Goal: Task Accomplishment & Management: Manage account settings

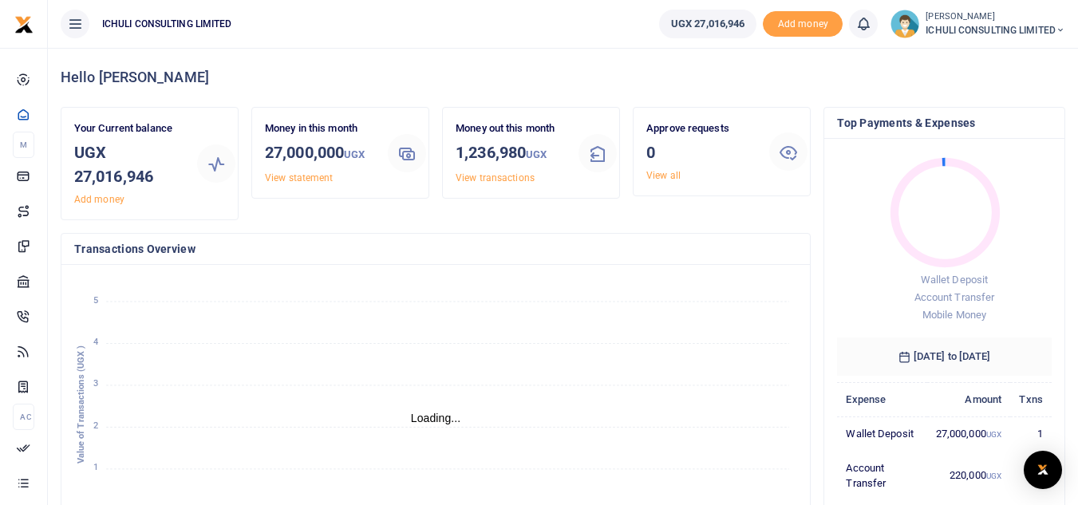
scroll to position [13, 13]
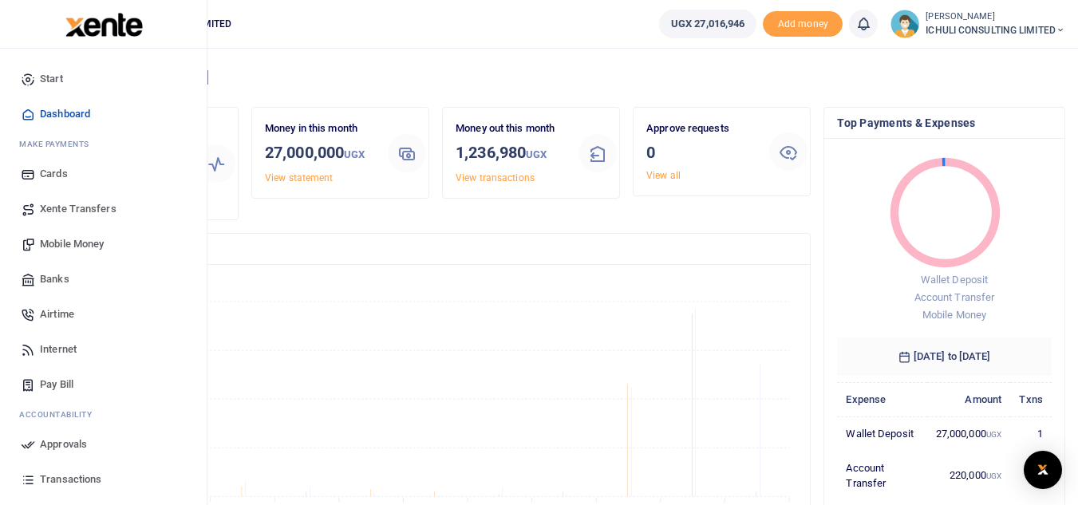
click at [73, 242] on span "Mobile Money" at bounding box center [72, 244] width 64 height 16
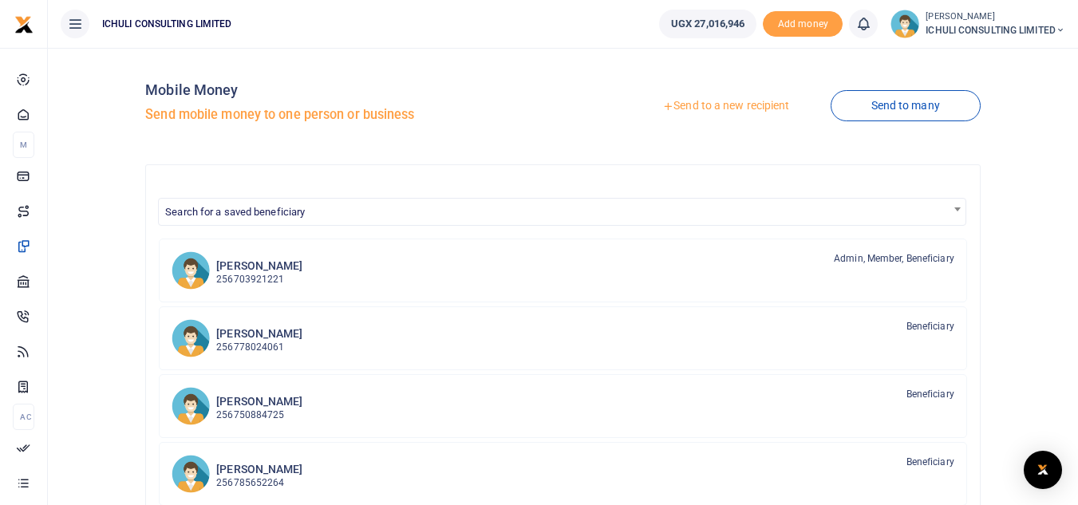
click at [762, 105] on link "Send to a new recipient" at bounding box center [725, 106] width 208 height 29
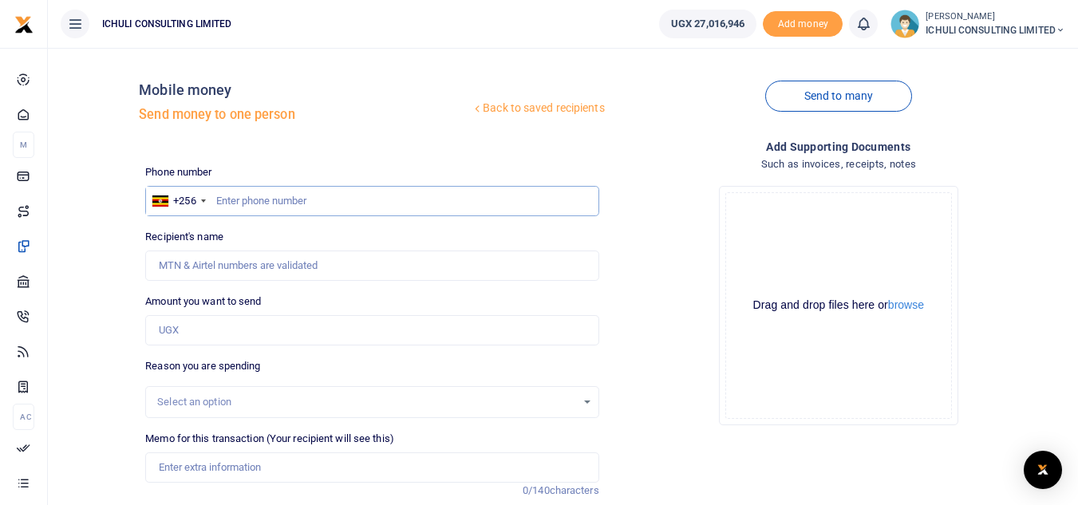
click at [270, 199] on input "text" at bounding box center [371, 201] width 453 height 30
paste input "779164186"
type input "779164186"
type input "Sonko Geofrey"
type input "779164186"
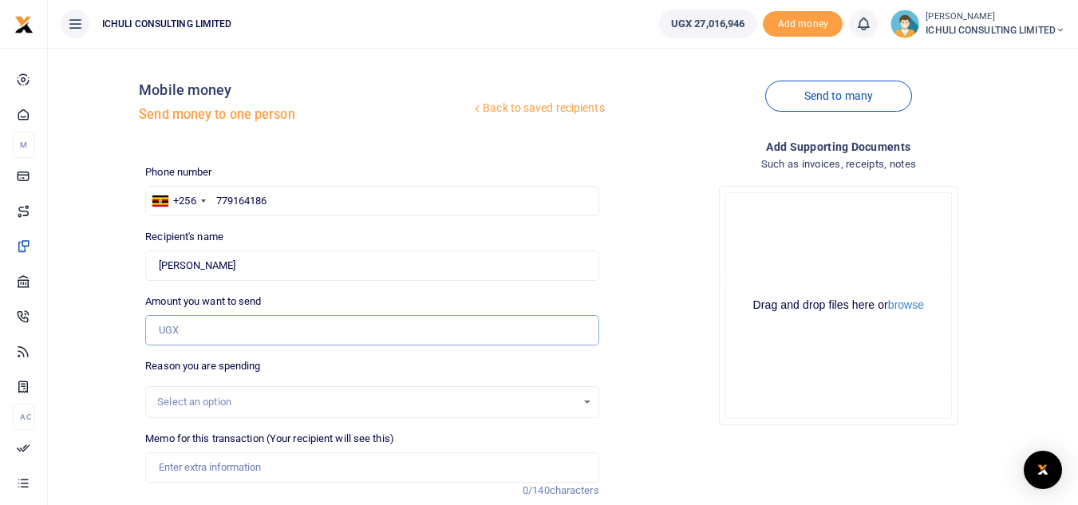
click at [270, 324] on input "Amount you want to send" at bounding box center [371, 330] width 453 height 30
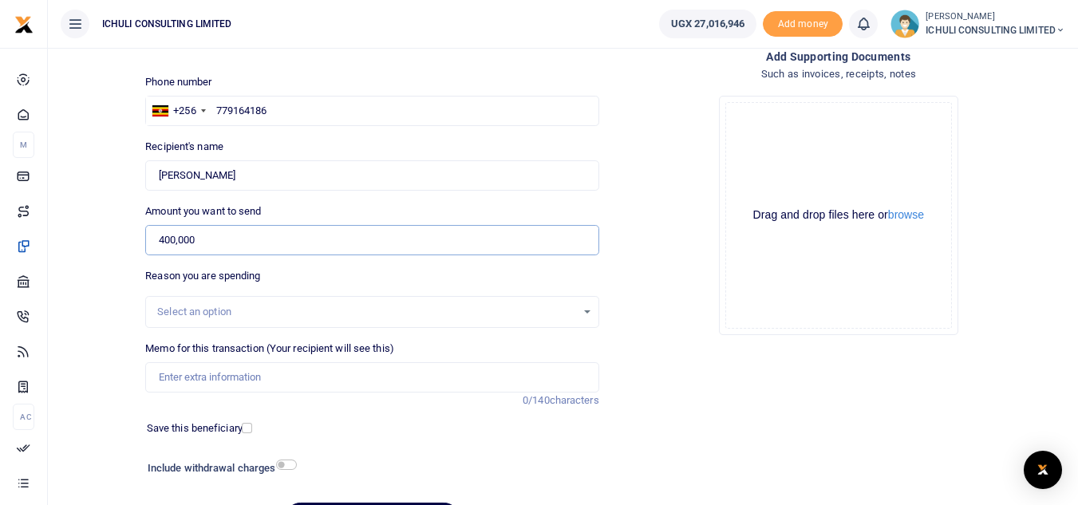
scroll to position [124, 0]
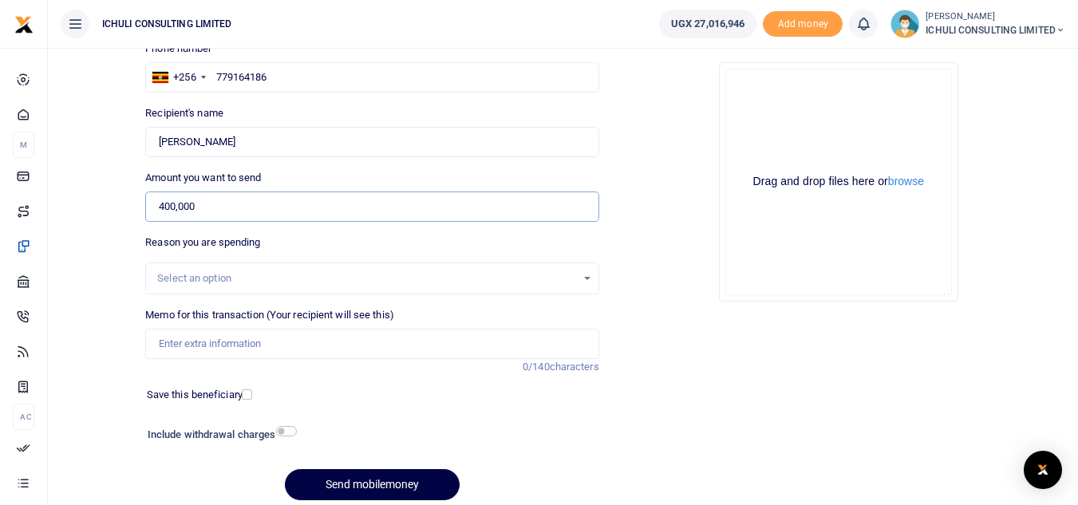
type input "400,000"
click at [591, 282] on div "Select an option" at bounding box center [371, 279] width 451 height 18
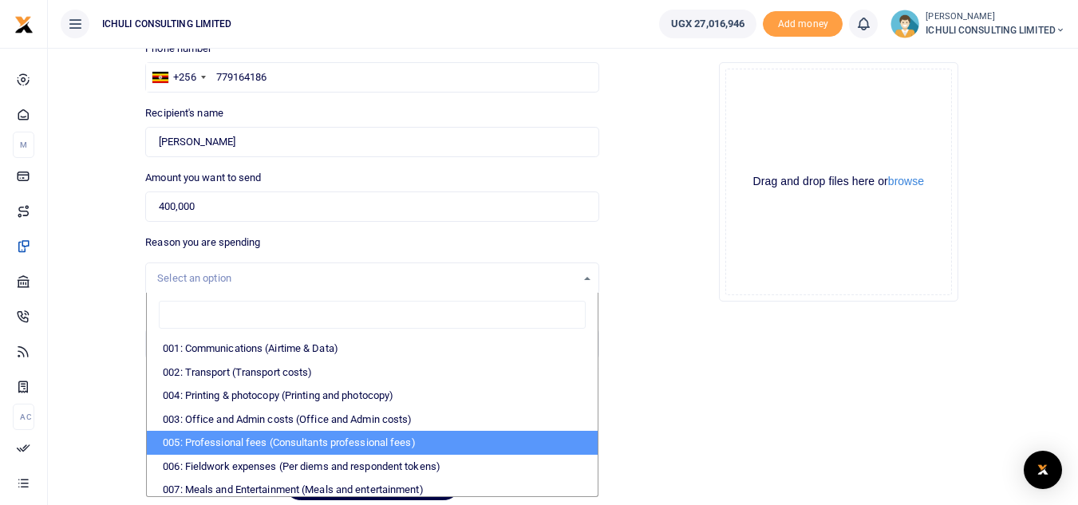
click at [398, 437] on li "005: Professional fees (Consultants professional fees)" at bounding box center [372, 443] width 450 height 24
select select "65"
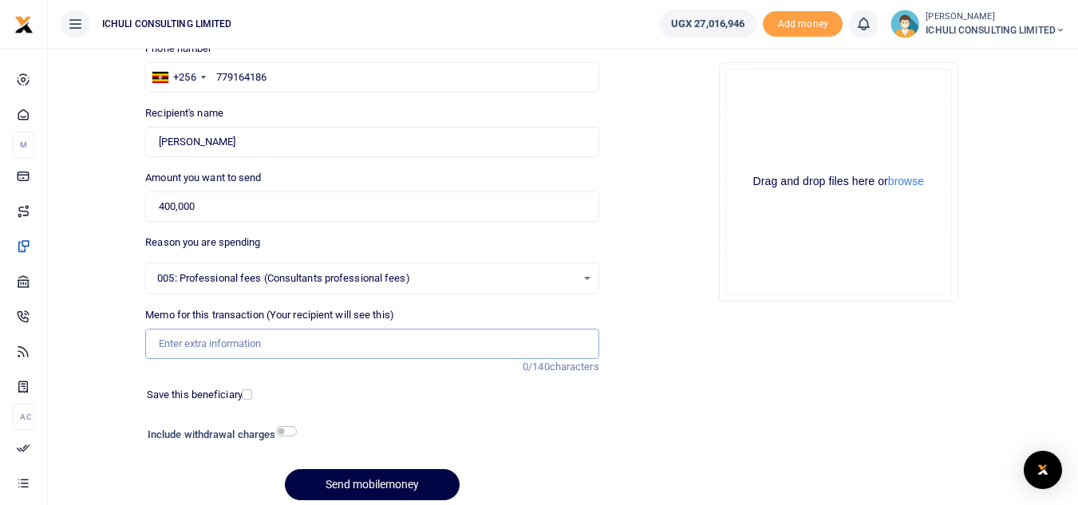
click at [276, 345] on input "Memo for this transaction (Your recipient will see this)" at bounding box center [371, 344] width 453 height 30
type input "Trenching SFLU water project"
click at [389, 486] on button "Send mobilemoney" at bounding box center [372, 484] width 175 height 31
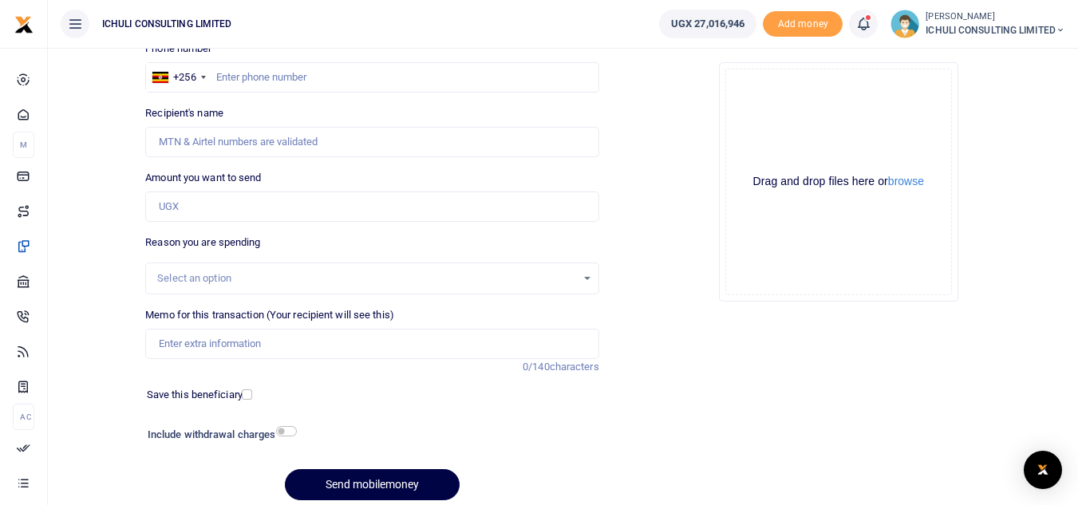
scroll to position [124, 0]
click at [372, 79] on input "text" at bounding box center [371, 77] width 453 height 30
paste input "755229997"
type input "755229997"
click at [285, 206] on input "Amount you want to send" at bounding box center [371, 206] width 453 height 30
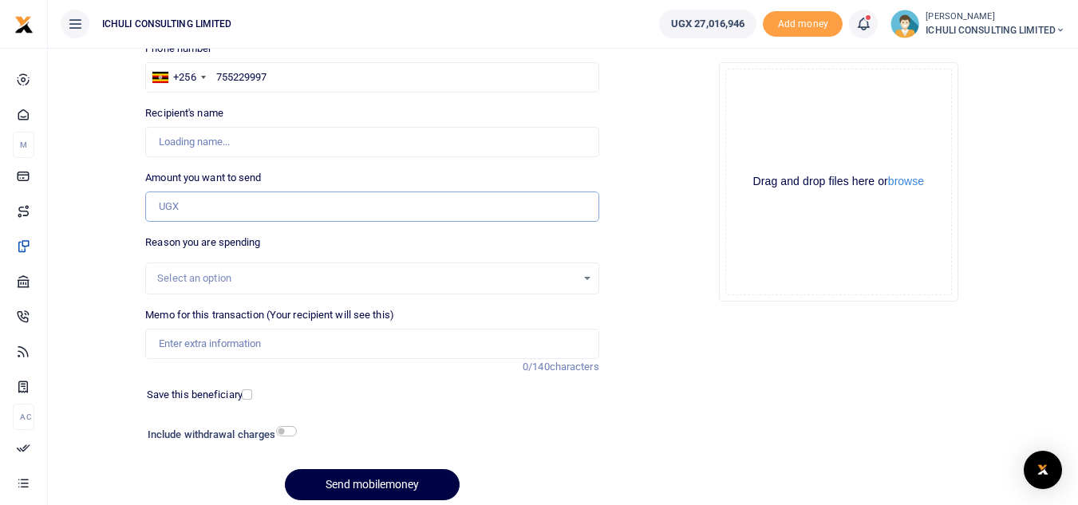
type input "Ronald Nsubuga"
type input "1,036,000"
click at [549, 279] on div "Select an option" at bounding box center [366, 278] width 418 height 16
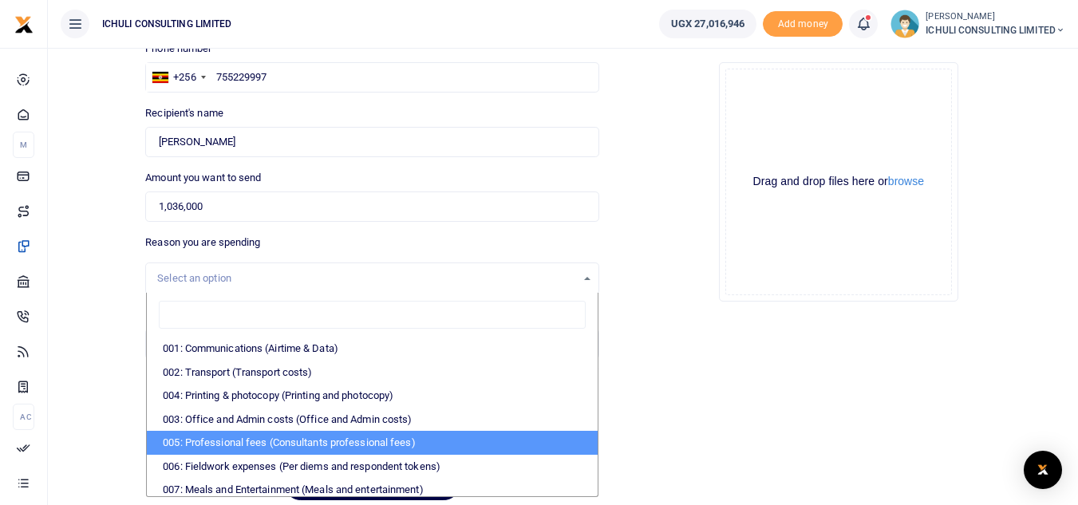
click at [372, 438] on li "005: Professional fees (Consultants professional fees)" at bounding box center [372, 443] width 450 height 24
select select "65"
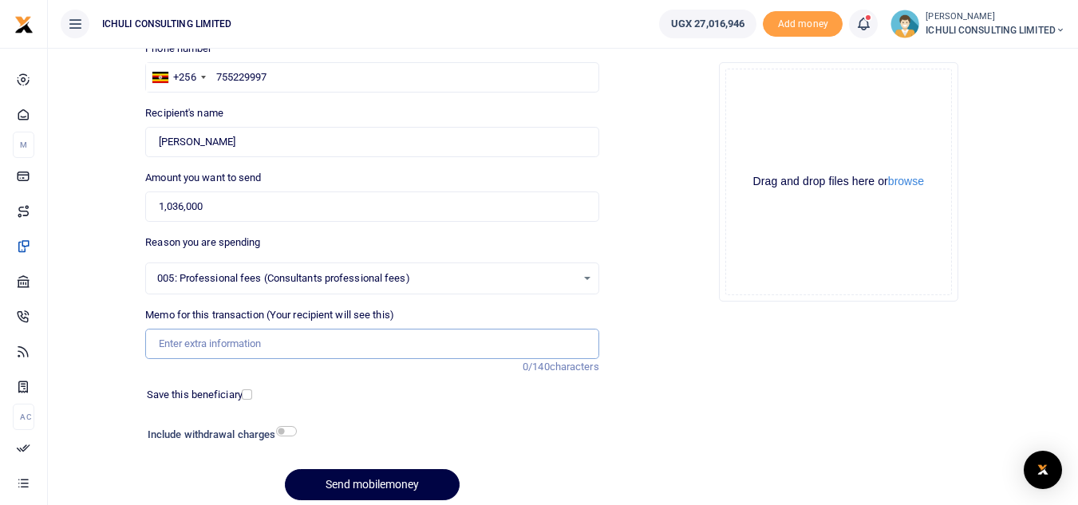
click at [221, 340] on input "Memo for this transaction (Your recipient will see this)" at bounding box center [371, 344] width 453 height 30
type input "Trenching SFLU water project"
click at [408, 479] on button "Send mobilemoney" at bounding box center [372, 484] width 175 height 31
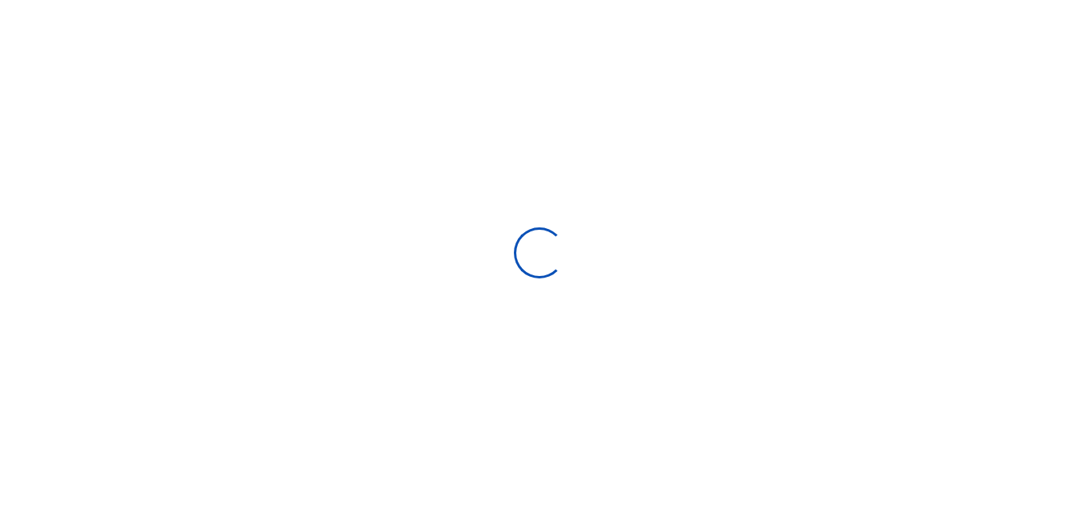
select select
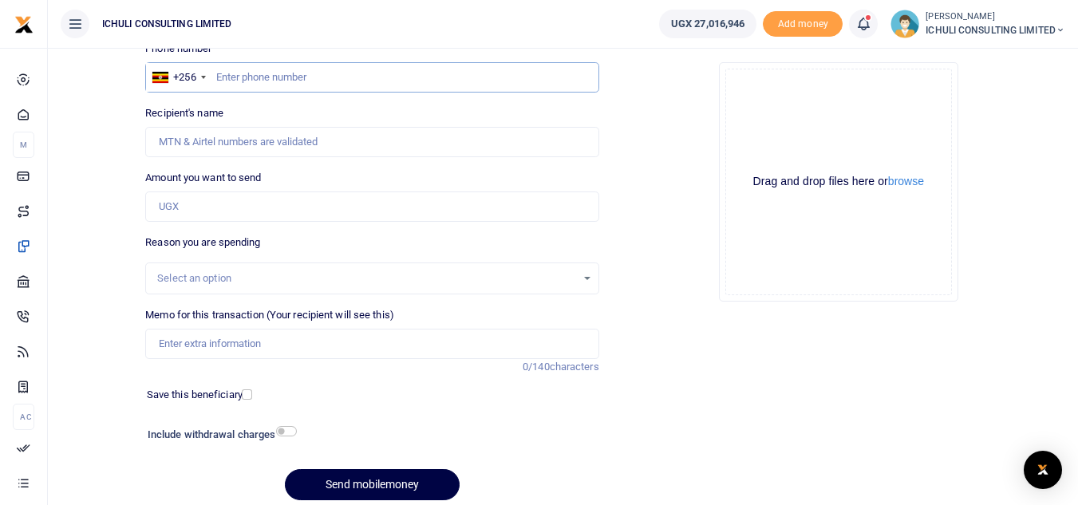
click at [281, 74] on input "text" at bounding box center [371, 77] width 453 height 30
paste input "749413059"
type input "749413059"
type input "Christine Nakanjako"
type input "749413059"
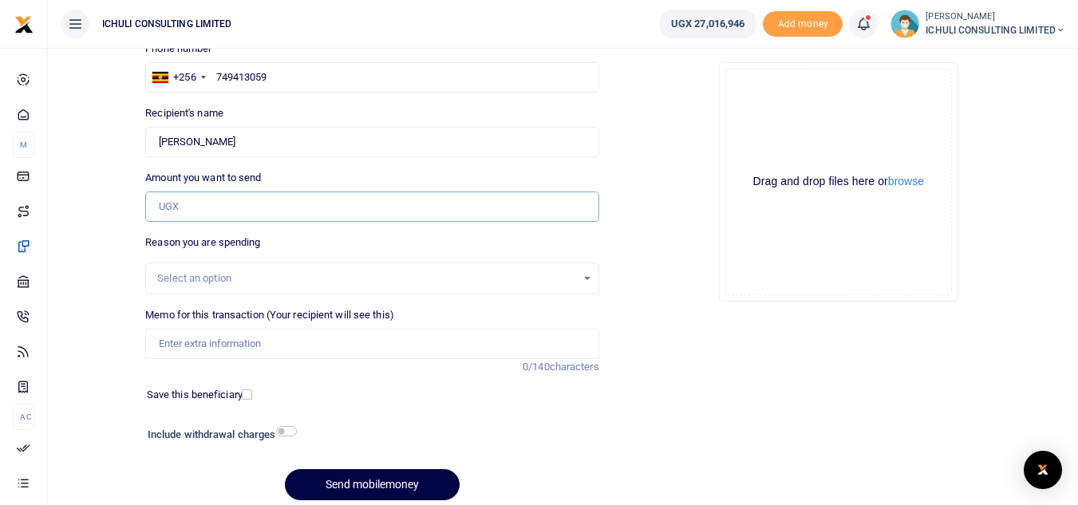
click at [220, 209] on input "Amount you want to send" at bounding box center [371, 206] width 453 height 30
type input "108,000"
click at [531, 278] on div "Select an option" at bounding box center [366, 278] width 418 height 16
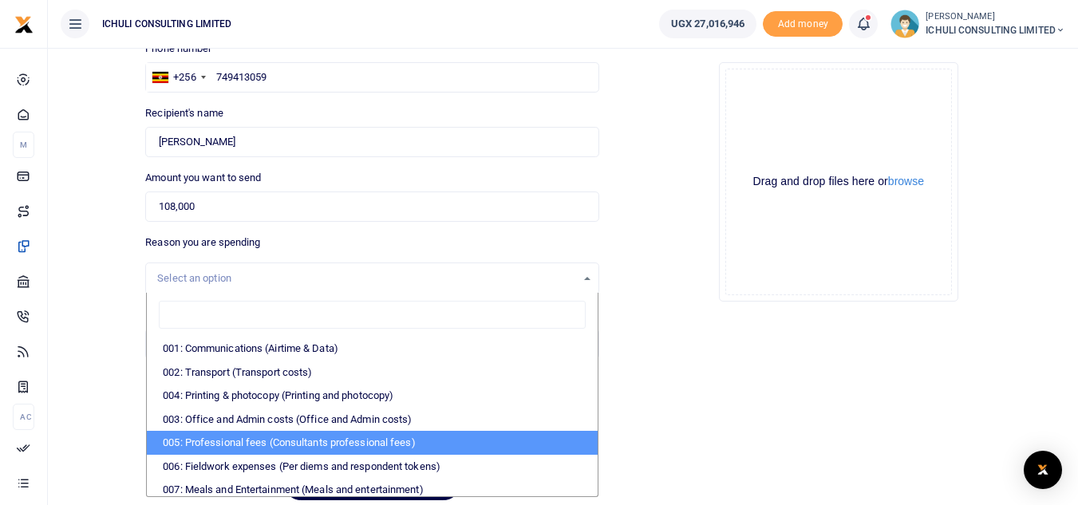
click at [400, 444] on li "005: Professional fees (Consultants professional fees)" at bounding box center [372, 443] width 450 height 24
select select "65"
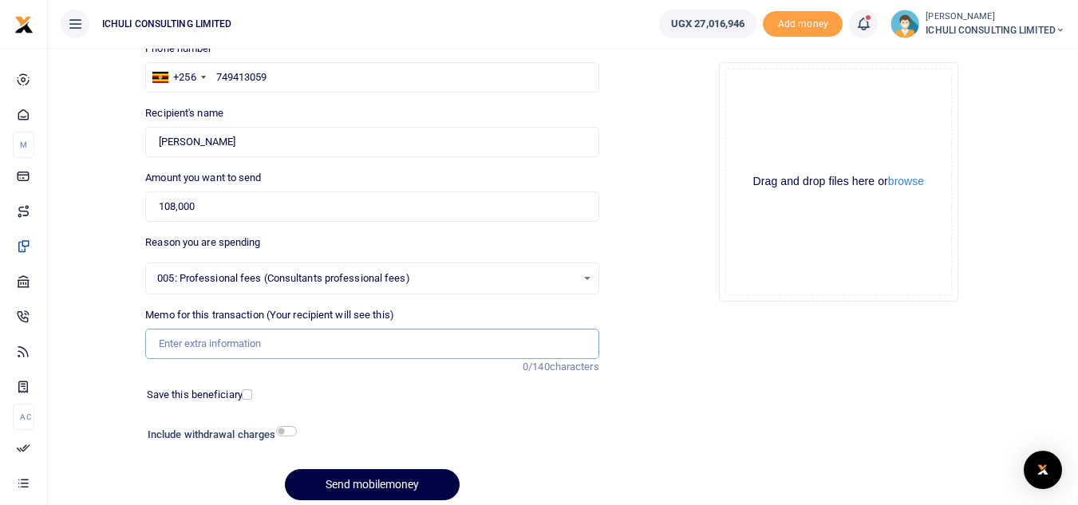
click at [281, 344] on input "Memo for this transaction (Your recipient will see this)" at bounding box center [371, 344] width 453 height 30
type input "Trenching SFLU water project"
click at [395, 481] on button "Send mobilemoney" at bounding box center [372, 484] width 175 height 31
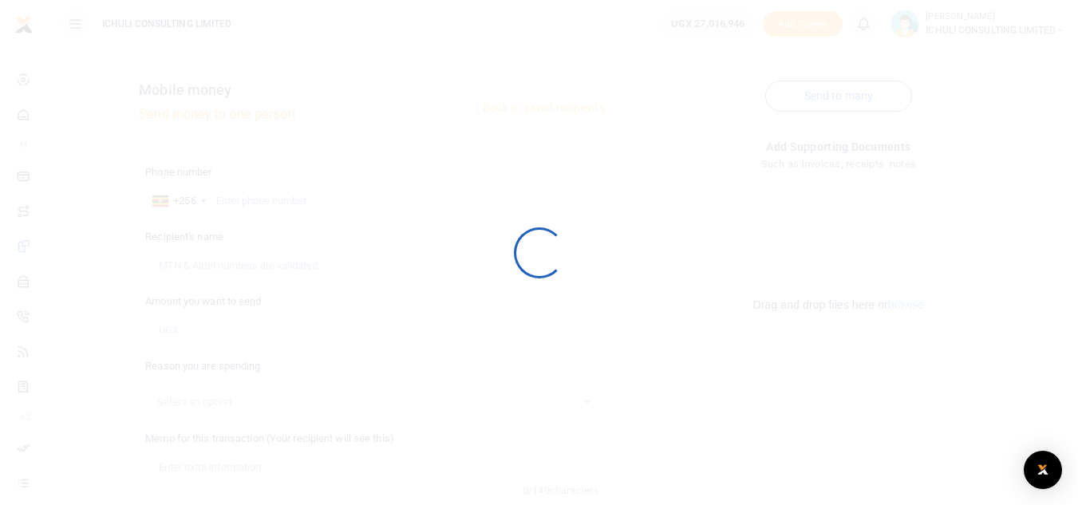
scroll to position [124, 0]
select select
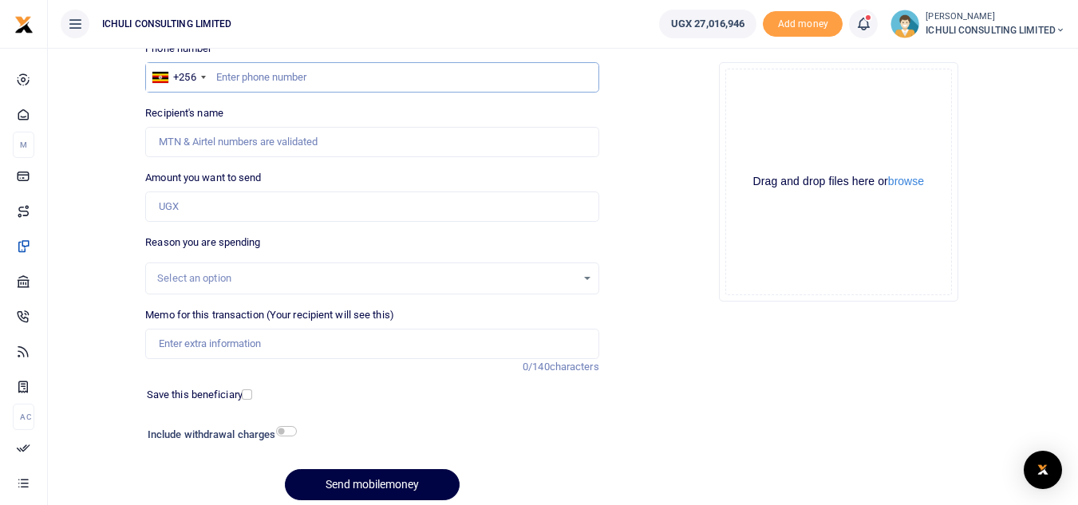
click at [330, 79] on input "text" at bounding box center [371, 77] width 453 height 30
paste input "786623602"
type input "786623602"
click at [266, 203] on input "Amount you want to send" at bounding box center [371, 206] width 453 height 30
type input "[PERSON_NAME]"
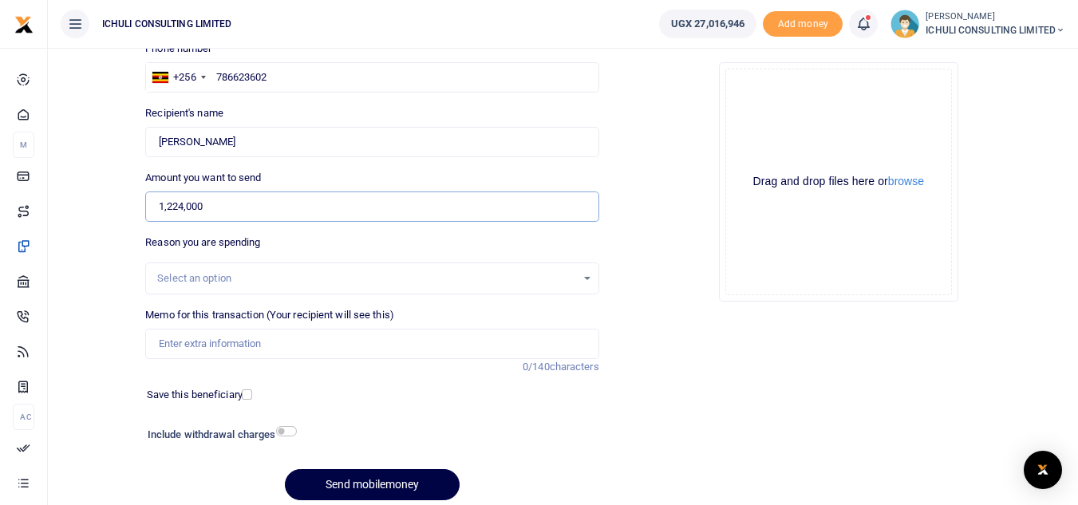
type input "1,224,000"
click at [561, 287] on div "Select an option" at bounding box center [371, 278] width 453 height 32
click at [586, 278] on div "Select an option" at bounding box center [371, 279] width 451 height 18
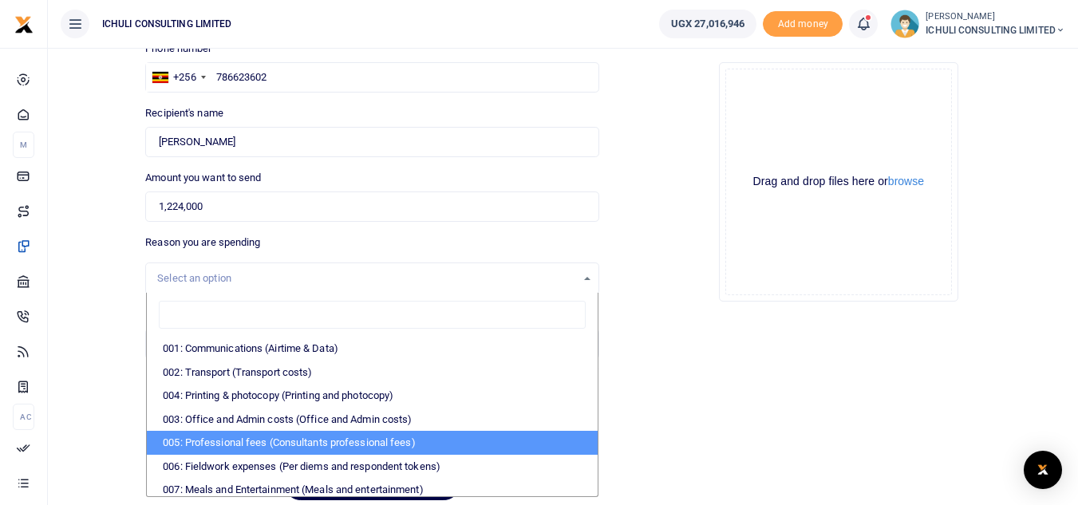
click at [352, 446] on li "005: Professional fees (Consultants professional fees)" at bounding box center [372, 443] width 450 height 24
select select "65"
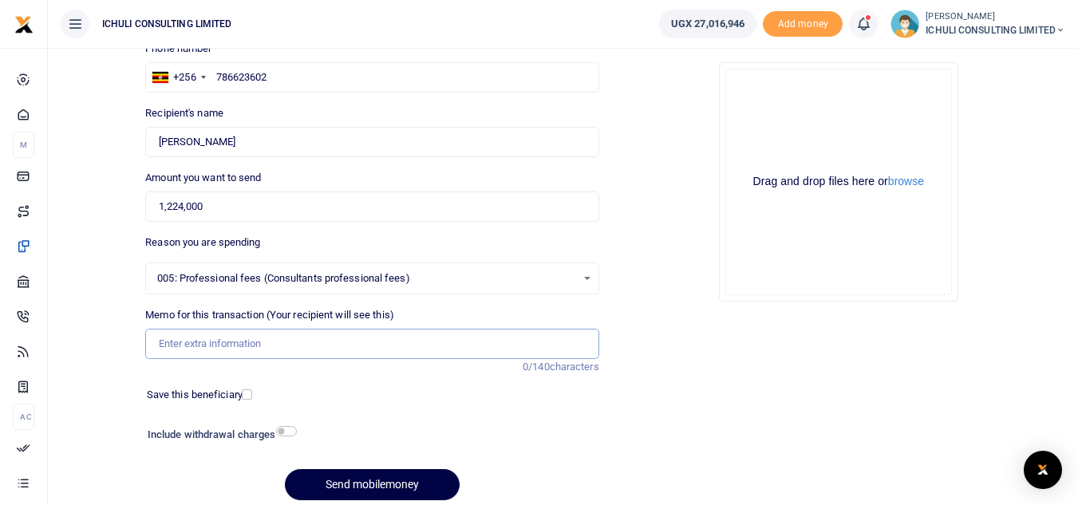
click at [213, 341] on input "Memo for this transaction (Your recipient will see this)" at bounding box center [371, 344] width 453 height 30
type input "Trenching SFLU water project"
click at [405, 483] on button "Send mobilemoney" at bounding box center [372, 484] width 175 height 31
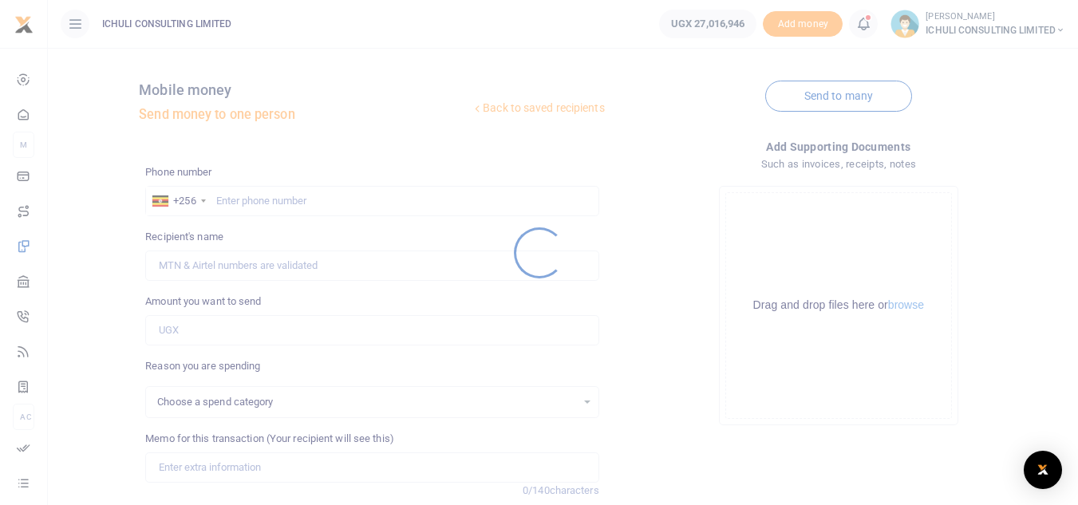
select select
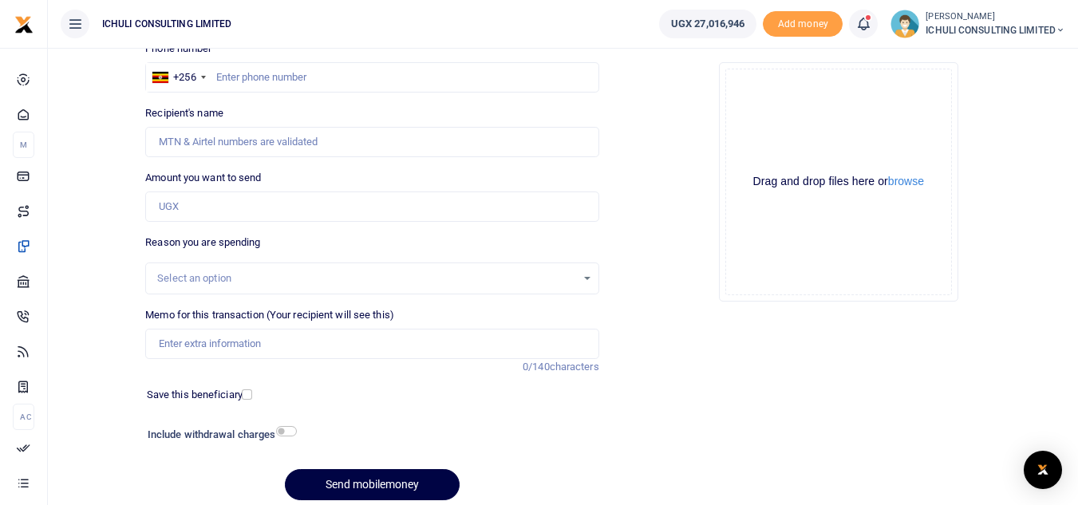
scroll to position [124, 0]
click at [280, 70] on input "text" at bounding box center [371, 77] width 453 height 30
paste input "758856581"
type input "758856581"
click at [255, 201] on input "Amount you want to send" at bounding box center [371, 206] width 453 height 30
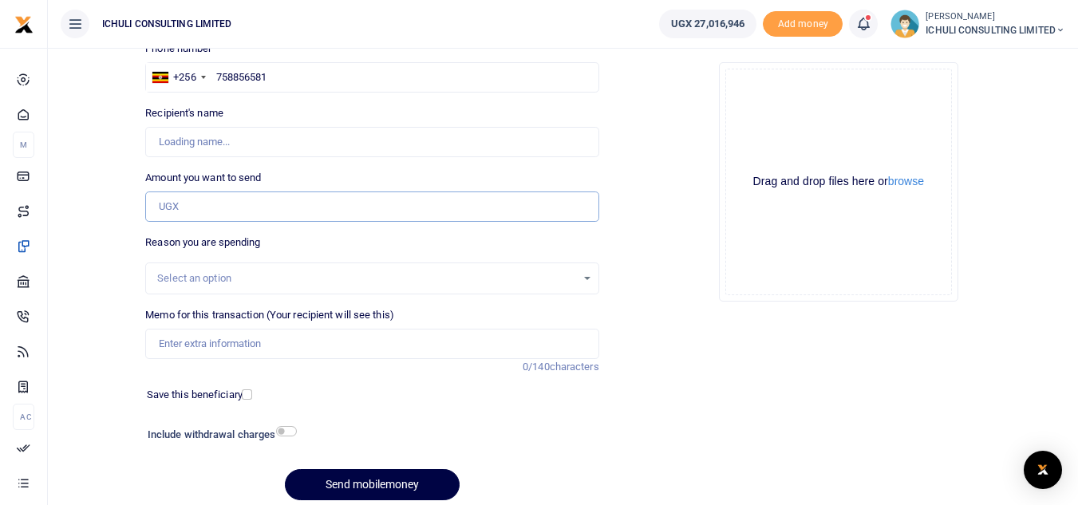
type input "[PERSON_NAME]"
type input "932,000"
click at [565, 279] on div "Select an option" at bounding box center [366, 278] width 418 height 16
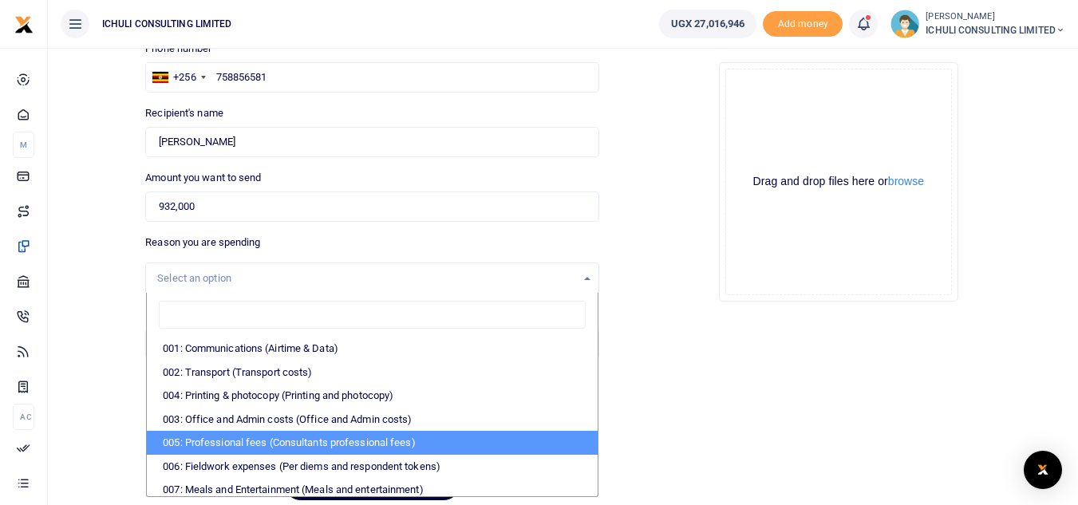
click at [349, 443] on li "005: Professional fees (Consultants professional fees)" at bounding box center [372, 443] width 450 height 24
select select "65"
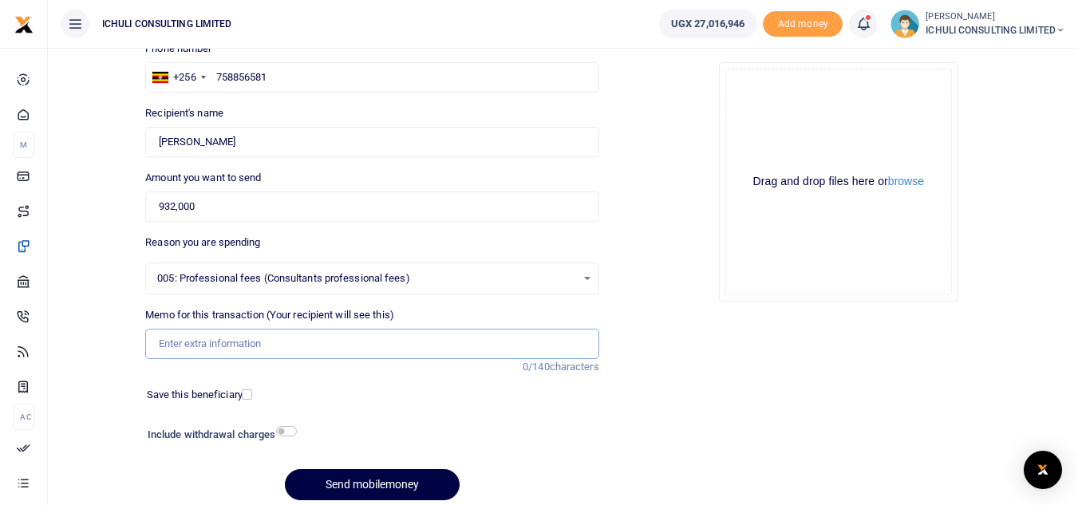
click at [313, 344] on input "Memo for this transaction (Your recipient will see this)" at bounding box center [371, 344] width 453 height 30
type input "Trenching SFLU water project"
click at [391, 483] on button "Send mobilemoney" at bounding box center [372, 484] width 175 height 31
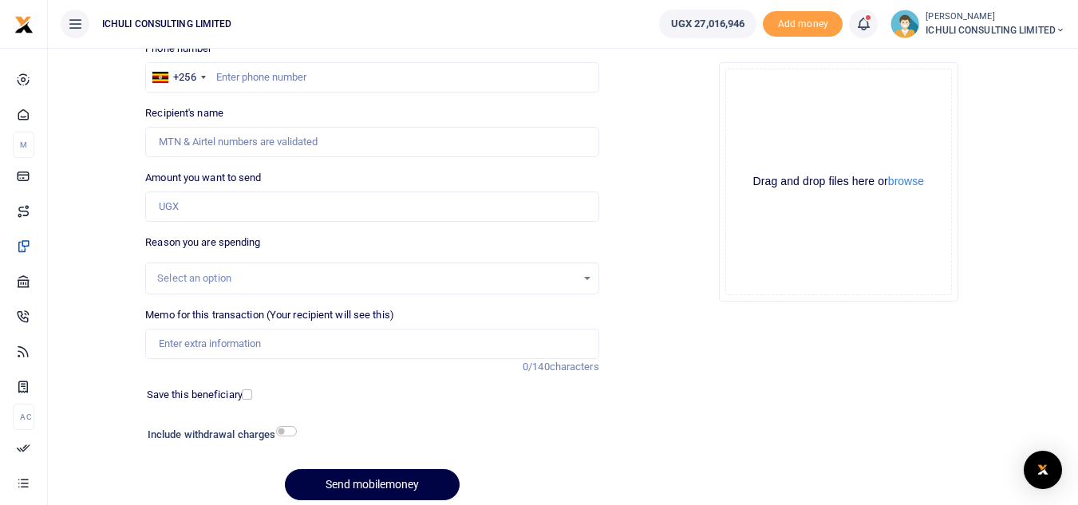
scroll to position [124, 0]
click at [266, 77] on input "text" at bounding box center [371, 77] width 453 height 30
paste input "753605320"
type input "753605320"
type input "Zaina Namulondo"
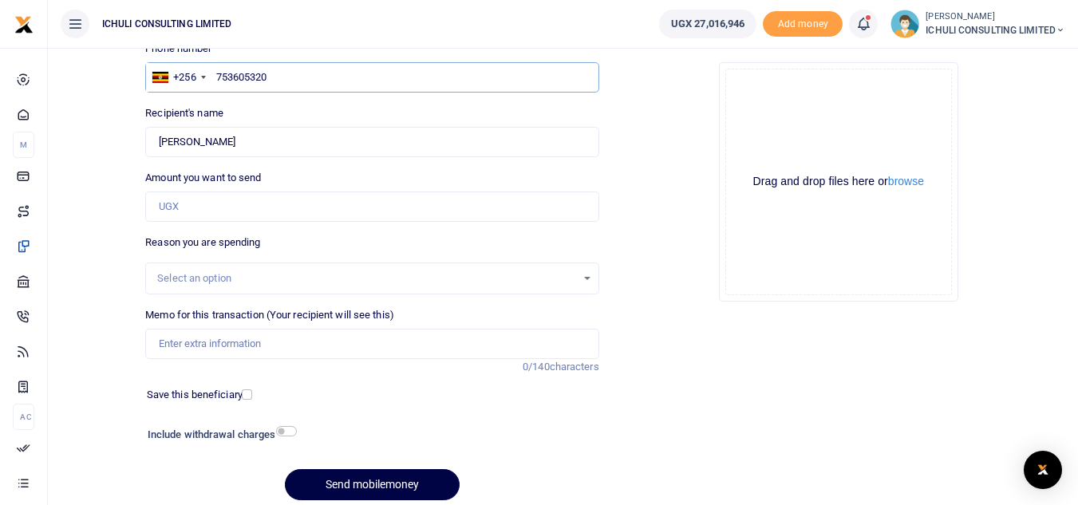
type input "753605320"
click at [305, 207] on input "Amount you want to send" at bounding box center [371, 206] width 453 height 30
type input "680,000"
click at [585, 282] on div "Select an option" at bounding box center [371, 279] width 451 height 18
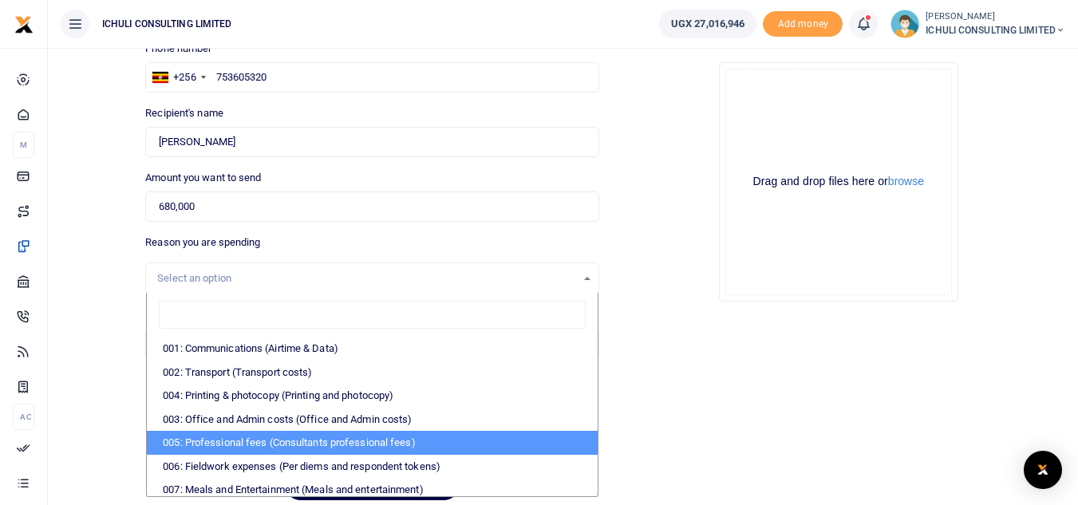
click at [315, 442] on li "005: Professional fees (Consultants professional fees)" at bounding box center [372, 443] width 450 height 24
select select "65"
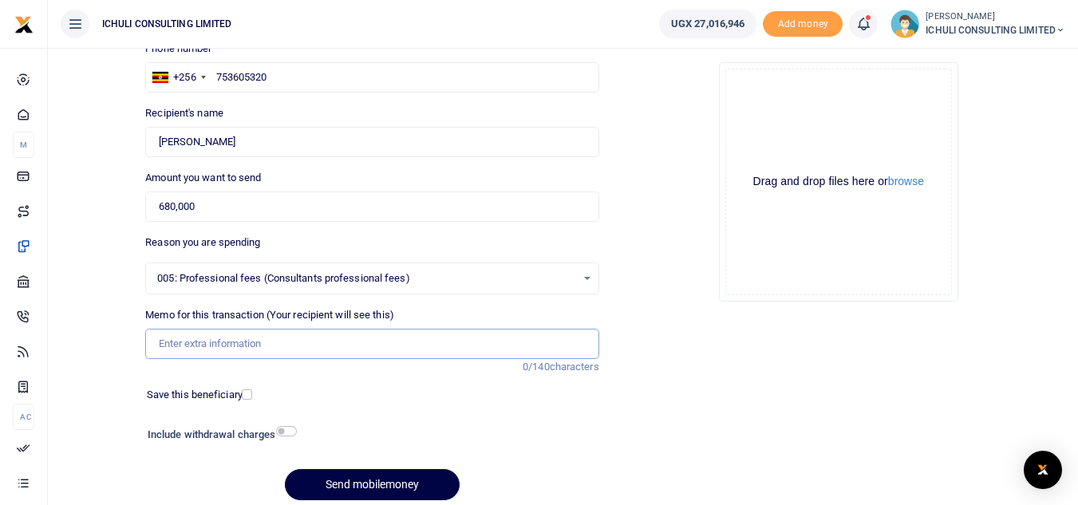
click at [279, 345] on input "Memo for this transaction (Your recipient will see this)" at bounding box center [371, 344] width 453 height 30
type input "Trenching SFLU water project"
click at [412, 482] on button "Send mobilemoney" at bounding box center [372, 484] width 175 height 31
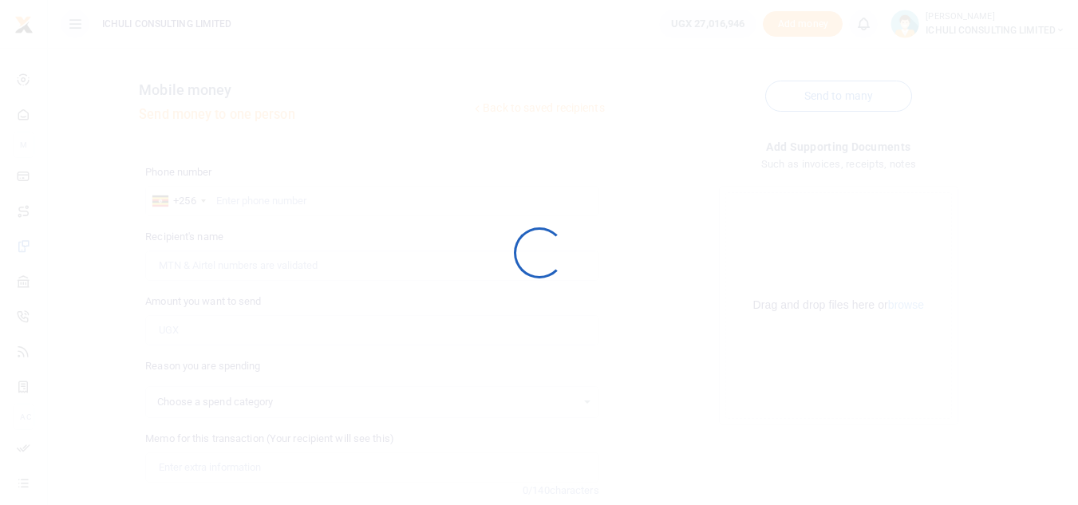
select select
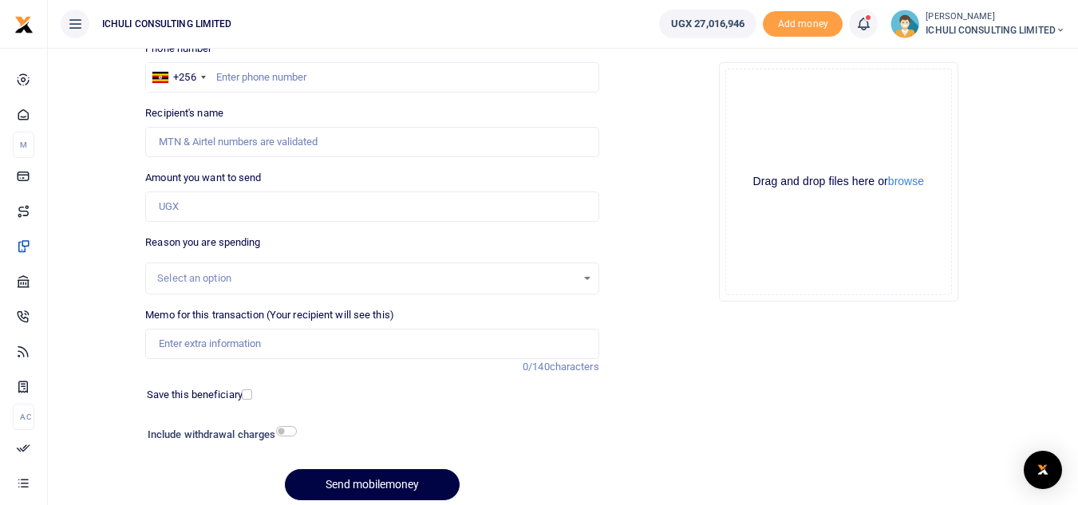
scroll to position [124, 0]
click at [240, 81] on input "text" at bounding box center [371, 77] width 453 height 30
paste input "774443281"
type input "774443281"
type input "[PERSON_NAME]"
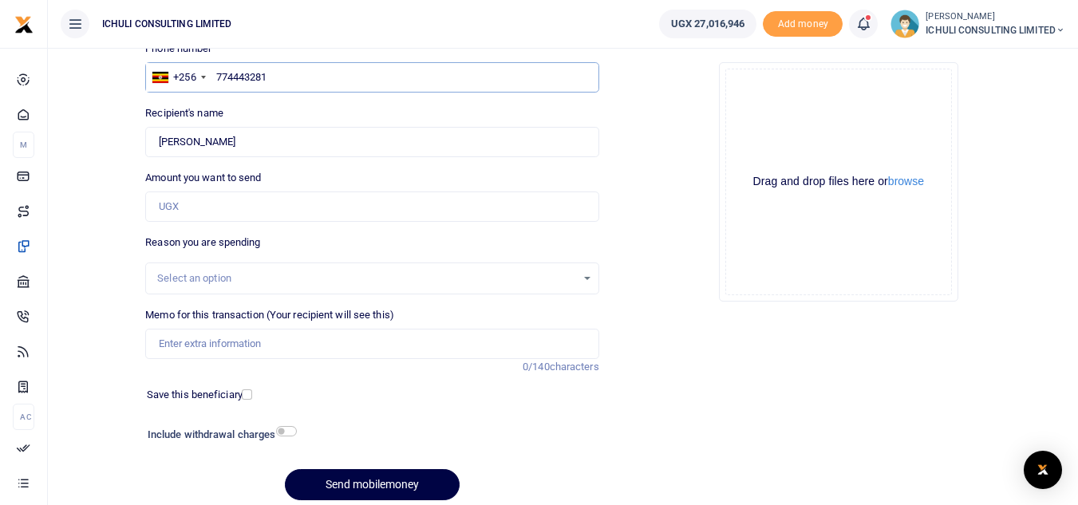
type input "774443281"
click at [228, 213] on input "Amount you want to send" at bounding box center [371, 206] width 453 height 30
type input "356,000"
click at [589, 281] on div "Select an option" at bounding box center [371, 279] width 451 height 18
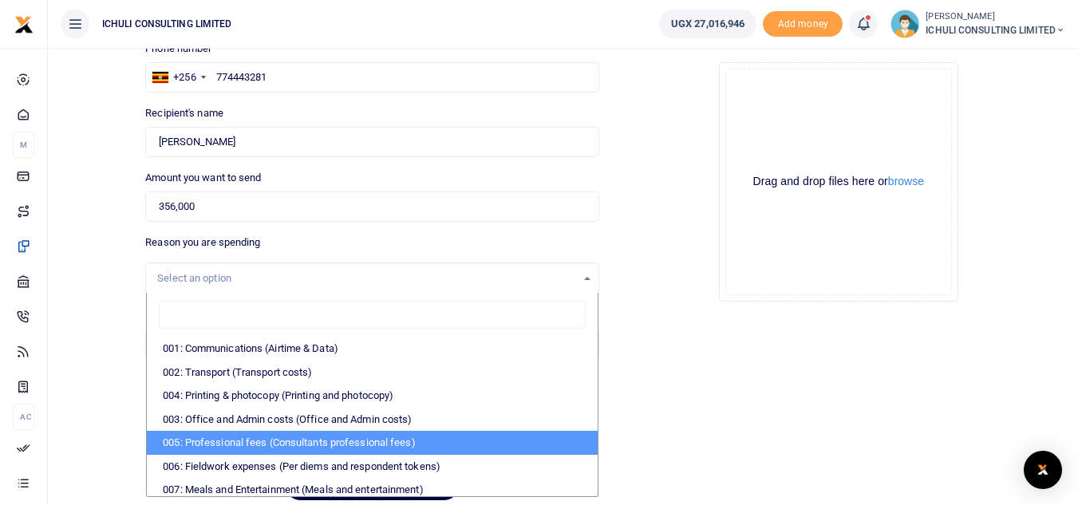
click at [346, 445] on li "005: Professional fees (Consultants professional fees)" at bounding box center [372, 443] width 450 height 24
select select "65"
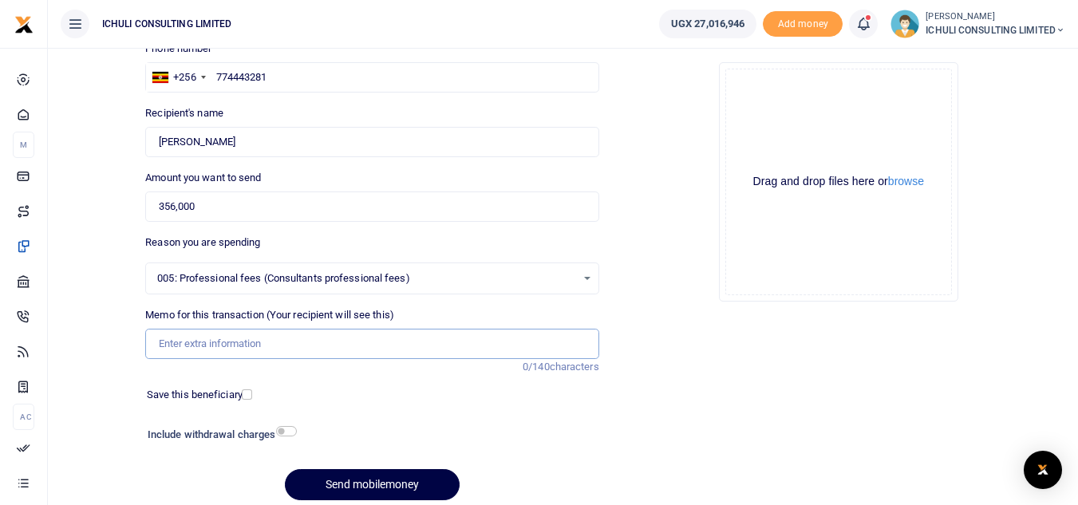
click at [204, 343] on input "Memo for this transaction (Your recipient will see this)" at bounding box center [371, 344] width 453 height 30
type input "Trenching SFLU water project"
click at [376, 484] on button "Send mobilemoney" at bounding box center [372, 484] width 175 height 31
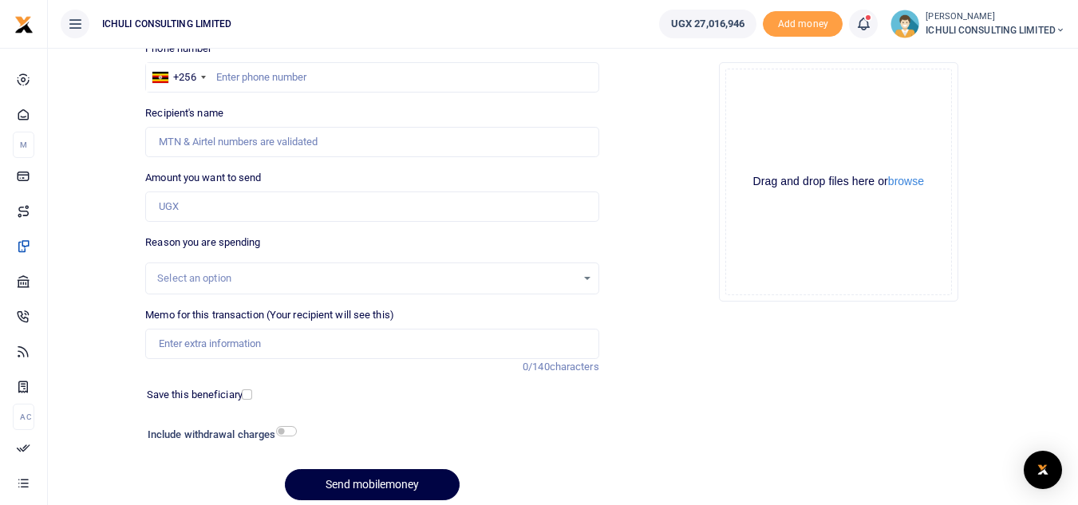
scroll to position [124, 0]
click at [273, 80] on input "text" at bounding box center [371, 77] width 453 height 30
paste input "701902014"
type input "701902014"
click at [237, 205] on input "Amount you want to send" at bounding box center [371, 206] width 453 height 30
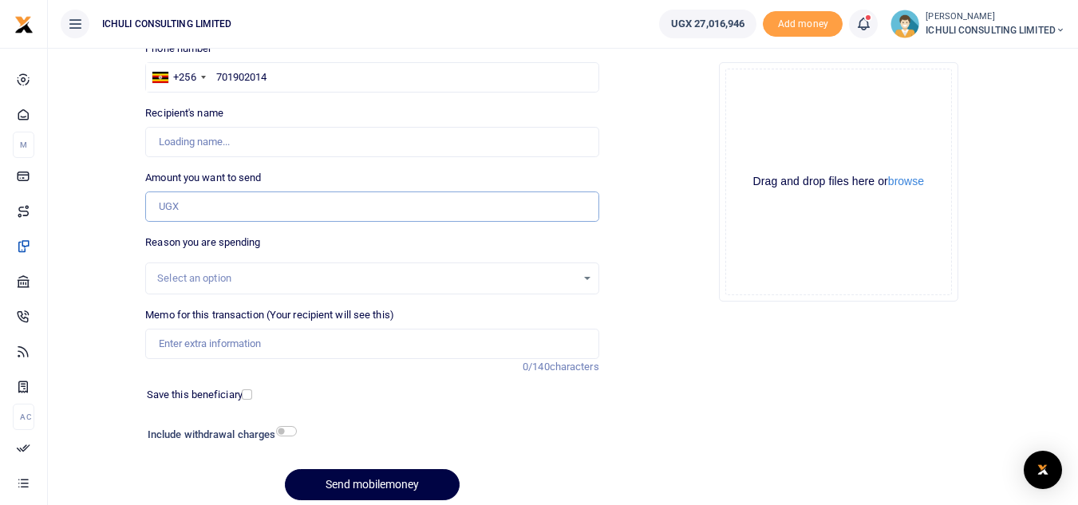
type input "[PERSON_NAME]"
type input "840,000"
click at [259, 276] on div "Select an option" at bounding box center [366, 278] width 418 height 16
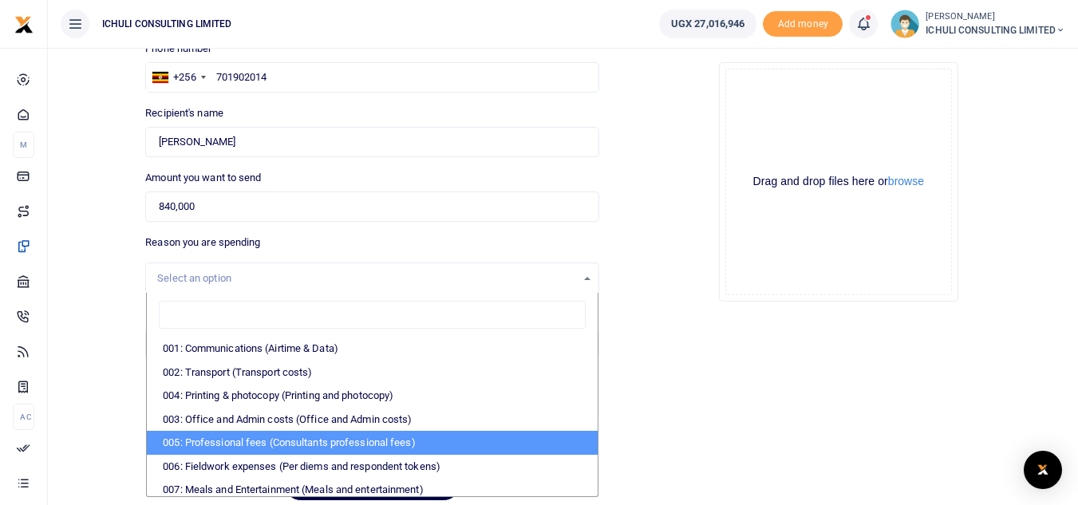
click at [303, 438] on li "005: Professional fees (Consultants professional fees)" at bounding box center [372, 443] width 450 height 24
select select "65"
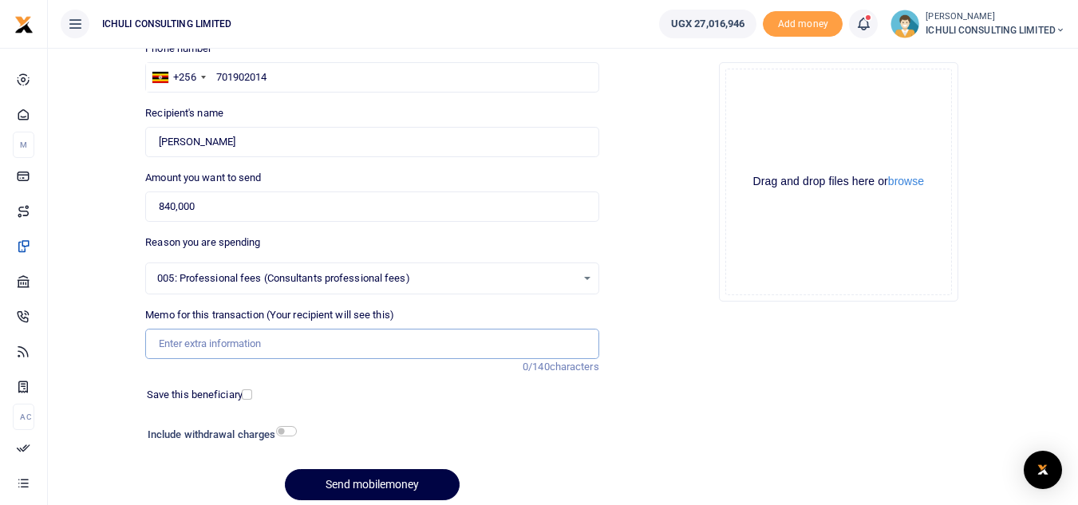
click at [274, 345] on input "Memo for this transaction (Your recipient will see this)" at bounding box center [371, 344] width 453 height 30
type input "Trenching SFLU water project"
click at [396, 484] on button "Send mobilemoney" at bounding box center [372, 484] width 175 height 31
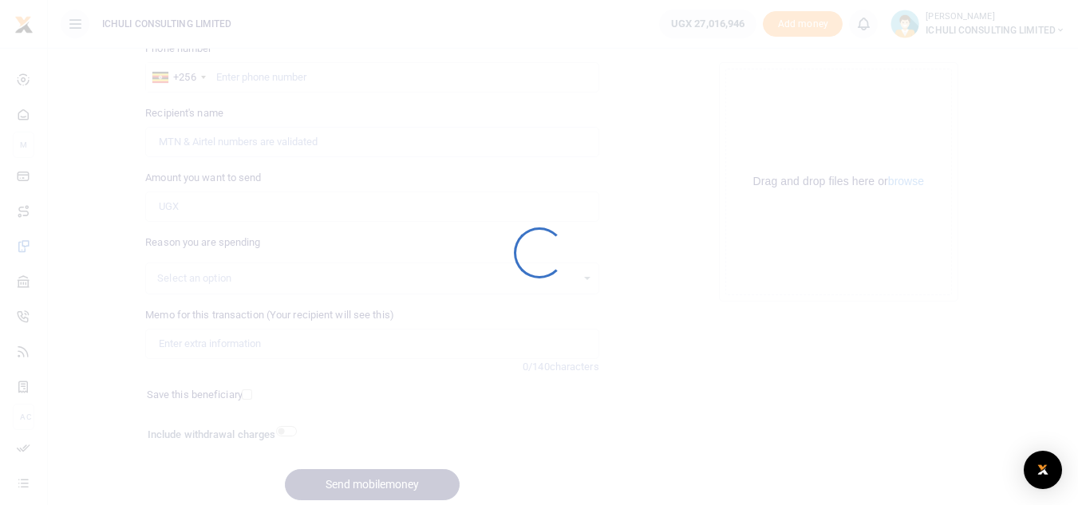
scroll to position [124, 0]
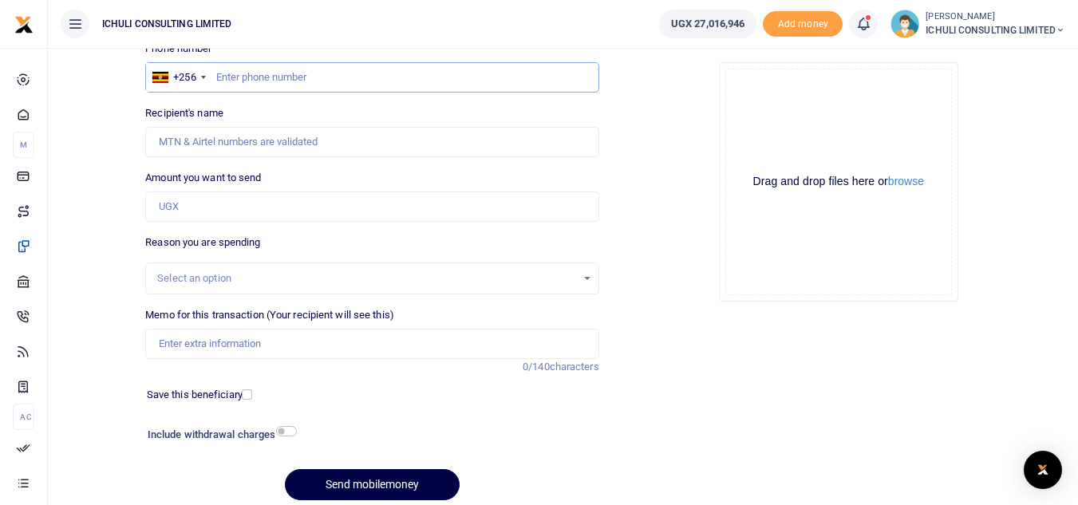
click at [253, 80] on input "text" at bounding box center [371, 77] width 453 height 30
paste input "787930390"
type input "787930390"
type input "Samuel Kasadha"
type input "787930390"
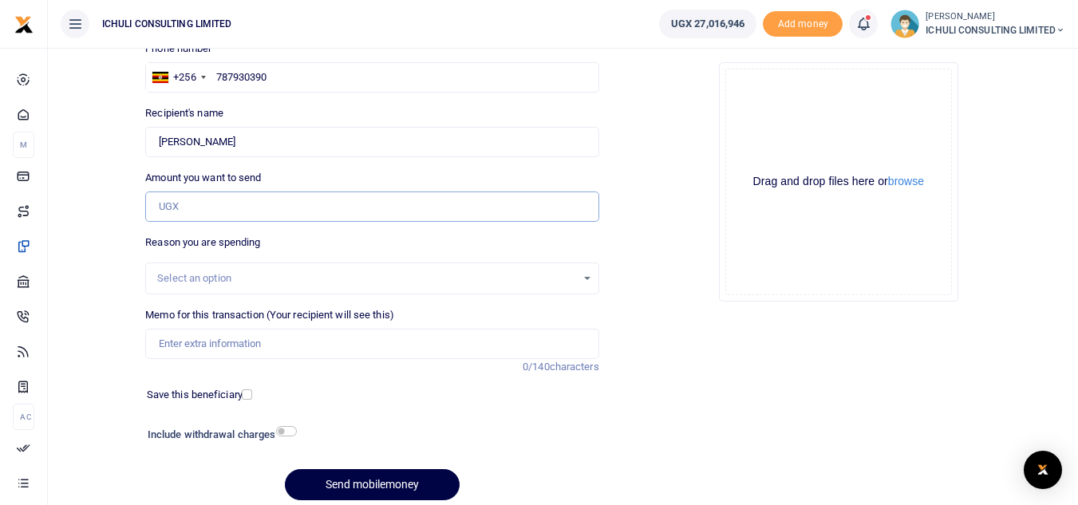
click at [223, 208] on input "Amount you want to send" at bounding box center [371, 206] width 453 height 30
type input "444,000"
click at [290, 286] on div "Select an option" at bounding box center [366, 278] width 418 height 16
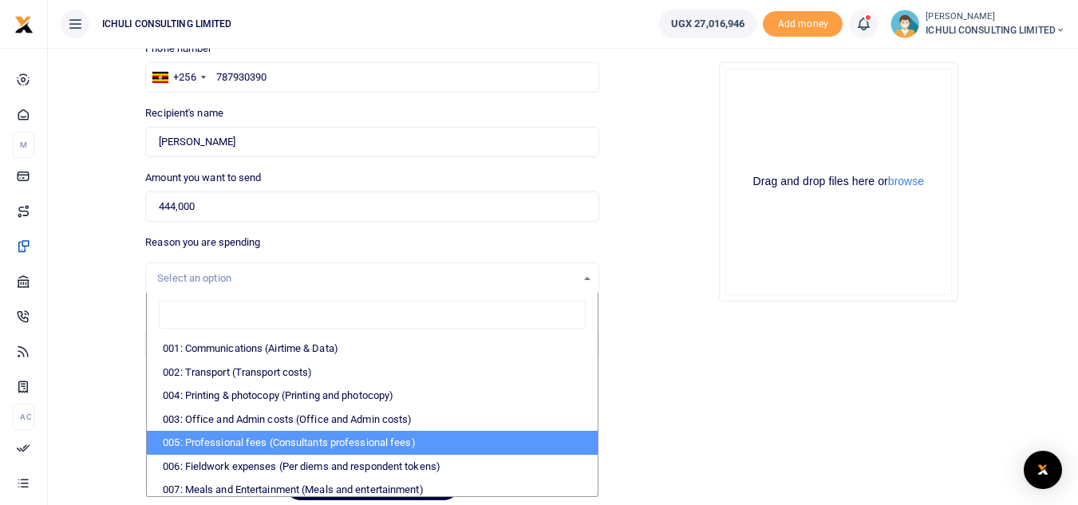
click at [301, 446] on li "005: Professional fees (Consultants professional fees)" at bounding box center [372, 443] width 450 height 24
select select "65"
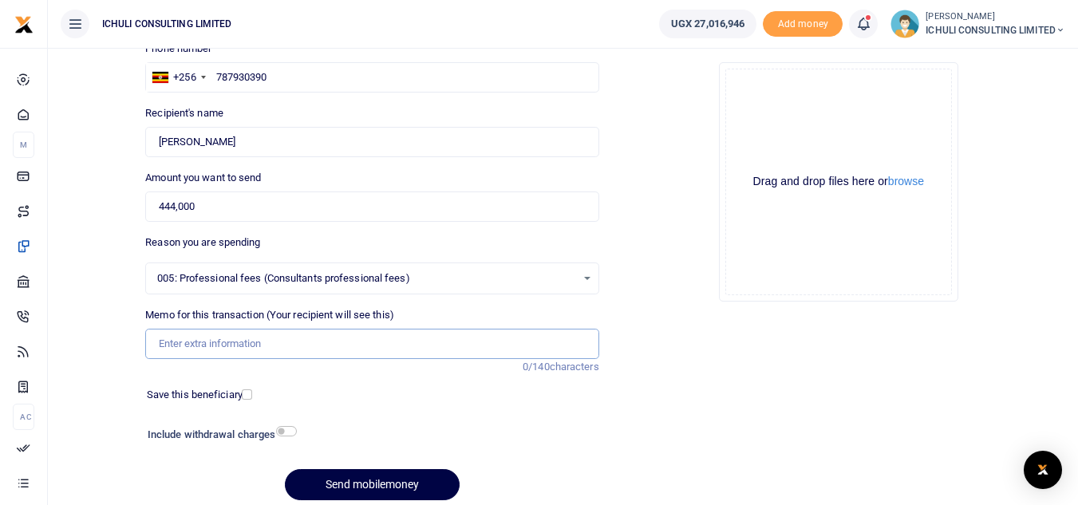
click at [263, 341] on input "Memo for this transaction (Your recipient will see this)" at bounding box center [371, 344] width 453 height 30
type input "Trenching SFLU water project"
click at [391, 484] on button "Send mobilemoney" at bounding box center [372, 484] width 175 height 31
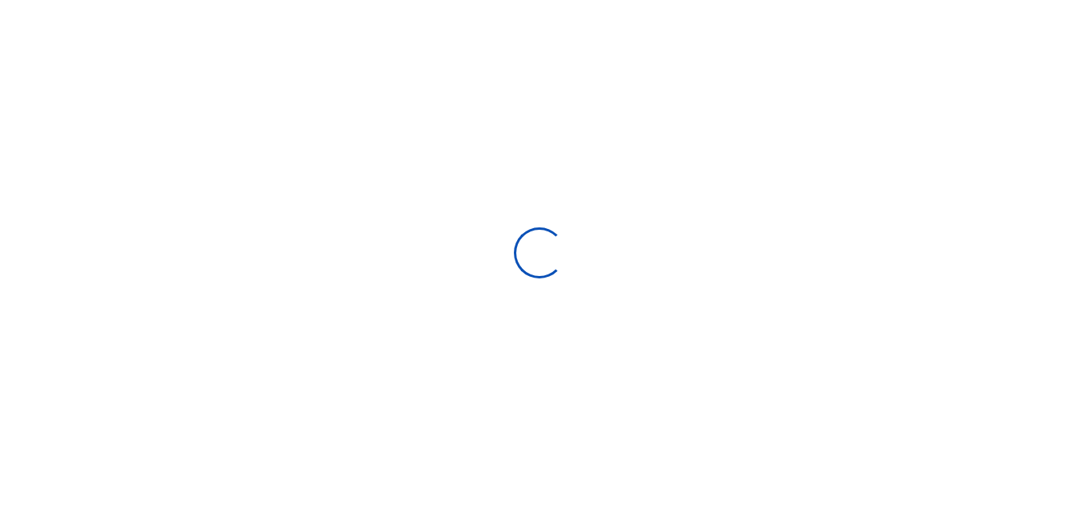
select select
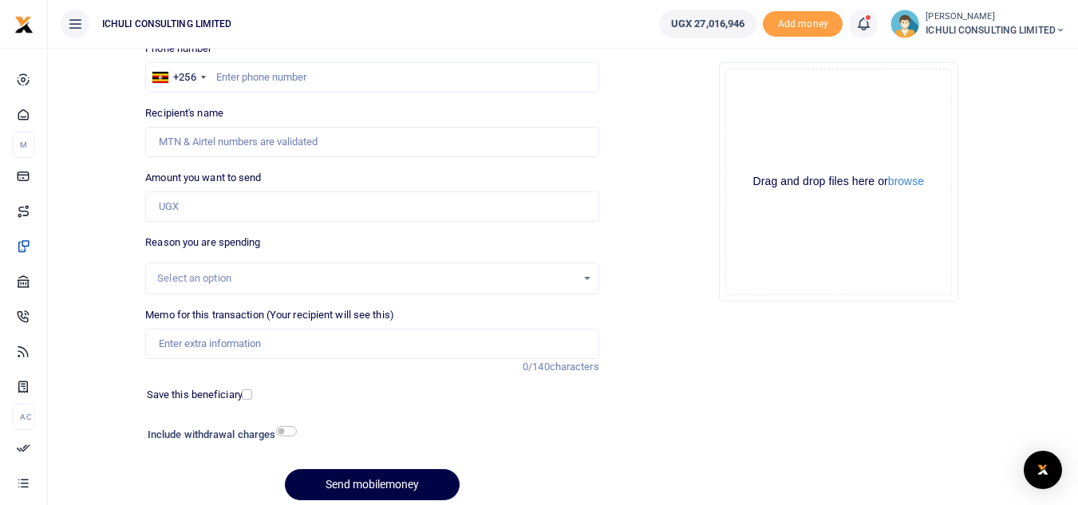
scroll to position [124, 0]
click at [295, 81] on input "text" at bounding box center [371, 77] width 453 height 30
paste input "754397501"
type input "754397501"
click at [258, 205] on input "Amount you want to send" at bounding box center [371, 206] width 453 height 30
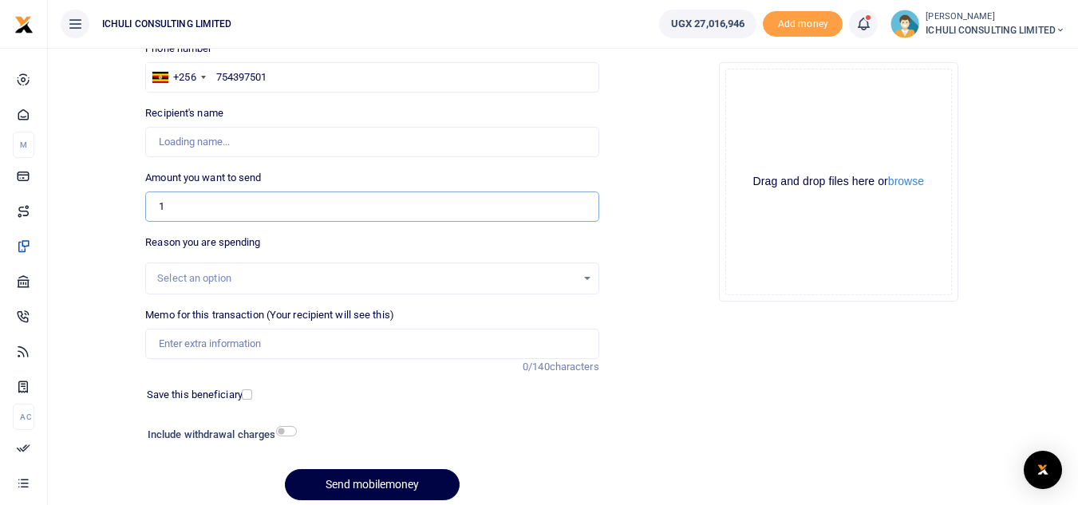
type input "14"
type input "Muwanguzi Godfrey"
type input "1,400,000"
click at [313, 279] on div "Select an option" at bounding box center [366, 278] width 418 height 16
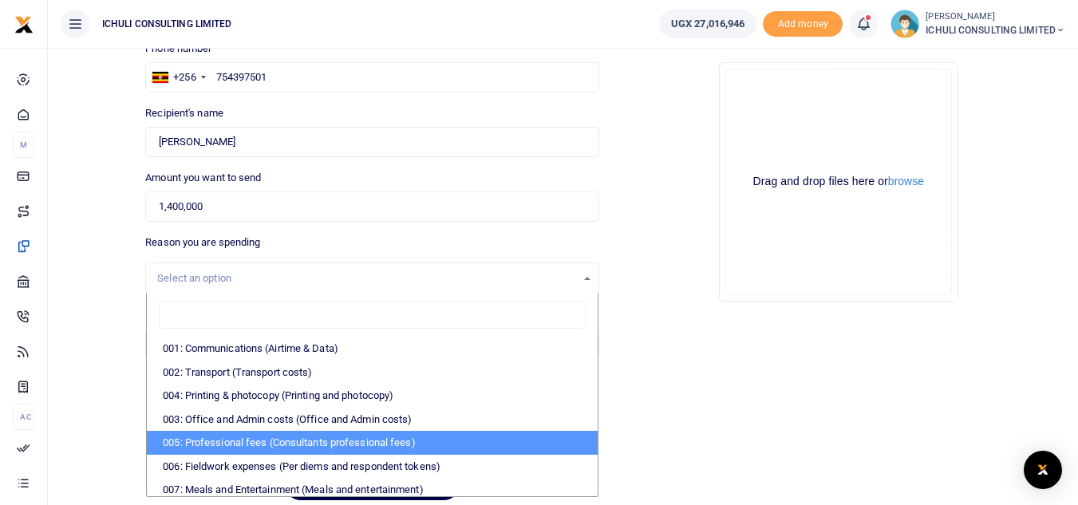
click at [326, 447] on li "005: Professional fees (Consultants professional fees)" at bounding box center [372, 443] width 450 height 24
select select "65"
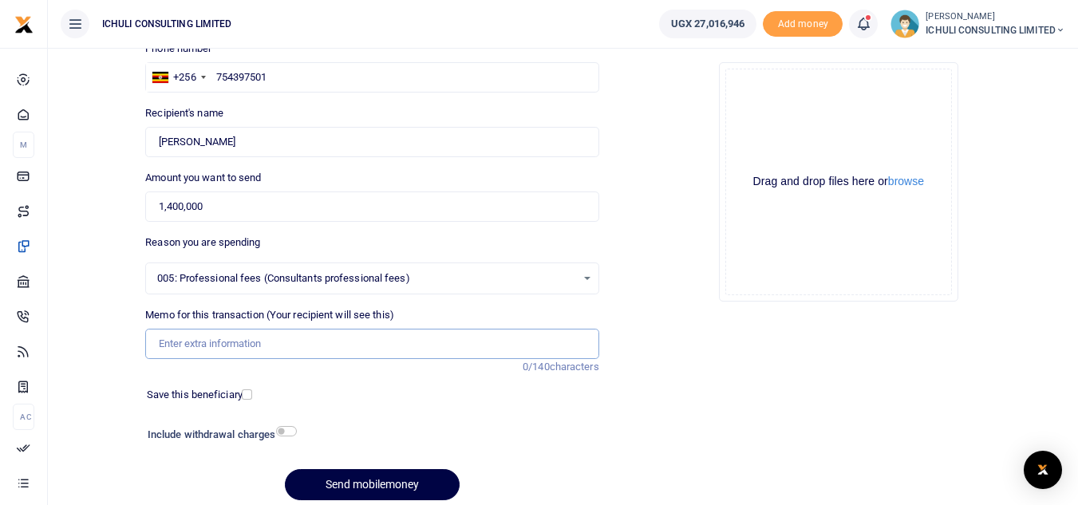
click at [270, 341] on input "Memo for this transaction (Your recipient will see this)" at bounding box center [371, 344] width 453 height 30
type input "Trenching SFLU water project"
click at [392, 481] on button "Send mobilemoney" at bounding box center [372, 484] width 175 height 31
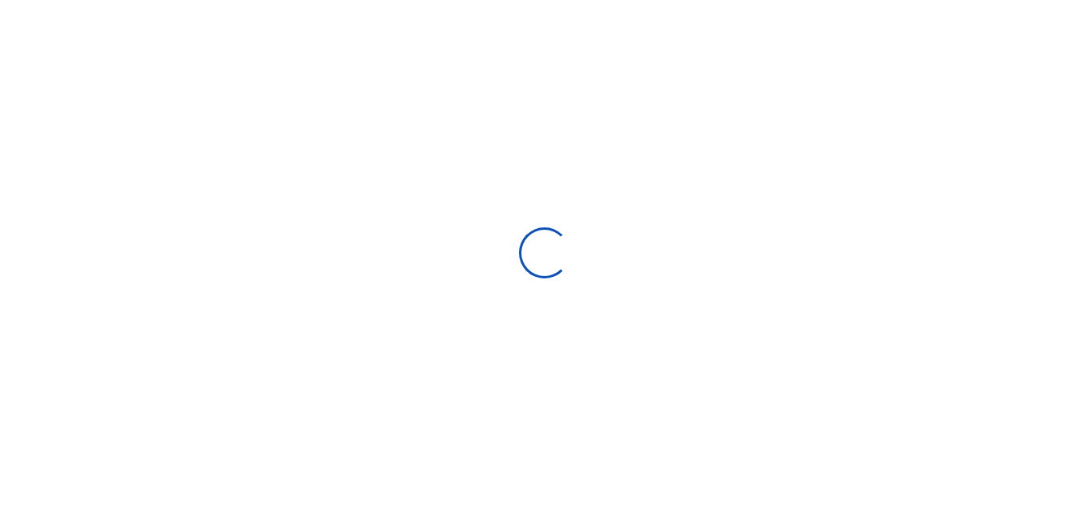
select select "Loading bundles"
select select
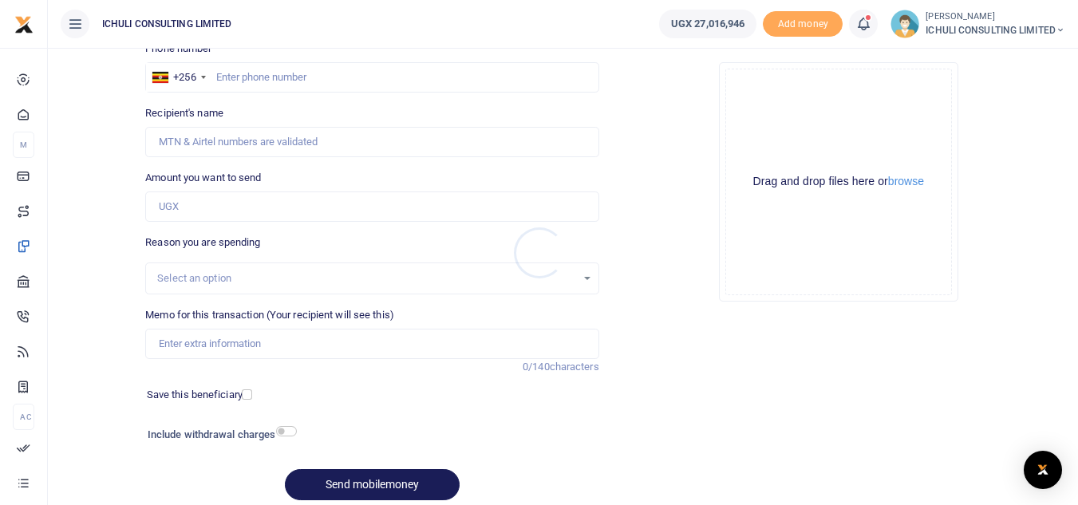
scroll to position [124, 0]
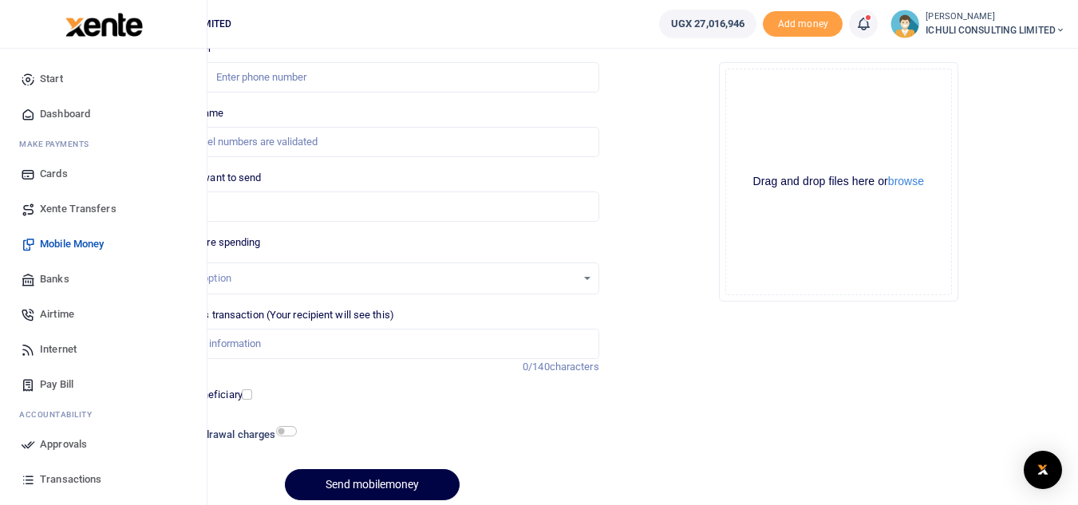
click at [59, 443] on span "Approvals" at bounding box center [63, 444] width 47 height 16
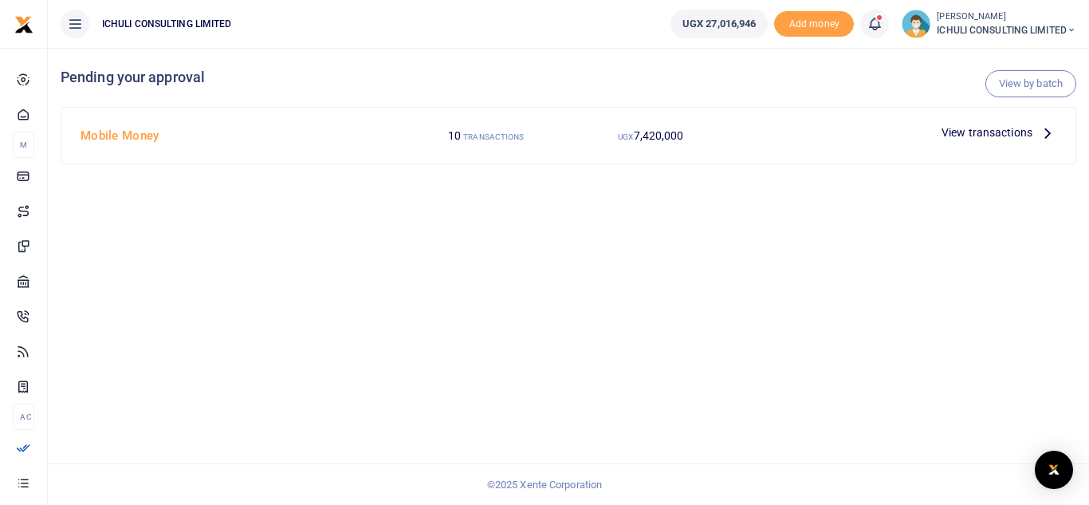
click at [1050, 132] on icon at bounding box center [1048, 133] width 18 height 18
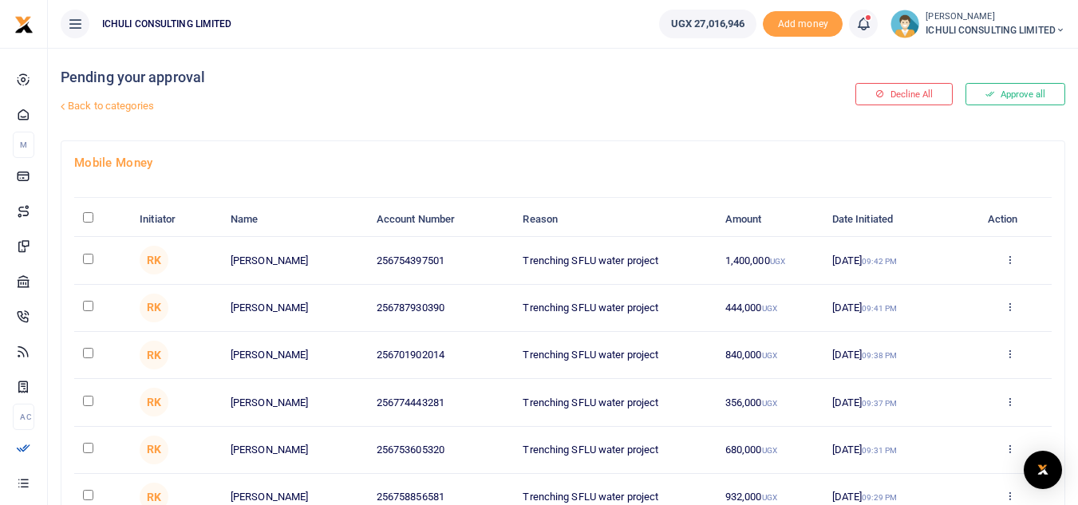
click at [88, 216] on input "\a \a : activate to sort column descending" at bounding box center [88, 217] width 10 height 10
checkbox input "true"
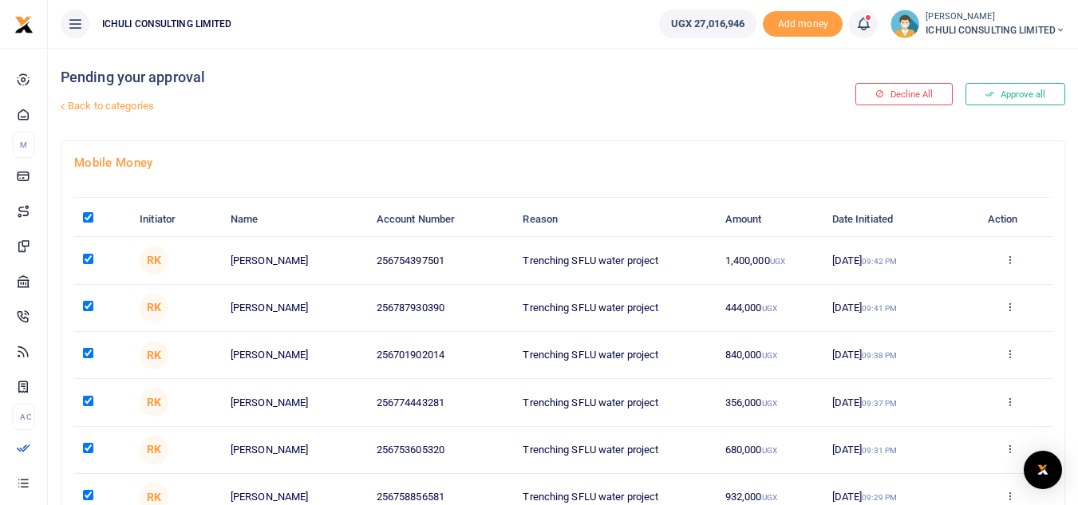
checkbox input "true"
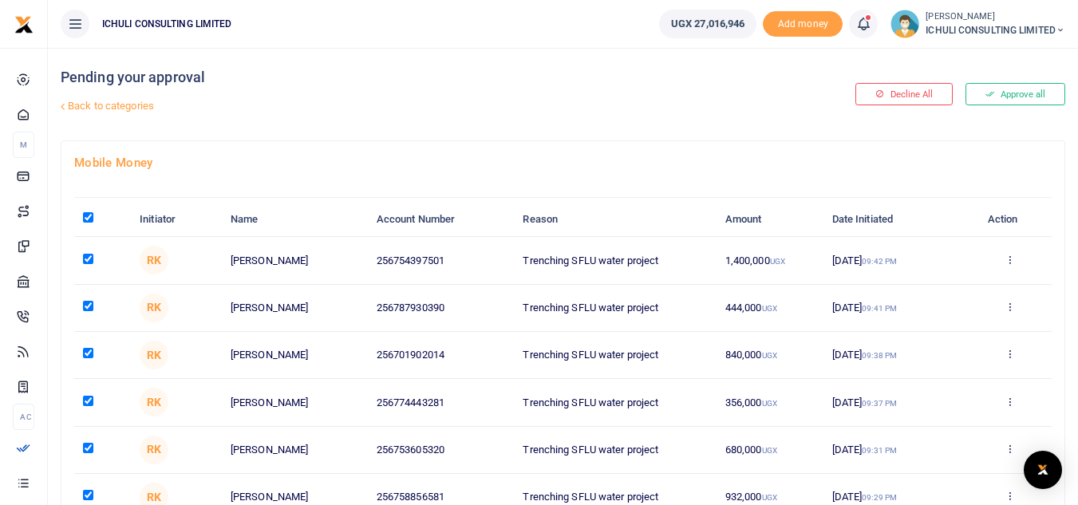
checkbox input "true"
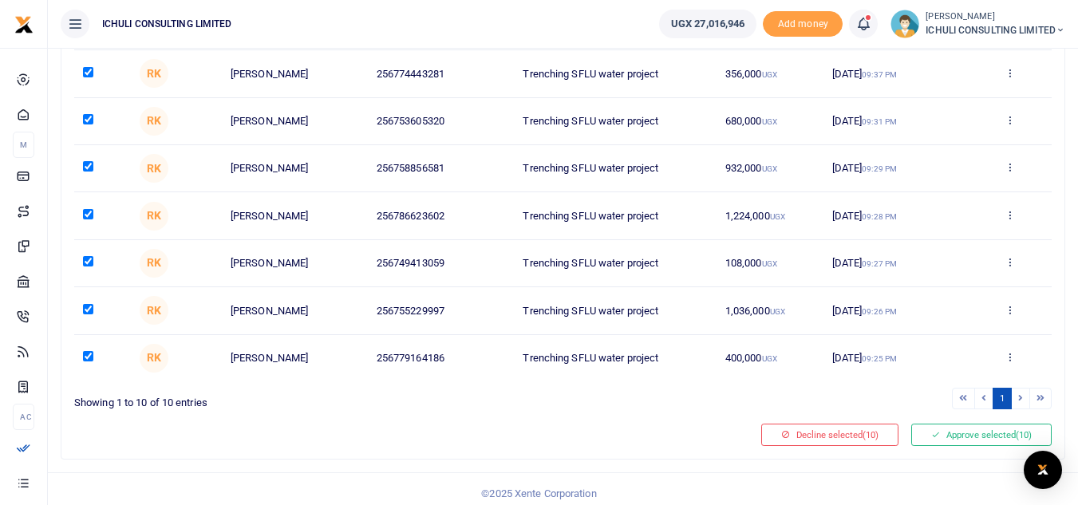
scroll to position [332, 0]
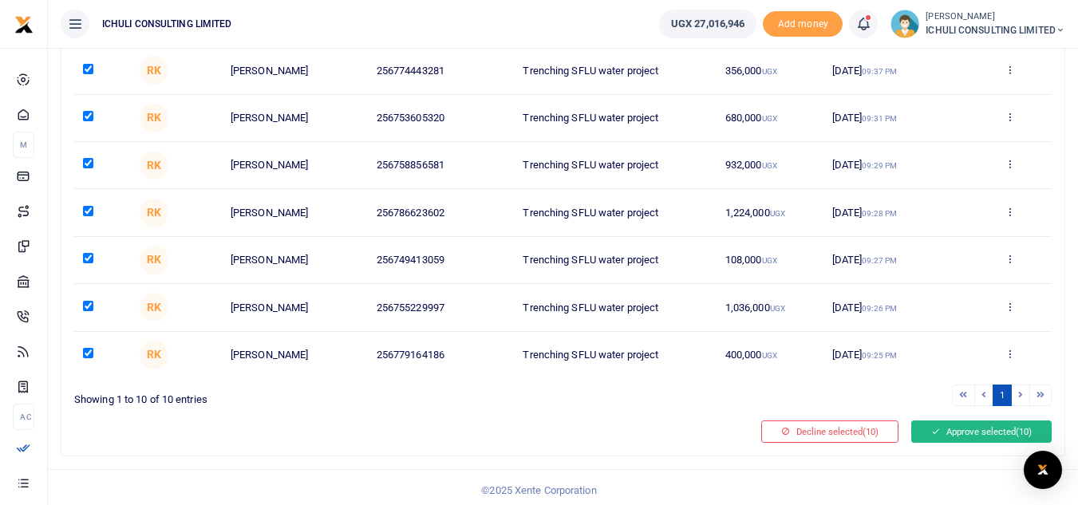
click at [960, 428] on button "Approve selected (10)" at bounding box center [981, 431] width 140 height 22
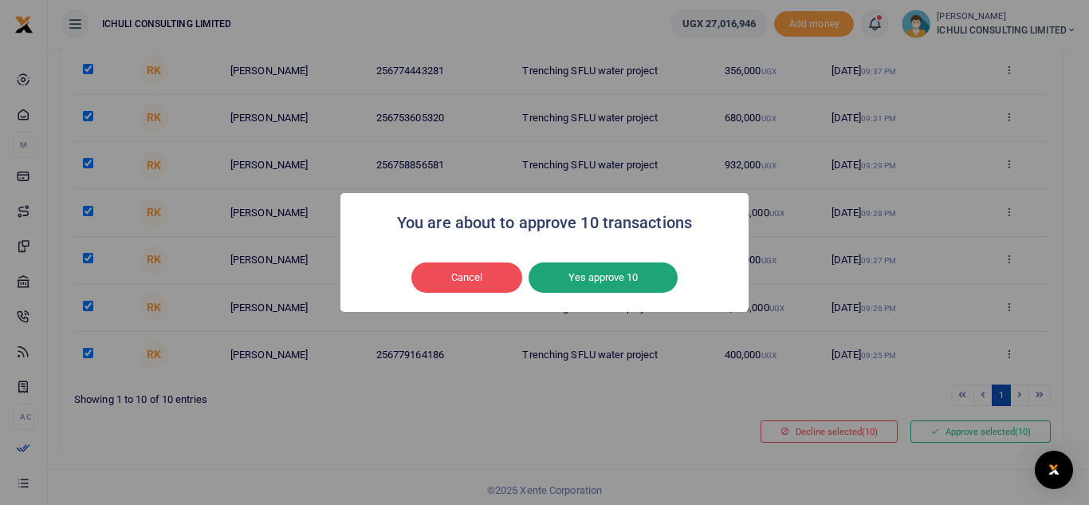
click at [614, 276] on button "Yes approve 10" at bounding box center [603, 277] width 149 height 30
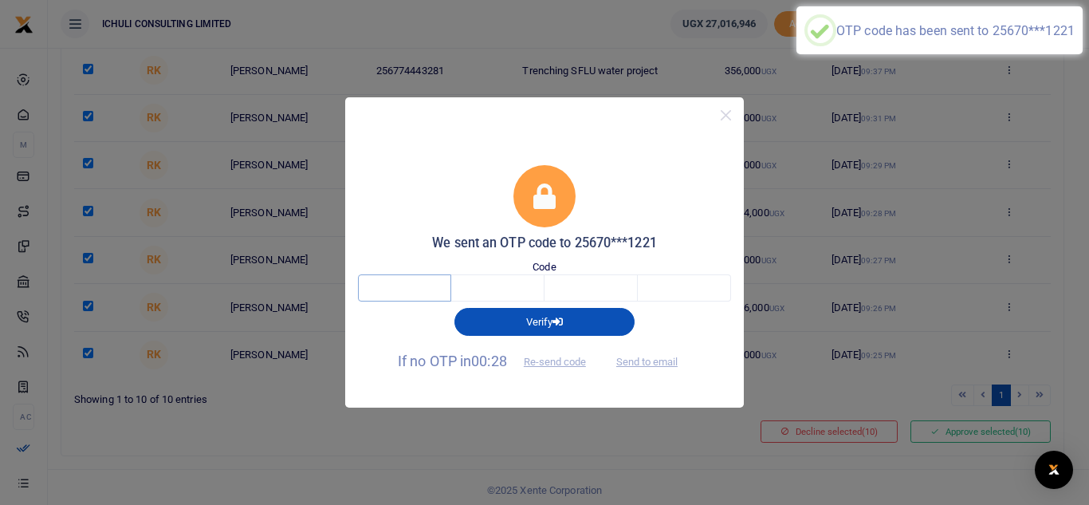
click at [435, 290] on input "text" at bounding box center [404, 287] width 93 height 27
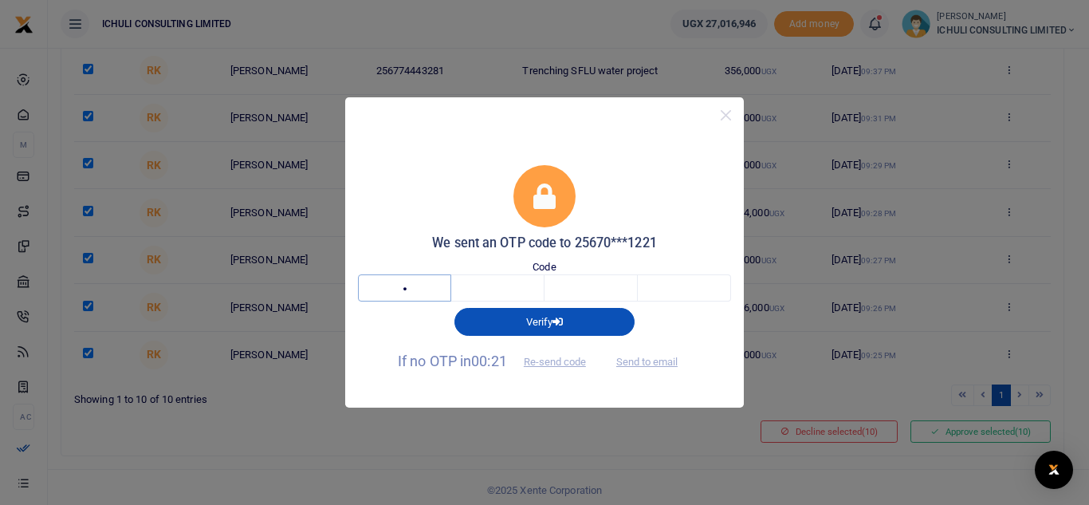
type input "1"
type input "2"
type input "3"
type input "5"
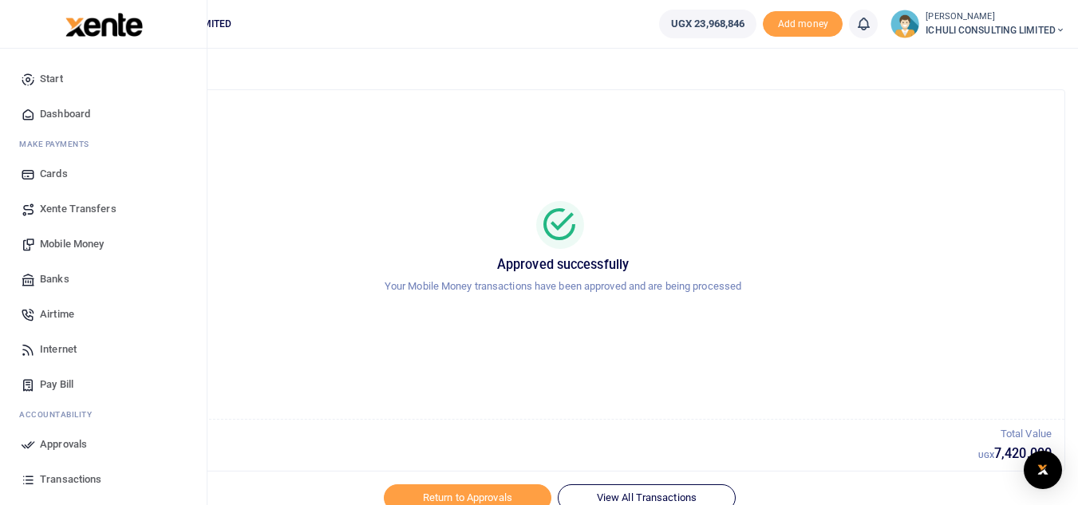
click at [85, 245] on span "Mobile Money" at bounding box center [72, 244] width 64 height 16
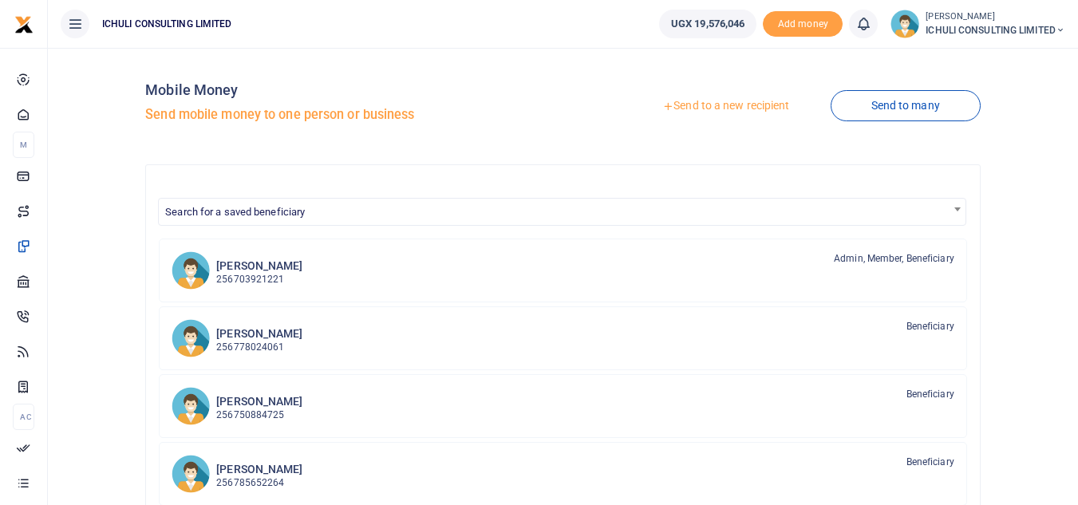
click at [692, 104] on link "Send to a new recipient" at bounding box center [725, 106] width 208 height 29
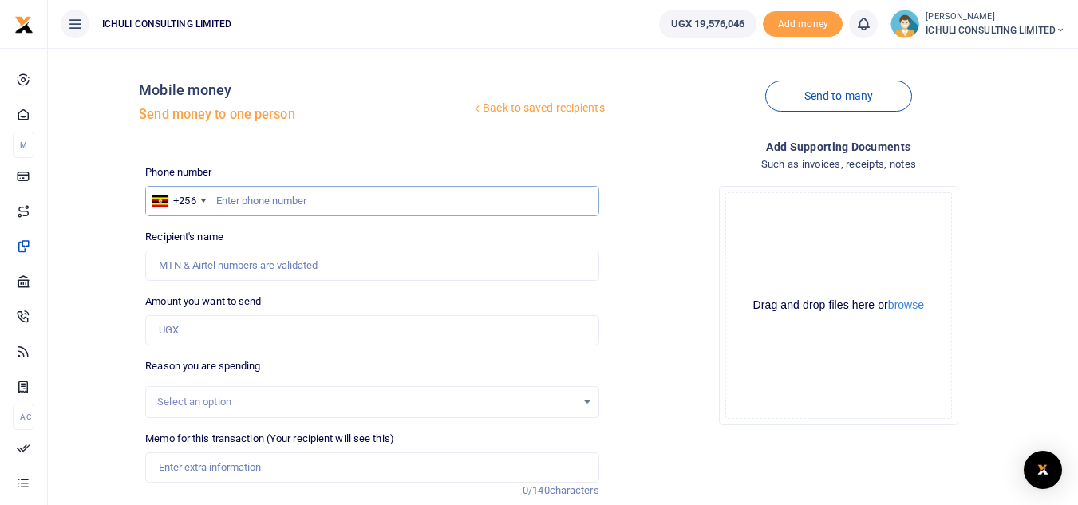
click at [431, 203] on input "text" at bounding box center [371, 201] width 453 height 30
paste input "754397501"
type input "754397501"
type input "Muwanguzi Godfrey"
type input "754397501"
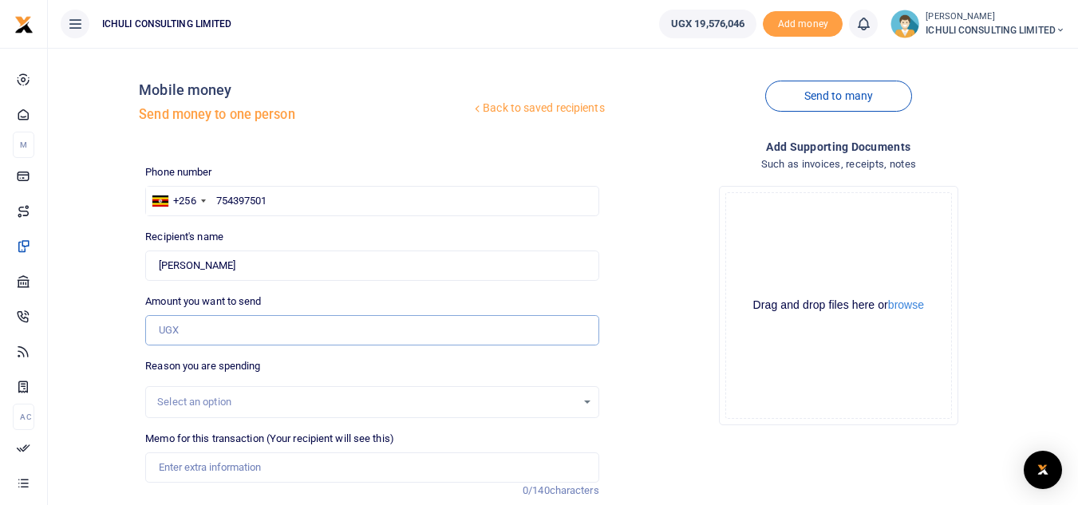
click at [331, 336] on input "Amount you want to send" at bounding box center [371, 330] width 453 height 30
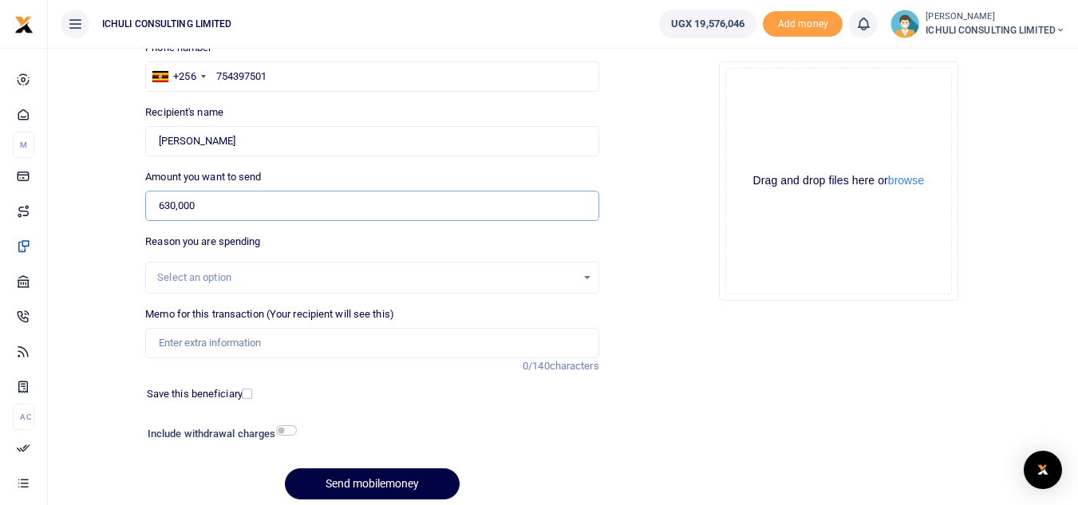
scroll to position [132, 0]
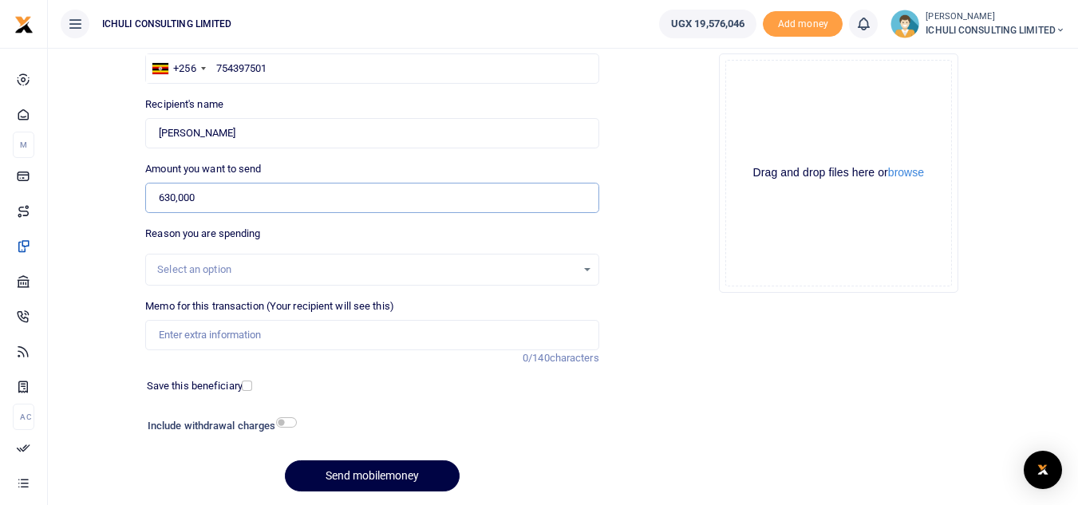
type input "630,000"
click at [556, 276] on div "Select an option" at bounding box center [366, 270] width 418 height 16
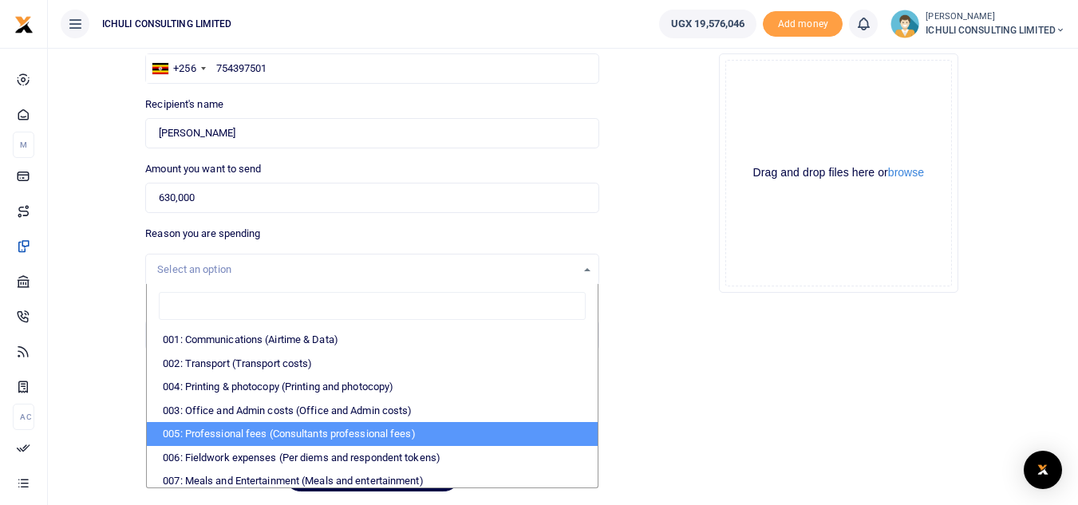
click at [430, 436] on li "005: Professional fees (Consultants professional fees)" at bounding box center [372, 434] width 450 height 24
select select "65"
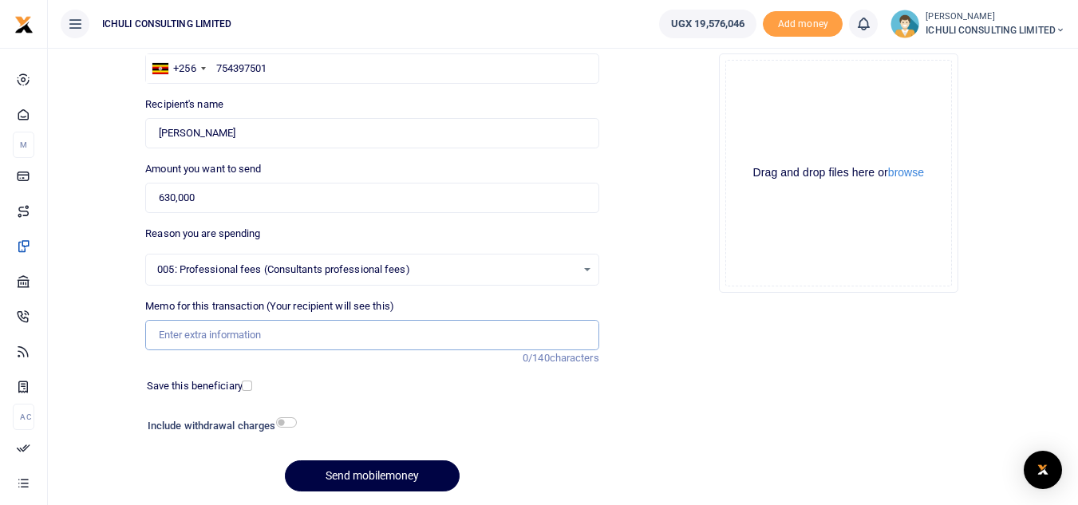
click at [490, 347] on input "Memo for this transaction (Your recipient will see this)" at bounding box center [371, 335] width 453 height 30
type input "Trenching SFLU water project"
click at [400, 477] on button "Send mobilemoney" at bounding box center [372, 475] width 175 height 31
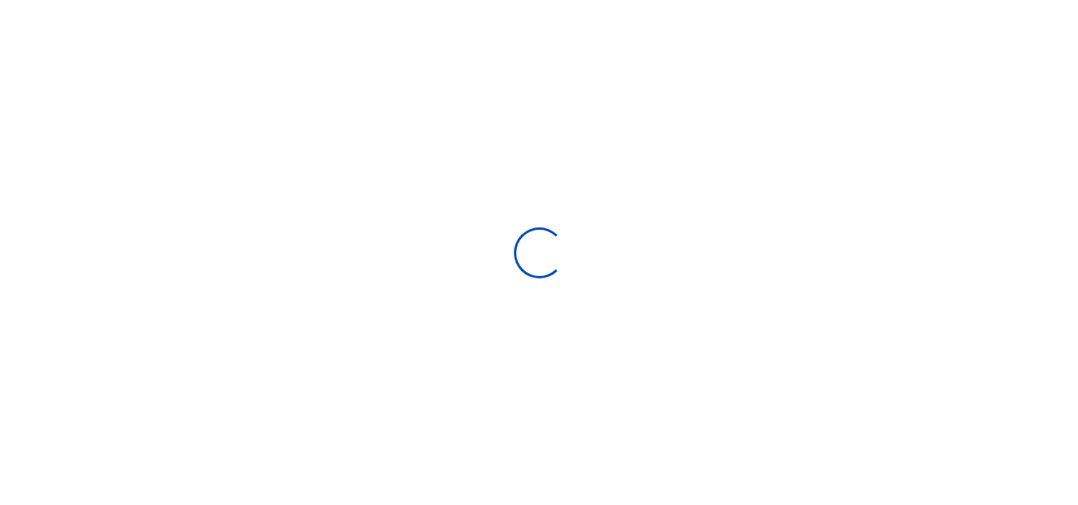
select select
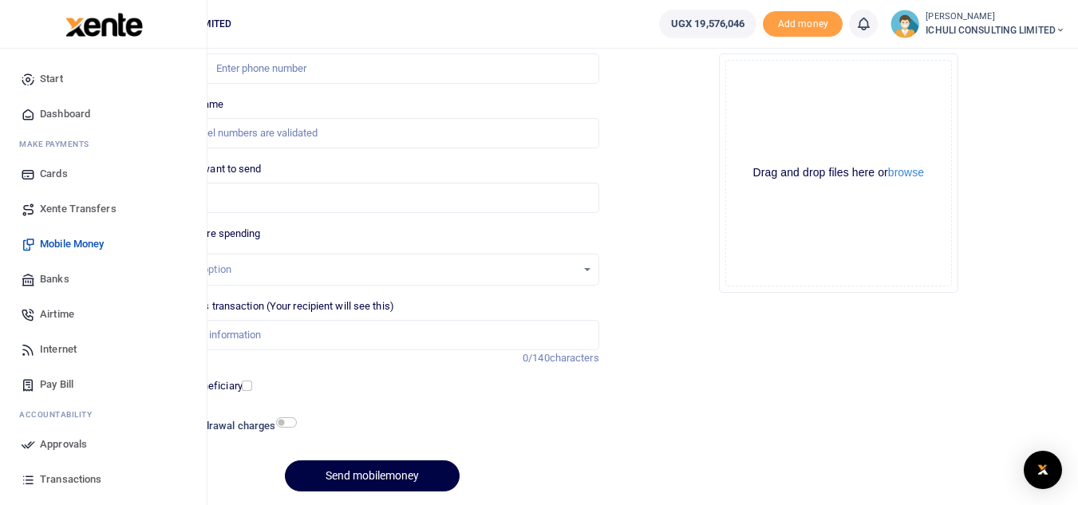
click at [57, 444] on span "Approvals" at bounding box center [63, 444] width 47 height 16
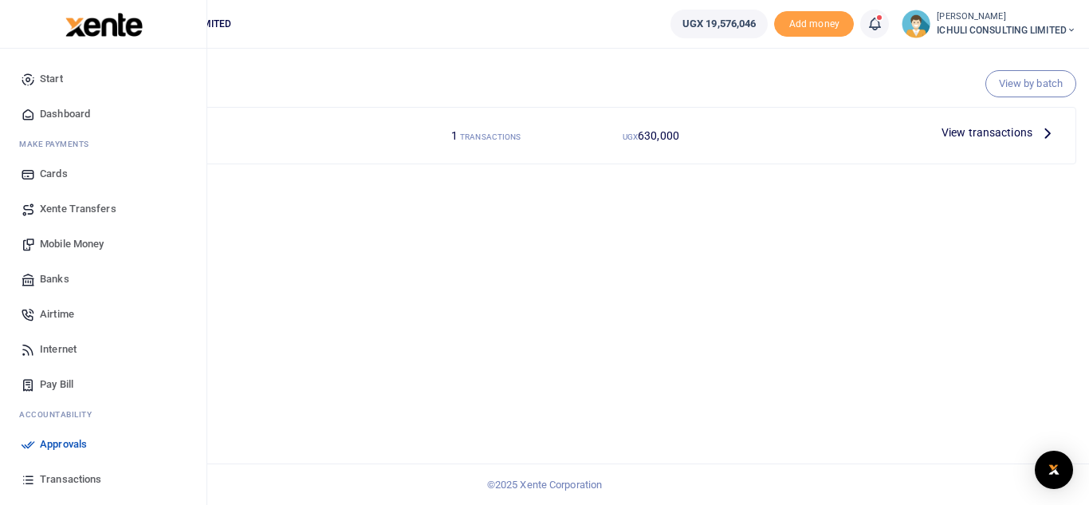
click at [61, 243] on span "Mobile Money" at bounding box center [72, 244] width 64 height 16
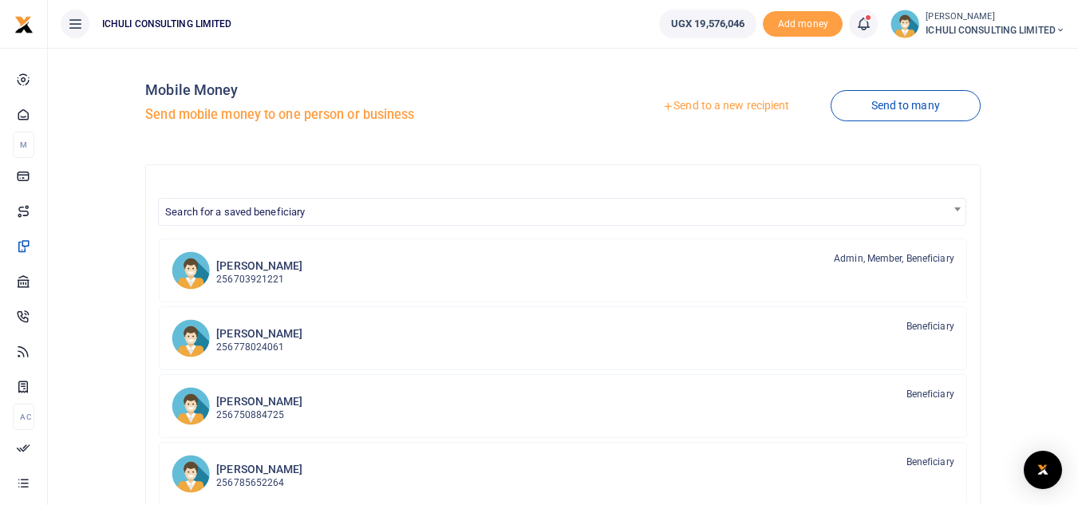
click at [691, 108] on link "Send to a new recipient" at bounding box center [725, 106] width 208 height 29
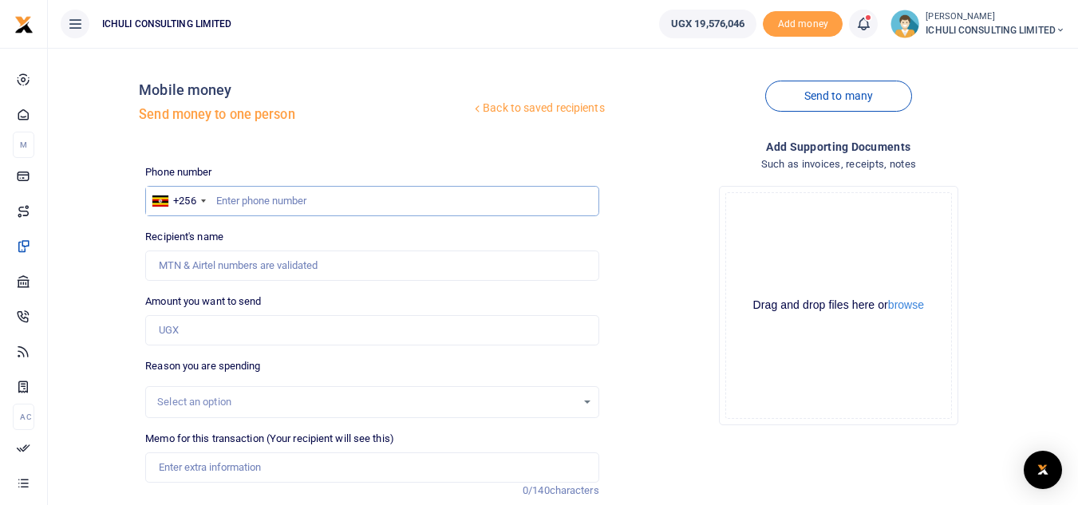
click at [334, 201] on input "text" at bounding box center [371, 201] width 453 height 30
paste input "771886553"
type input "771886553"
type input "Gerald Waikoti"
type input "771886553"
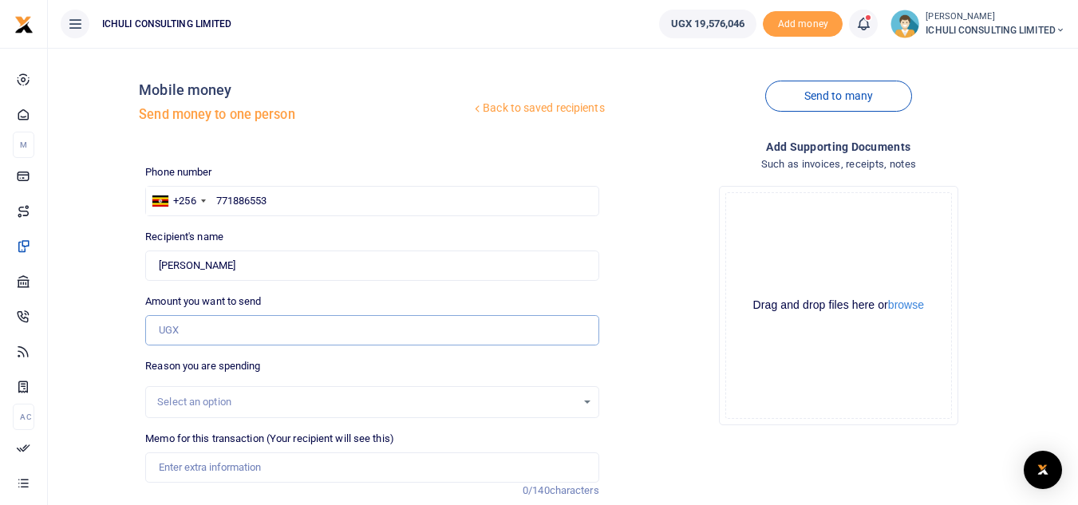
click at [210, 330] on input "Amount you want to send" at bounding box center [371, 330] width 453 height 30
type input "2,272,000"
click at [231, 400] on div "Select an option" at bounding box center [366, 402] width 418 height 16
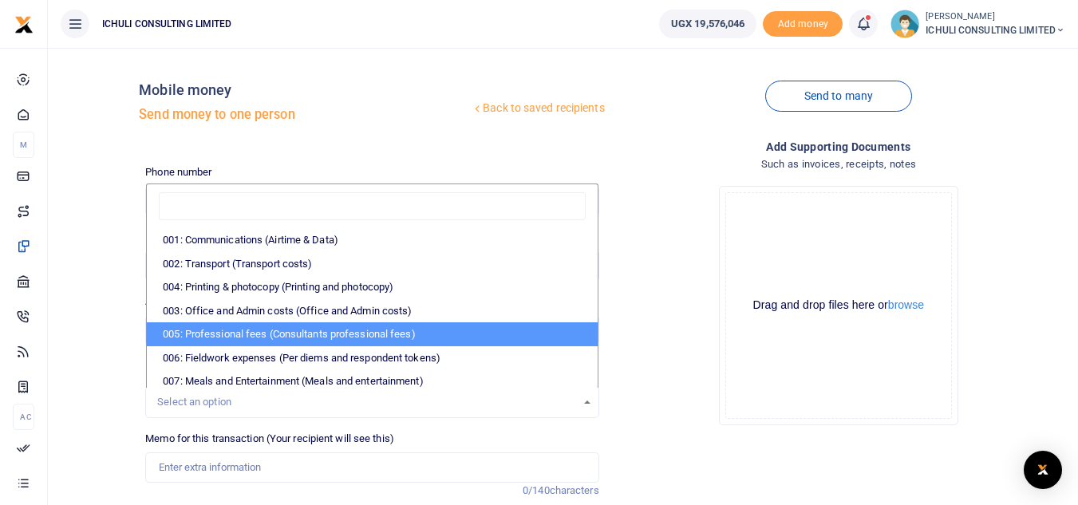
click at [261, 332] on li "005: Professional fees (Consultants professional fees)" at bounding box center [372, 334] width 450 height 24
select select "65"
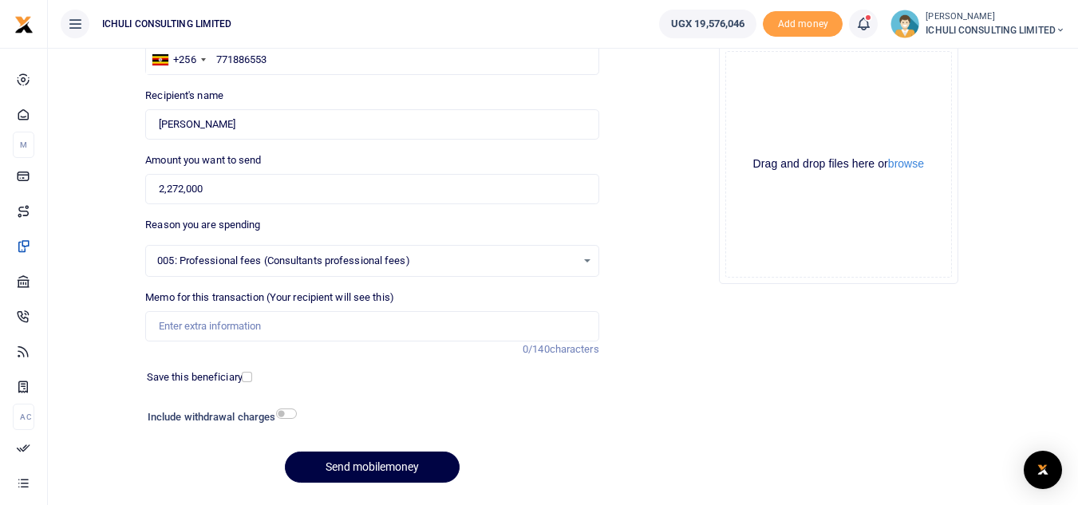
scroll to position [172, 0]
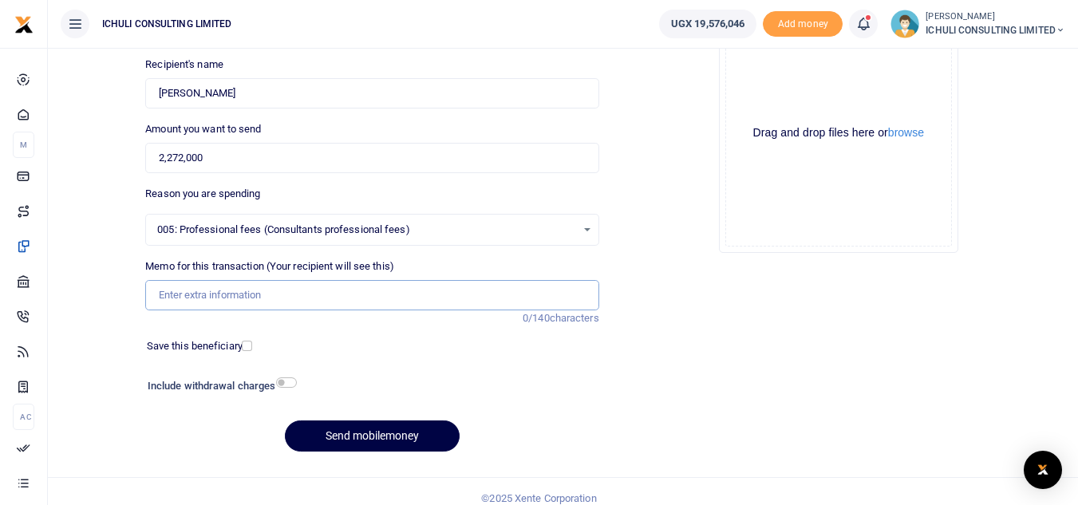
click at [374, 291] on input "Memo for this transaction (Your recipient will see this)" at bounding box center [371, 295] width 453 height 30
type input "Trenching SFLU water project"
click at [391, 437] on button "Send mobilemoney" at bounding box center [372, 435] width 175 height 31
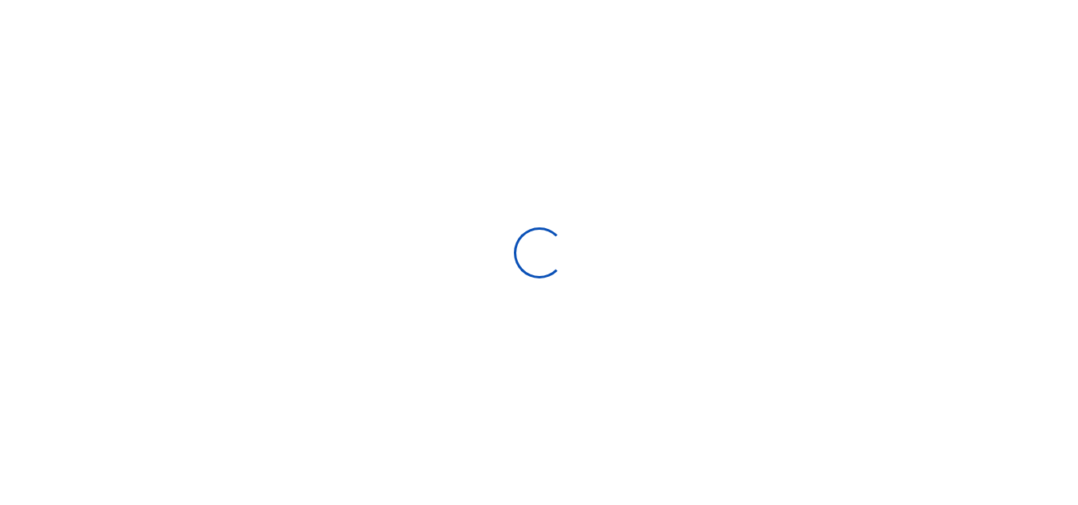
scroll to position [171, 0]
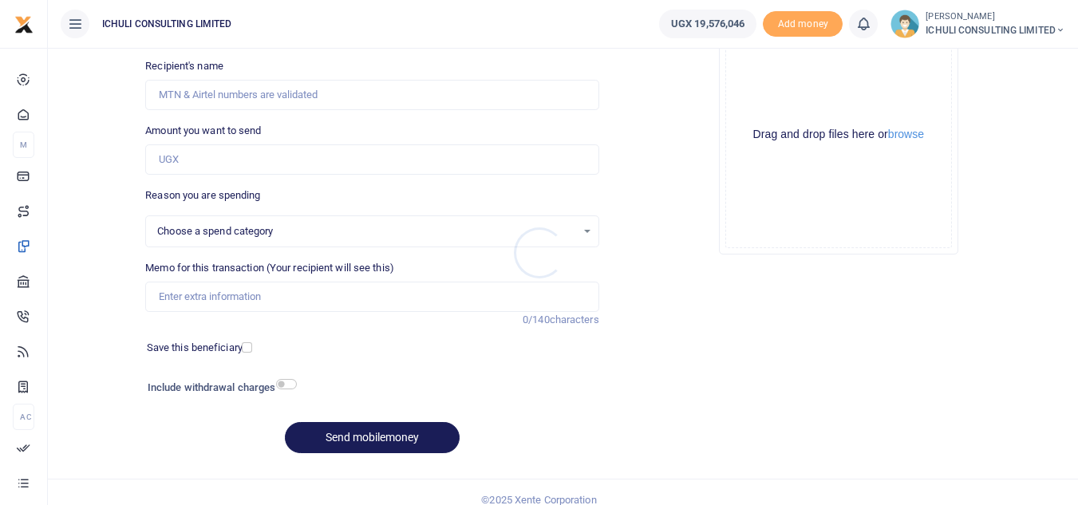
select select
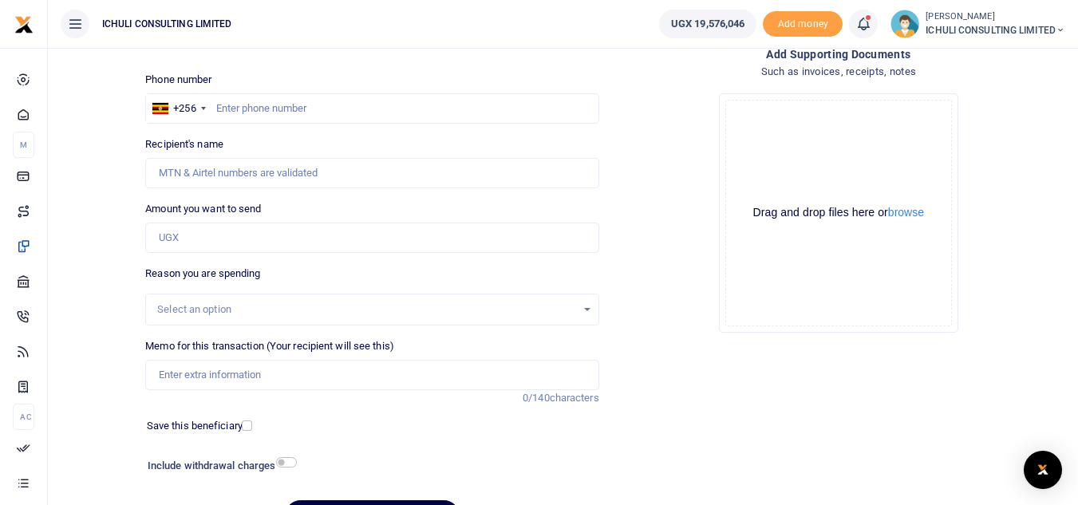
scroll to position [57, 0]
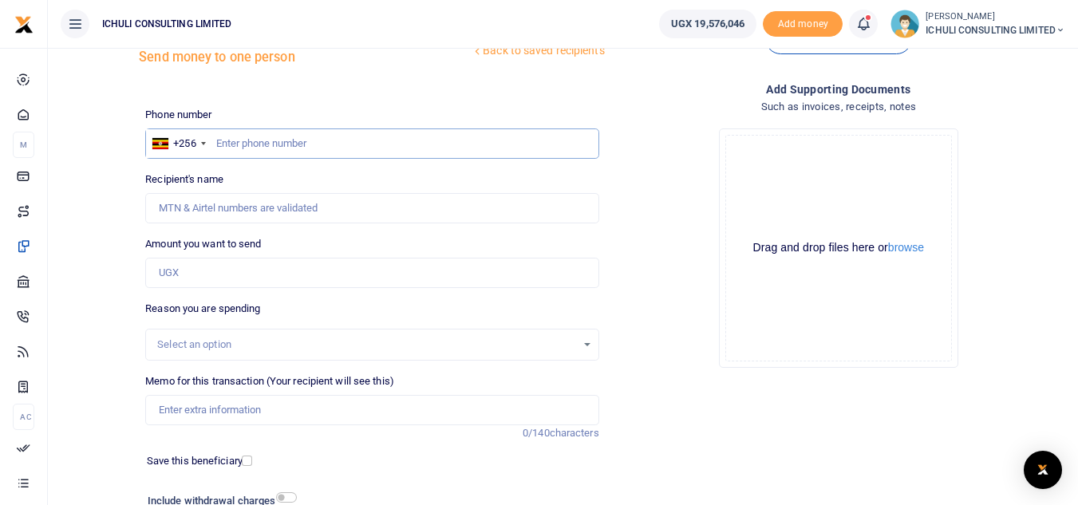
click at [305, 144] on input "text" at bounding box center [371, 143] width 453 height 30
paste input "758940083"
type input "758940083"
click at [258, 272] on input "Amount you want to send" at bounding box center [371, 273] width 453 height 30
type input "Daniel Eyiiga"
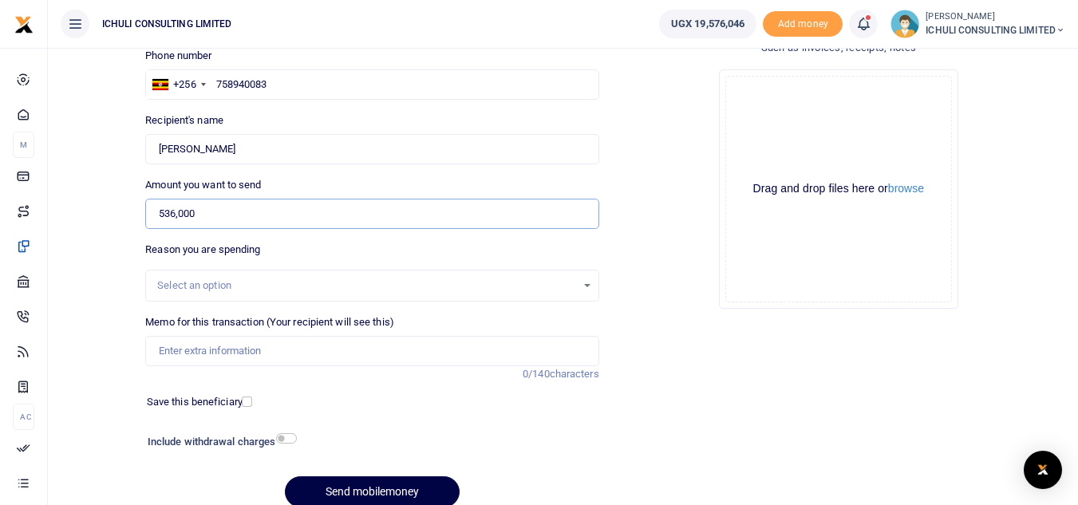
scroll to position [186, 0]
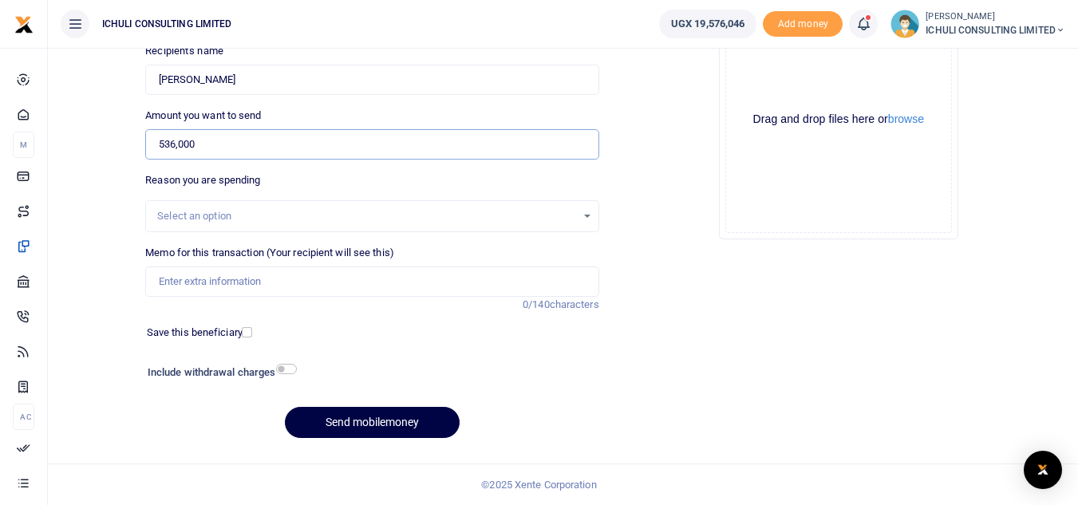
type input "536,000"
click at [478, 217] on div "Select an option" at bounding box center [366, 216] width 418 height 16
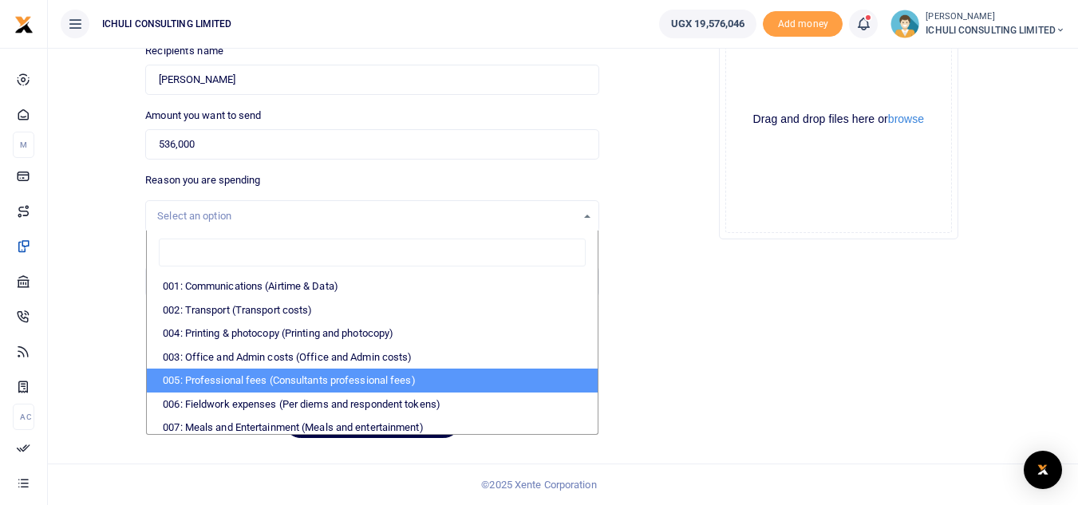
click at [374, 380] on li "005: Professional fees (Consultants professional fees)" at bounding box center [372, 380] width 450 height 24
select select "65"
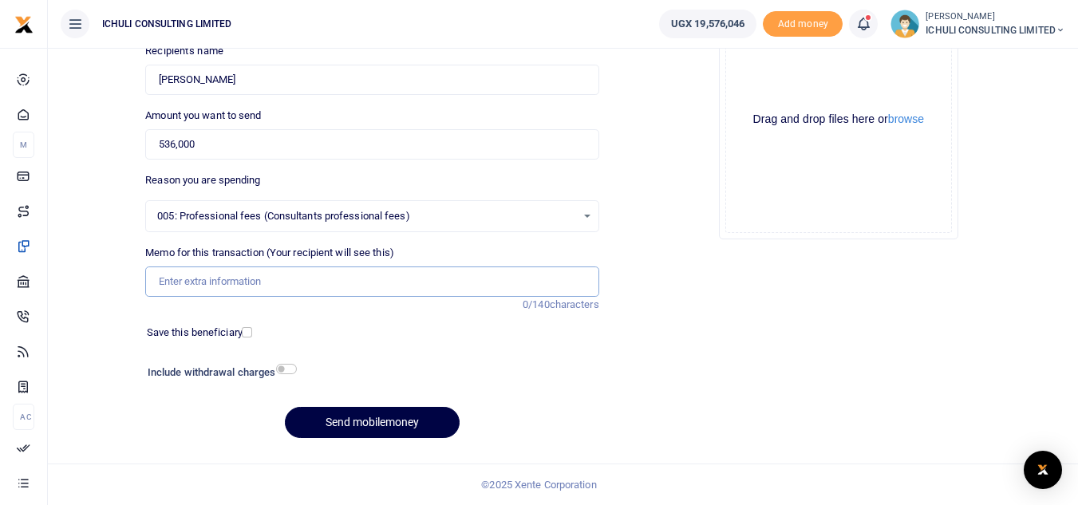
click at [254, 281] on input "Memo for this transaction (Your recipient will see this)" at bounding box center [371, 281] width 453 height 30
type input "Trenching SFLU water project"
click at [386, 423] on button "Send mobilemoney" at bounding box center [372, 422] width 175 height 31
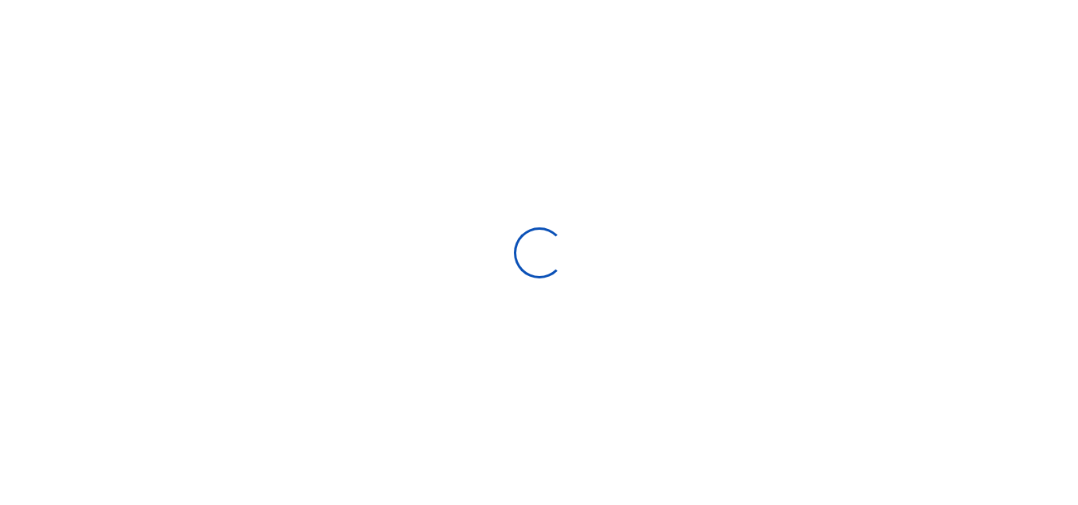
select select "Loading bundles"
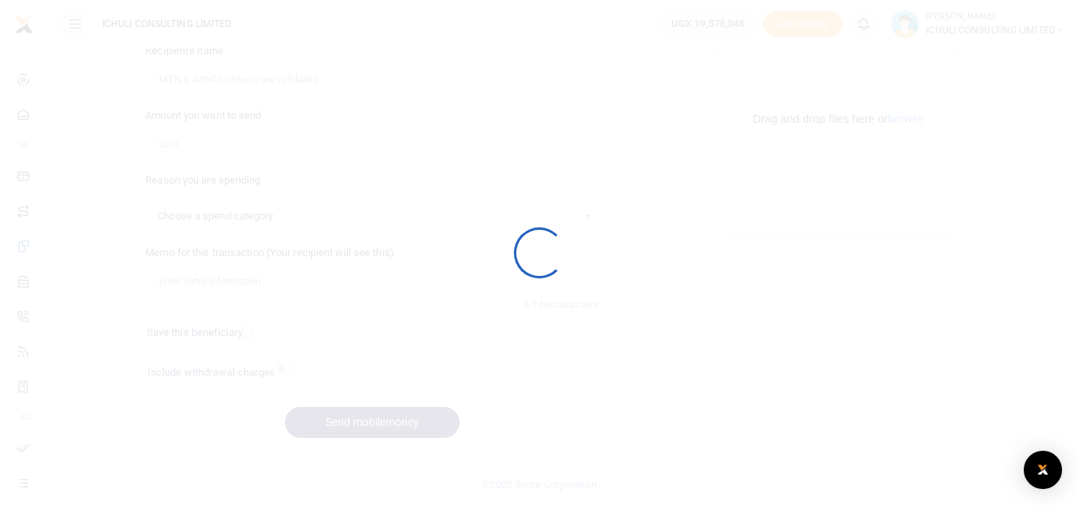
select select
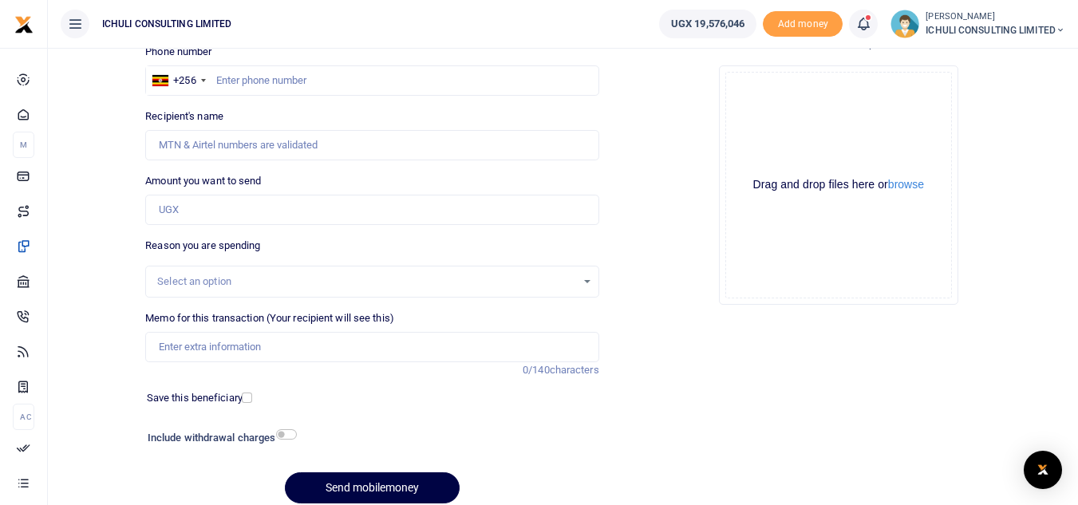
scroll to position [116, 0]
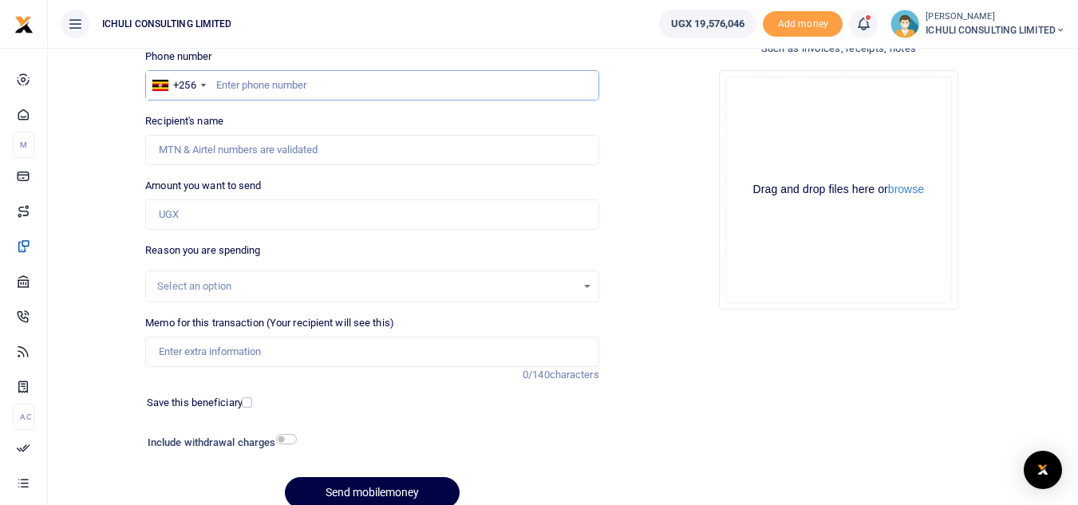
click at [268, 84] on input "text" at bounding box center [371, 85] width 453 height 30
paste input "774809540"
type input "774809540"
type input "[PERSON_NAME]"
type input "774809540"
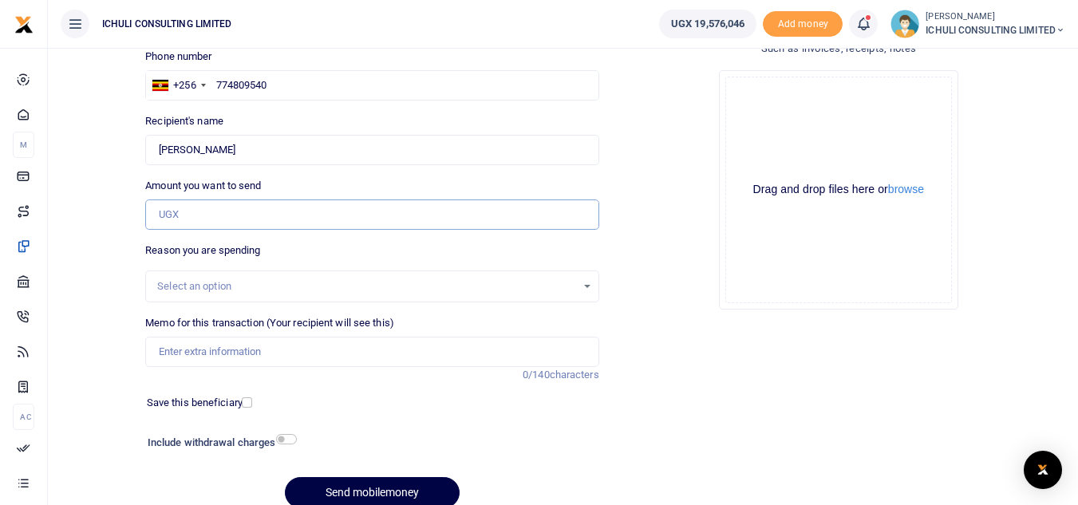
click at [250, 216] on input "Amount you want to send" at bounding box center [371, 214] width 453 height 30
type input "1,784,000"
click at [388, 285] on div "Select an option" at bounding box center [366, 286] width 418 height 16
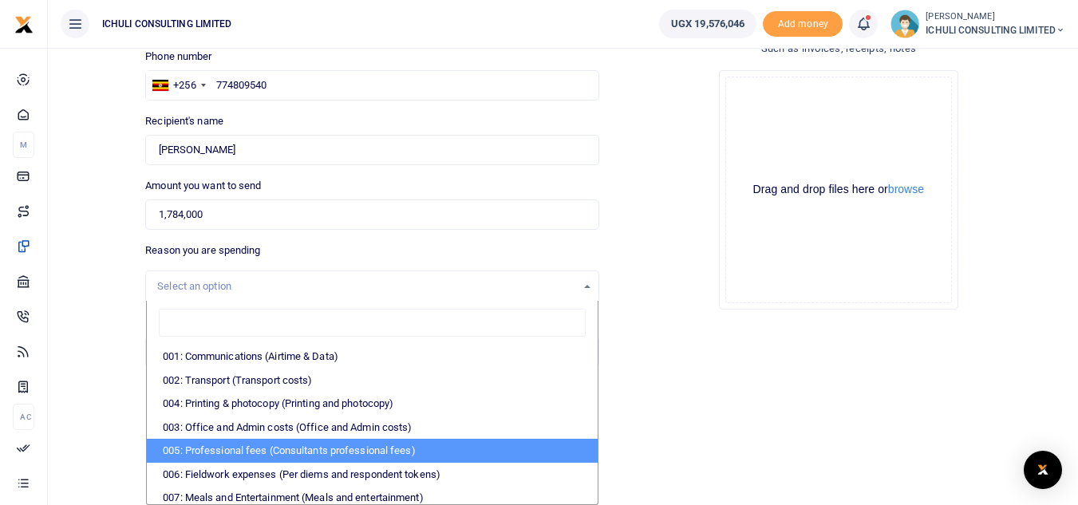
click at [333, 453] on li "005: Professional fees (Consultants professional fees)" at bounding box center [372, 451] width 450 height 24
select select "65"
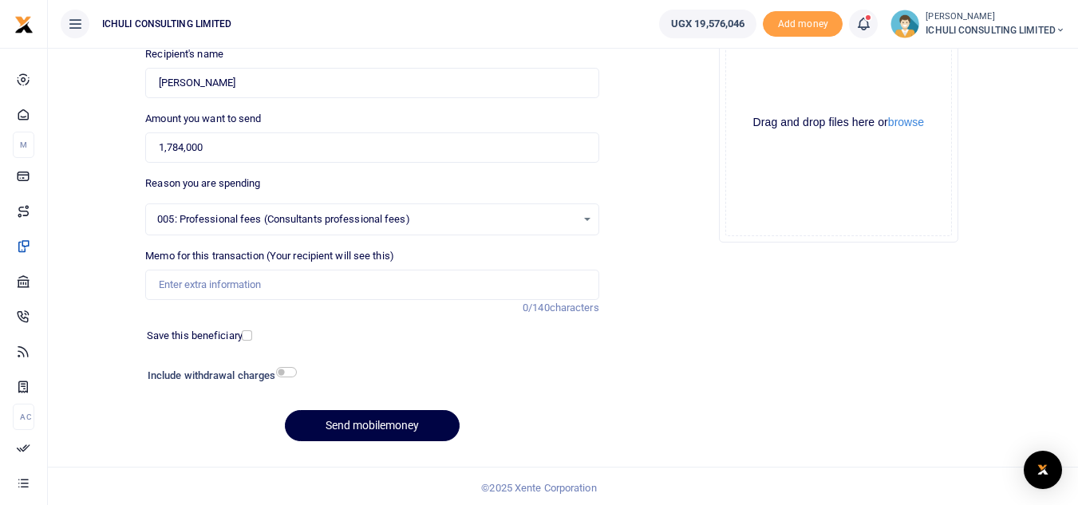
scroll to position [186, 0]
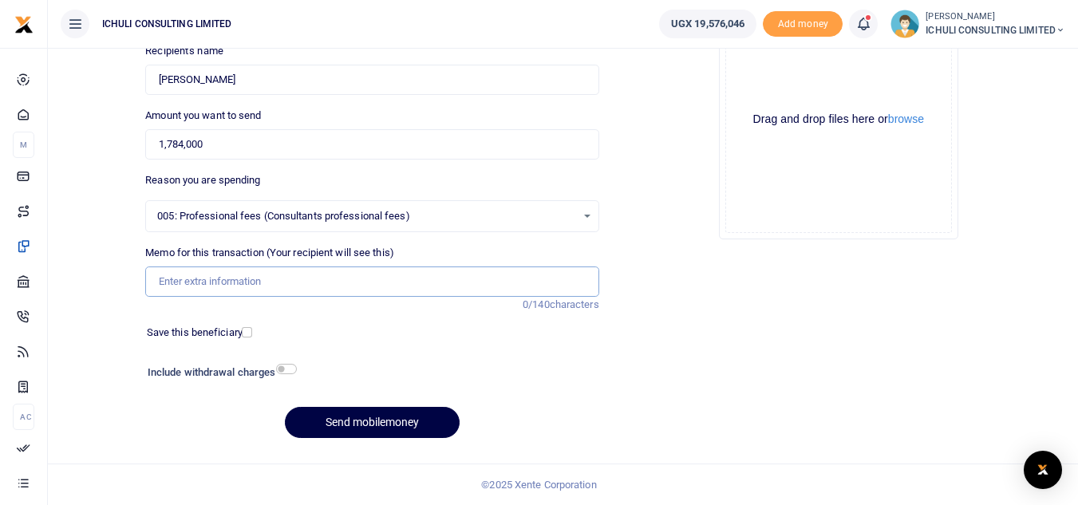
click at [241, 282] on input "Memo for this transaction (Your recipient will see this)" at bounding box center [371, 281] width 453 height 30
type input "Trenching SFLU water project"
click at [381, 422] on button "Send mobilemoney" at bounding box center [372, 422] width 175 height 31
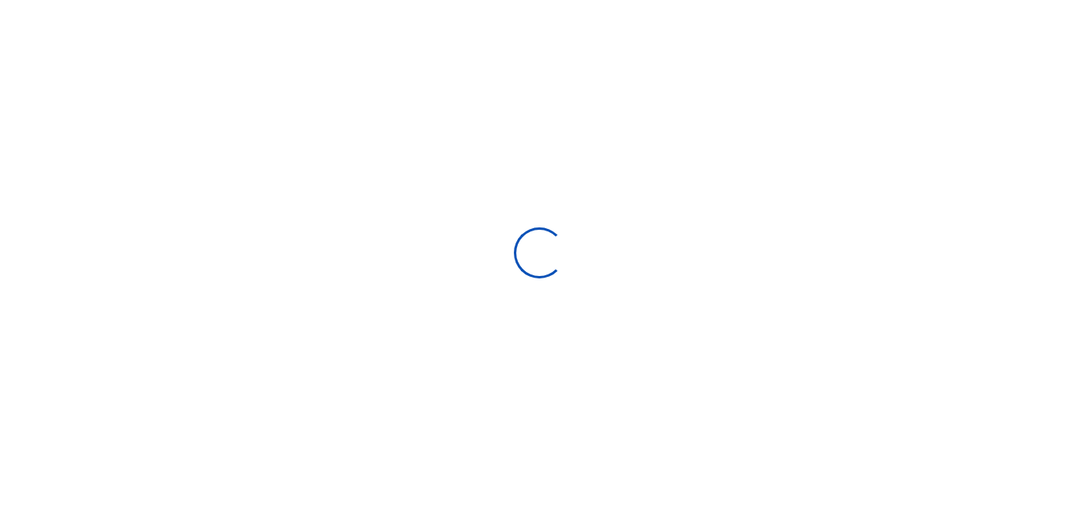
select select "Loading bundles"
select select
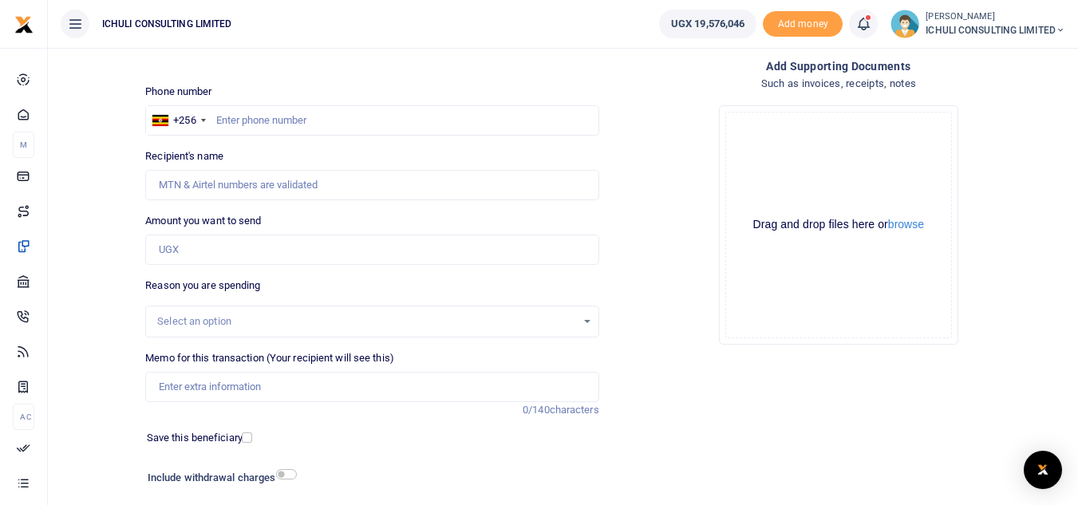
scroll to position [70, 0]
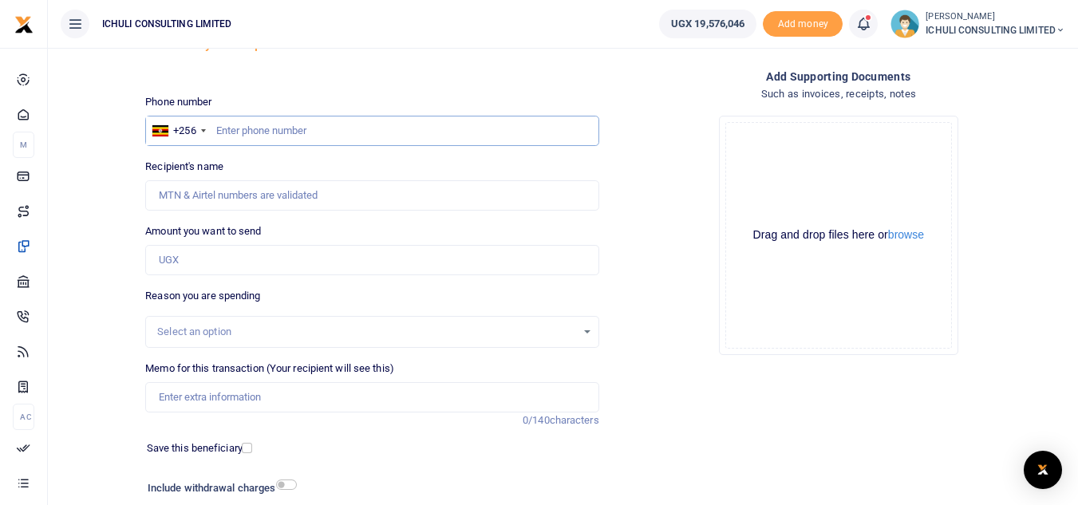
click at [439, 136] on input "text" at bounding box center [371, 131] width 453 height 30
paste input "778815742"
type input "778815742"
type input "[PERSON_NAME]"
type input "778815742"
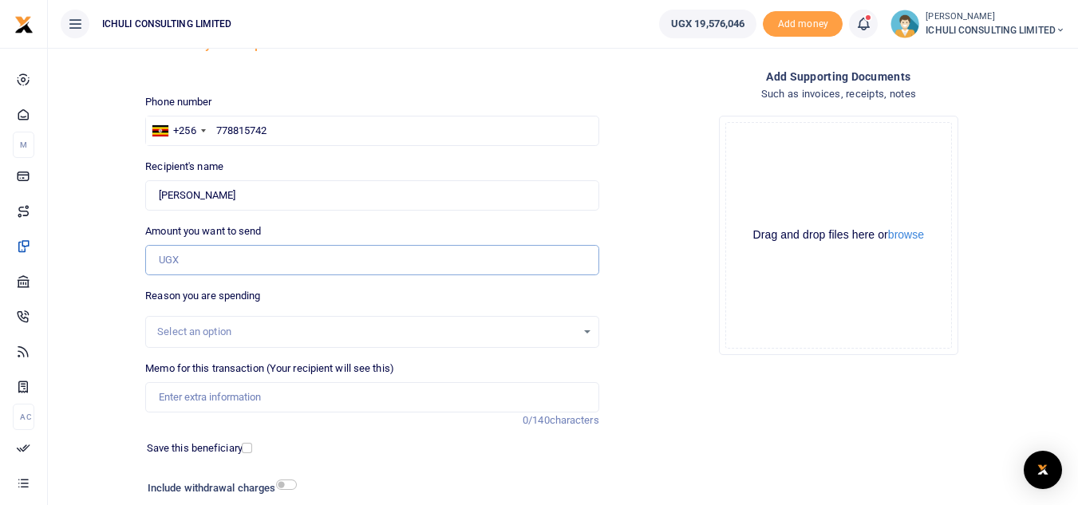
drag, startPoint x: 251, startPoint y: 259, endPoint x: 368, endPoint y: 328, distance: 135.8
click at [251, 259] on input "Amount you want to send" at bounding box center [371, 260] width 453 height 30
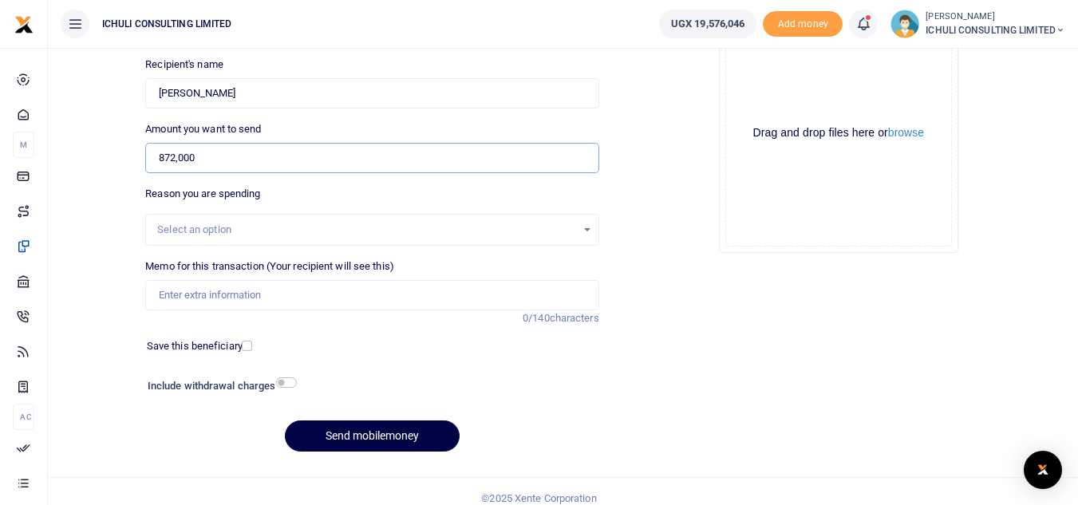
scroll to position [178, 0]
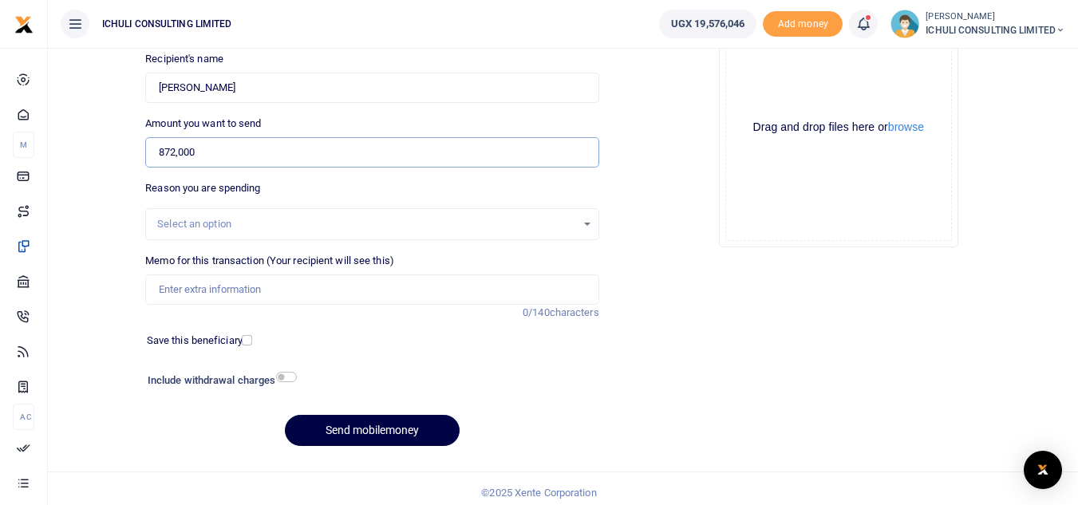
type input "872,000"
click at [585, 224] on div "Select an option" at bounding box center [371, 224] width 451 height 18
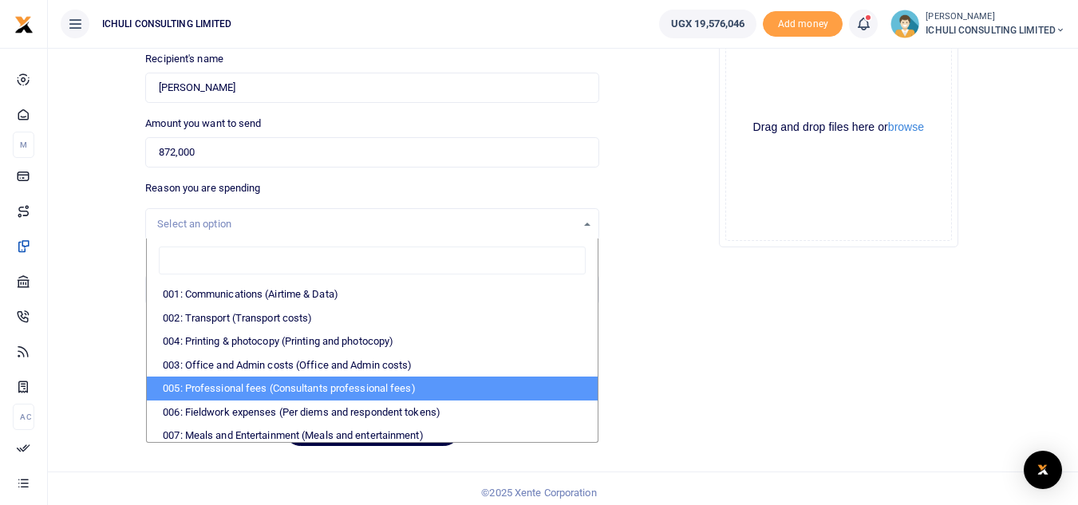
click at [342, 392] on li "005: Professional fees (Consultants professional fees)" at bounding box center [372, 388] width 450 height 24
select select "65"
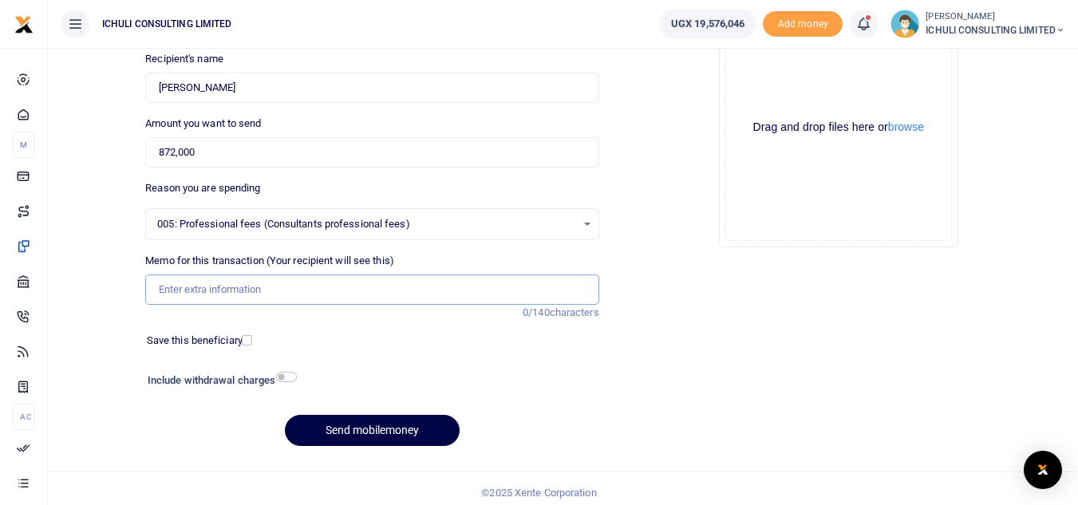
click at [278, 286] on input "Memo for this transaction (Your recipient will see this)" at bounding box center [371, 289] width 453 height 30
type input "Trenching SFLU water project"
click at [359, 431] on button "Send mobilemoney" at bounding box center [372, 430] width 175 height 31
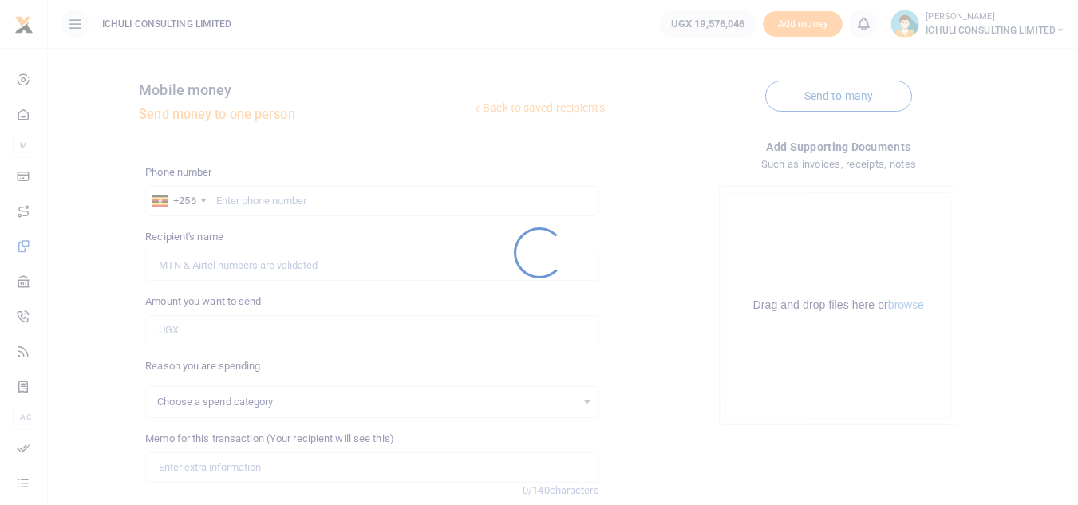
select select
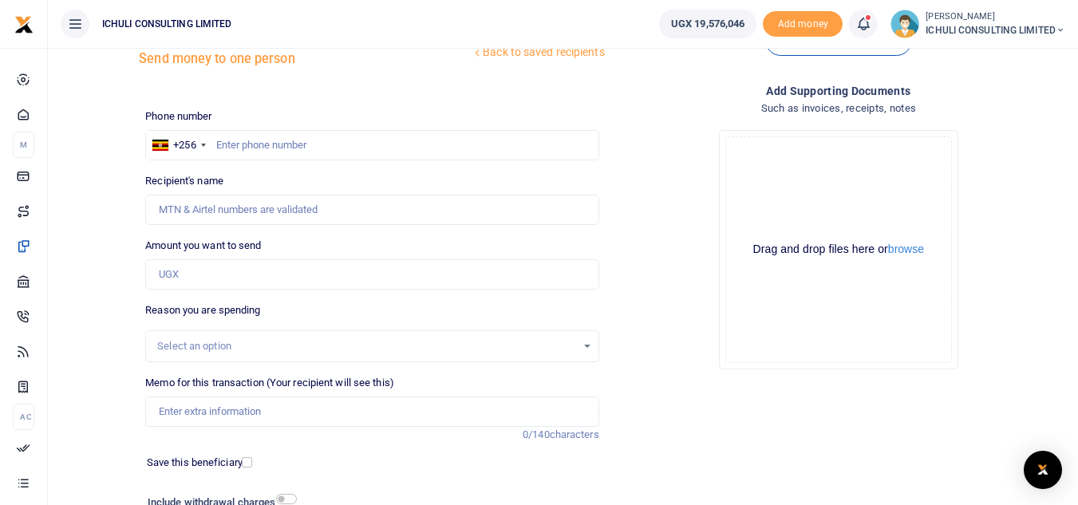
scroll to position [53, 0]
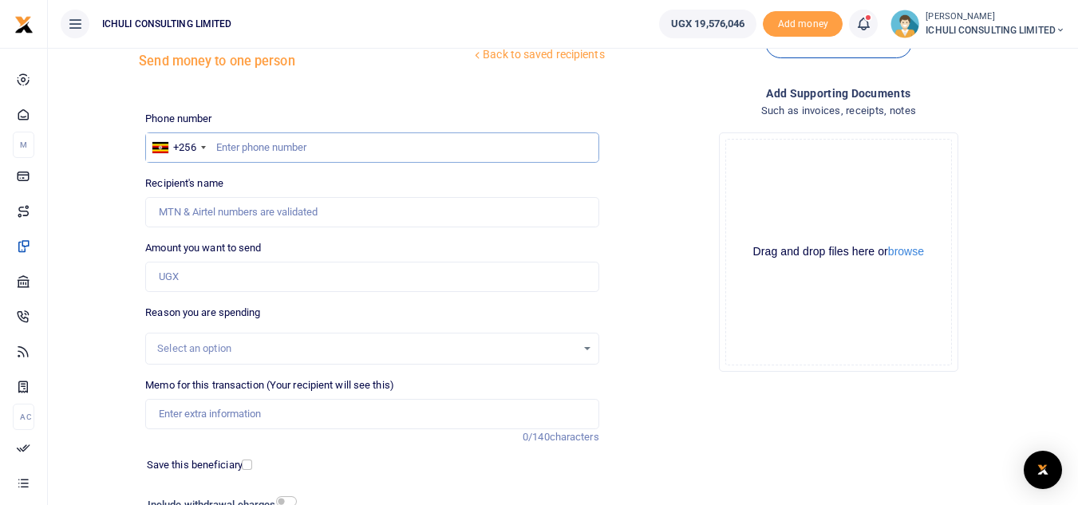
click at [386, 140] on input "text" at bounding box center [371, 147] width 453 height 30
paste input "701434351"
type input "701434351"
click at [246, 280] on input "Amount you want to send" at bounding box center [371, 277] width 453 height 30
type input "[PERSON_NAME]"
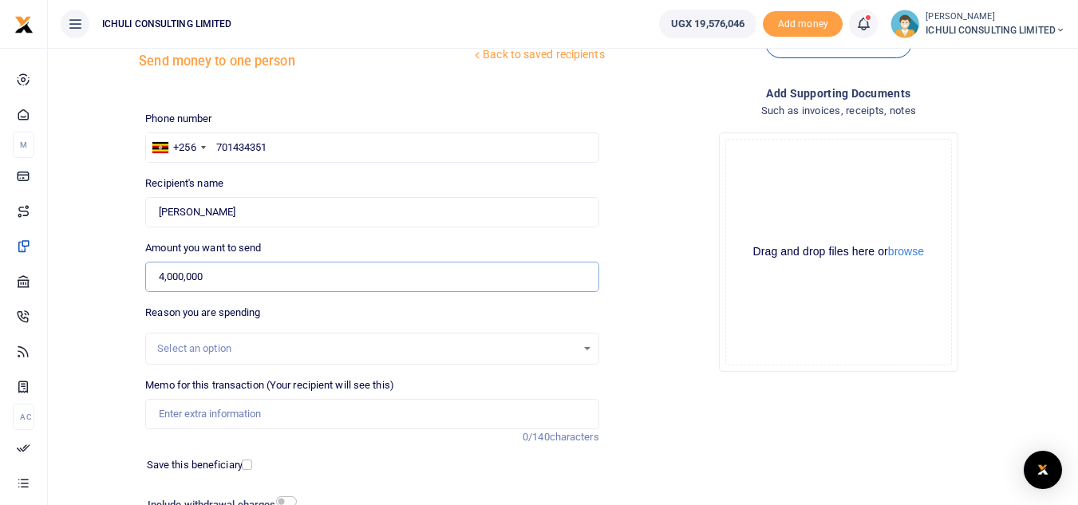
type input "4,000,000"
click at [389, 355] on div "Select an option" at bounding box center [366, 349] width 418 height 16
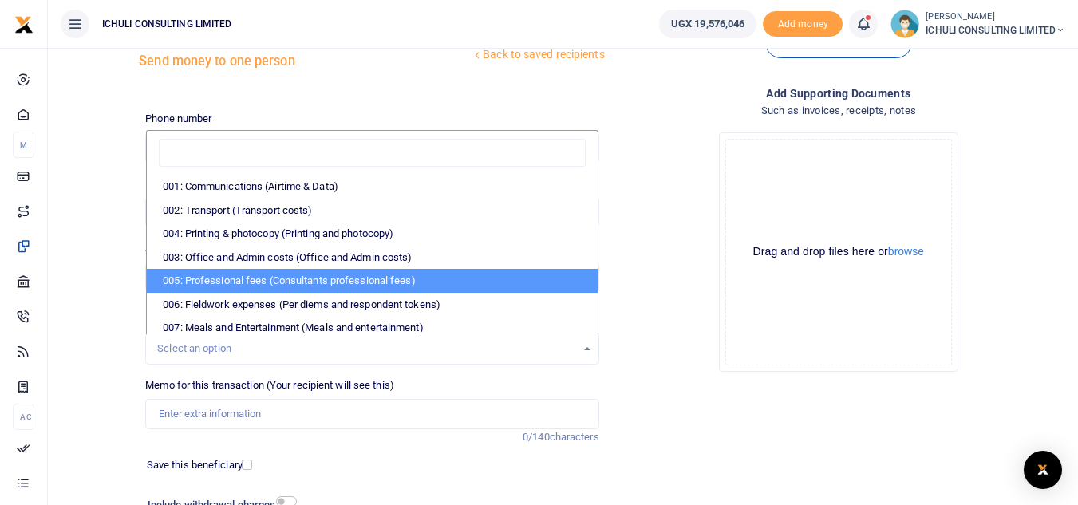
click at [366, 276] on li "005: Professional fees (Consultants professional fees)" at bounding box center [372, 281] width 450 height 24
select select "65"
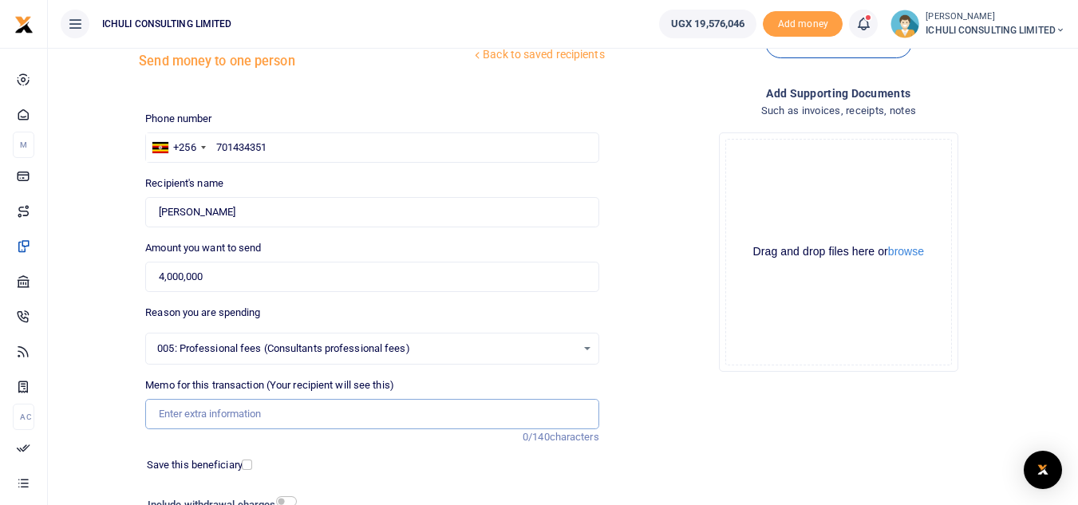
drag, startPoint x: 337, startPoint y: 407, endPoint x: 394, endPoint y: 411, distance: 57.6
click at [337, 407] on input "Memo for this transaction (Your recipient will see this)" at bounding box center [371, 414] width 453 height 30
type input "Trenching SFLU water project"
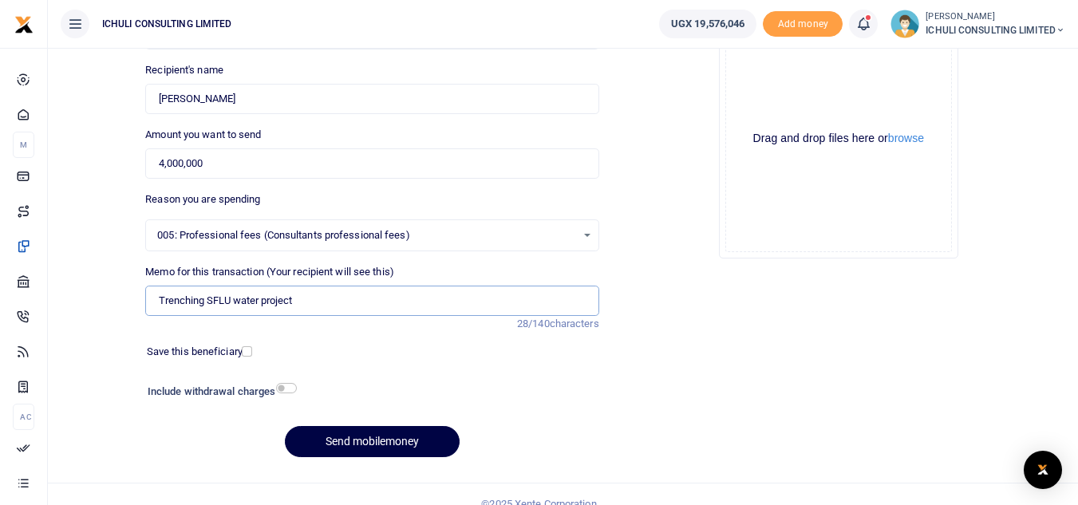
scroll to position [167, 0]
click at [400, 439] on button "Send mobilemoney" at bounding box center [372, 440] width 175 height 31
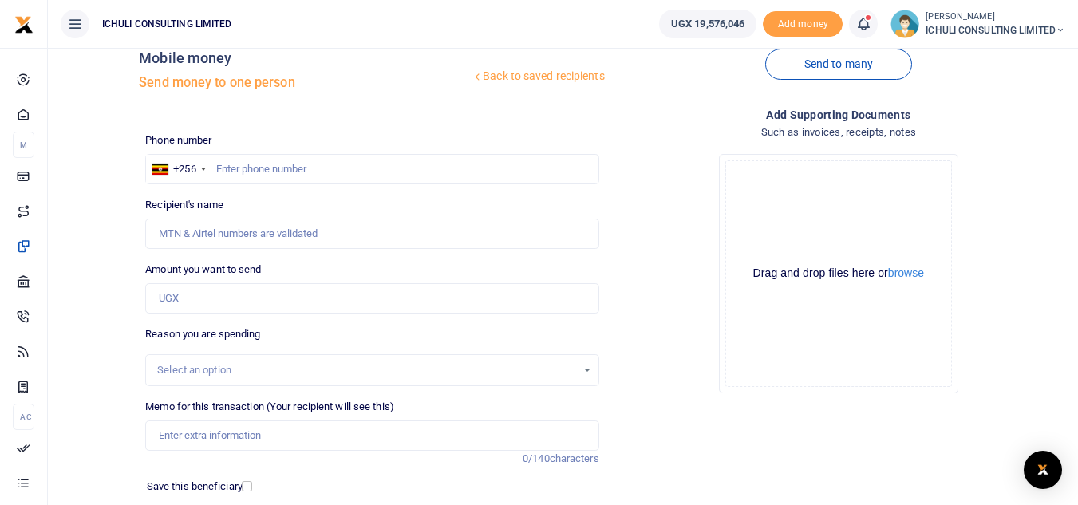
scroll to position [31, 0]
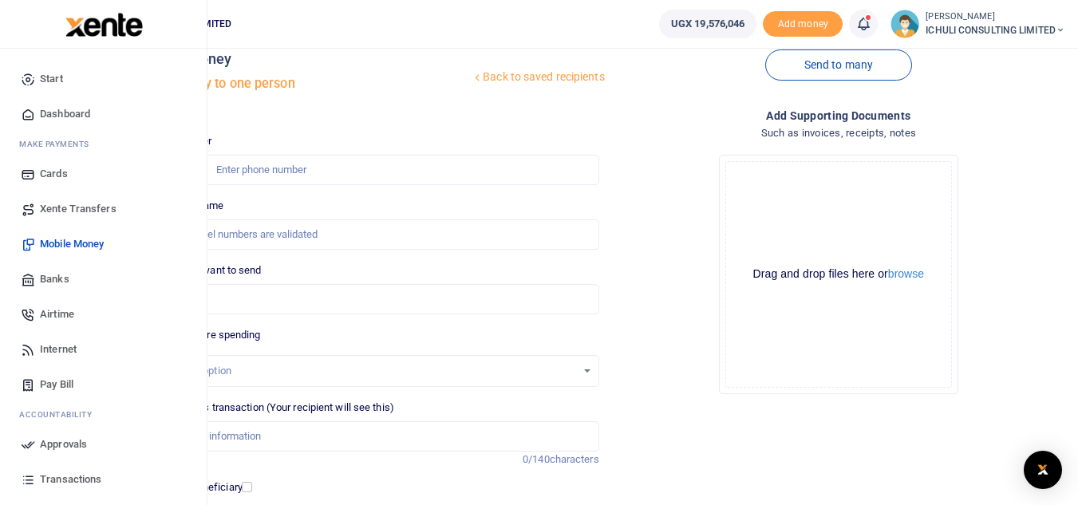
click at [60, 446] on span "Approvals" at bounding box center [63, 444] width 47 height 16
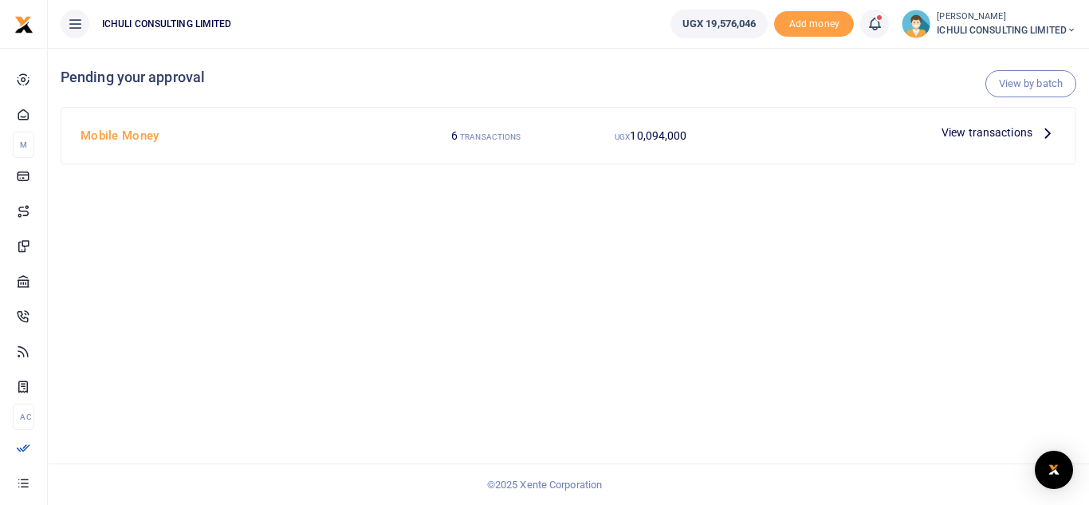
click at [1050, 135] on icon at bounding box center [1048, 133] width 18 height 18
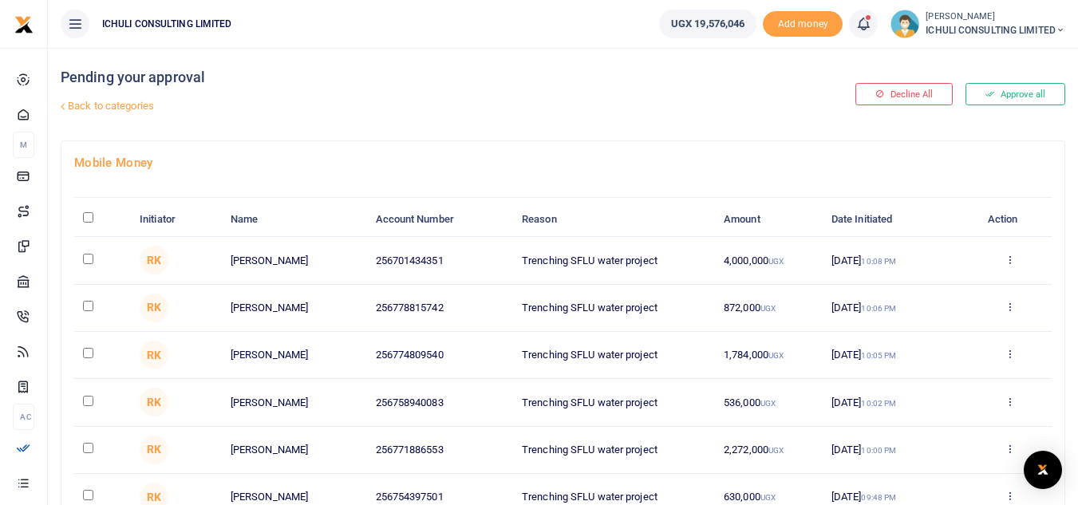
click at [88, 219] on input "\a \a : activate to sort column descending" at bounding box center [88, 217] width 10 height 10
checkbox input "true"
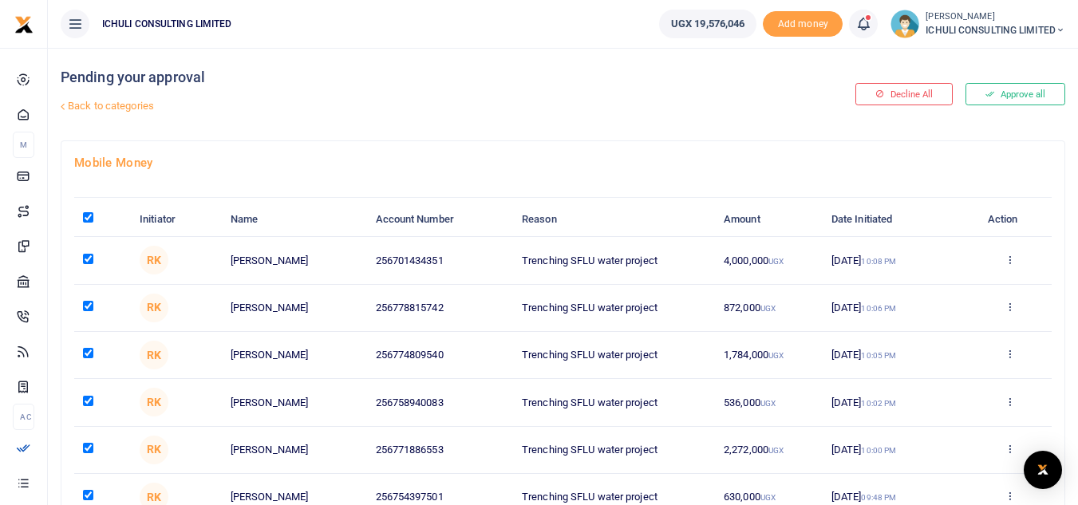
checkbox input "true"
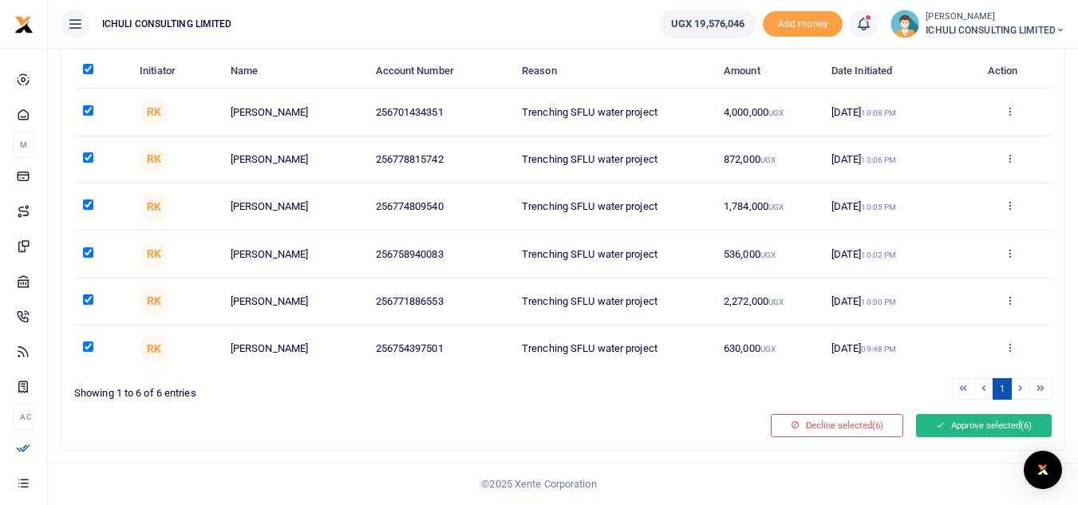
click at [974, 428] on button "Approve selected (6)" at bounding box center [984, 425] width 136 height 22
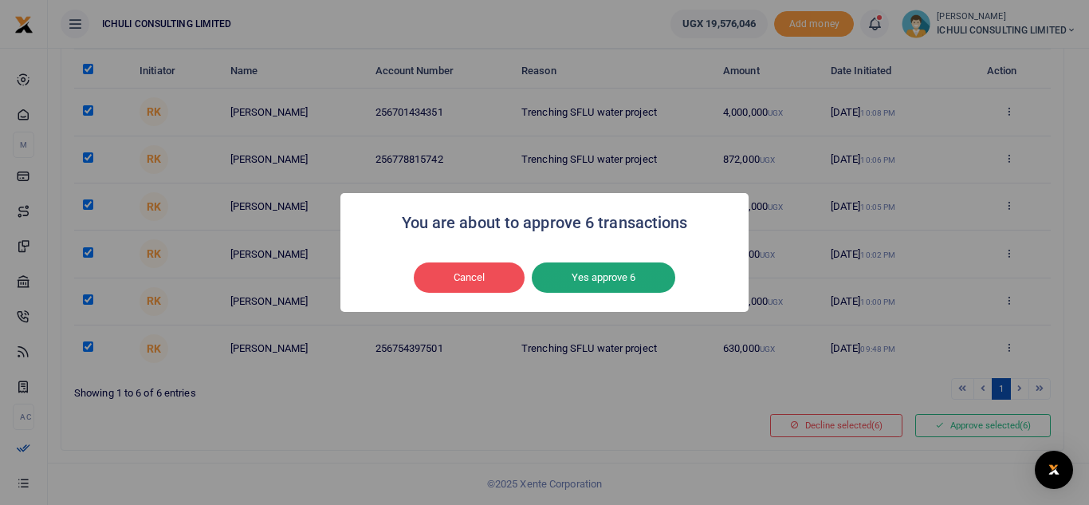
click at [597, 274] on button "Yes approve 6" at bounding box center [604, 277] width 144 height 30
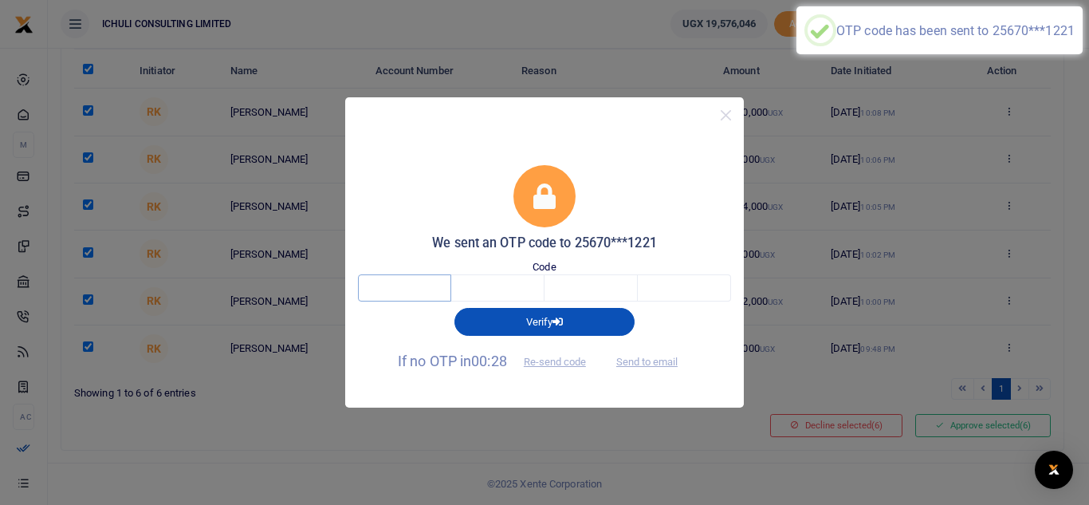
click at [407, 289] on input "text" at bounding box center [404, 287] width 93 height 27
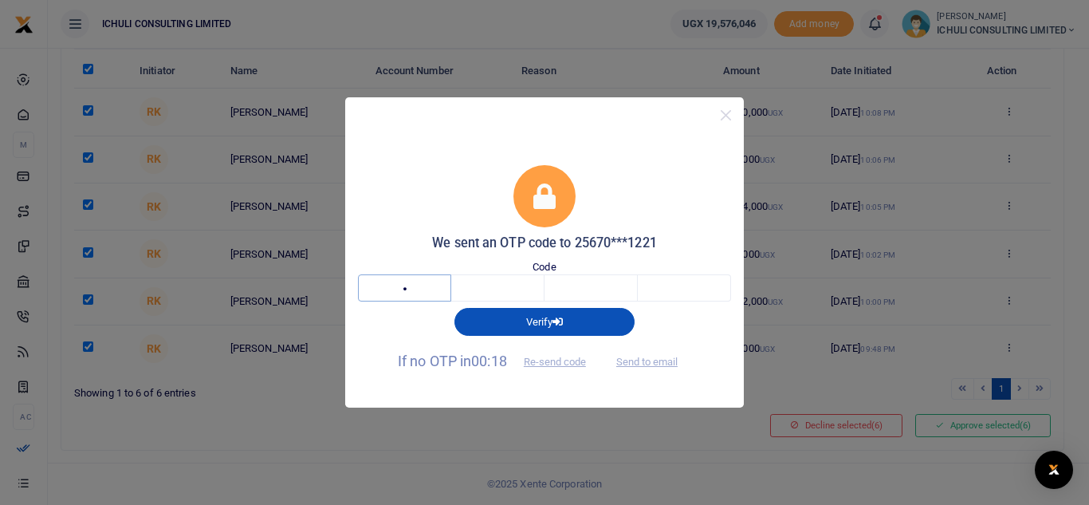
type input "7"
type input "1"
type input "3"
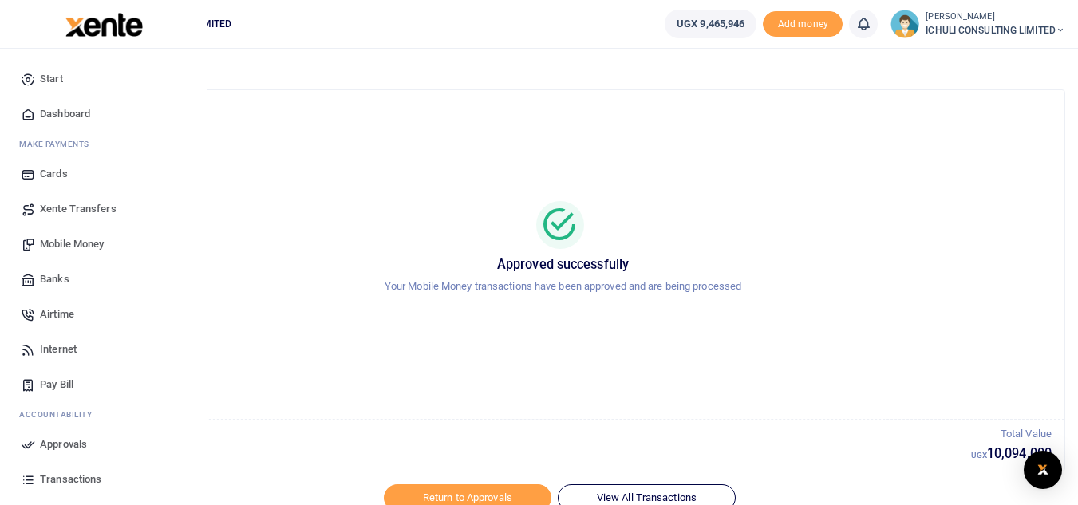
click at [81, 243] on span "Mobile Money" at bounding box center [72, 244] width 64 height 16
